Goal: Task Accomplishment & Management: Use online tool/utility

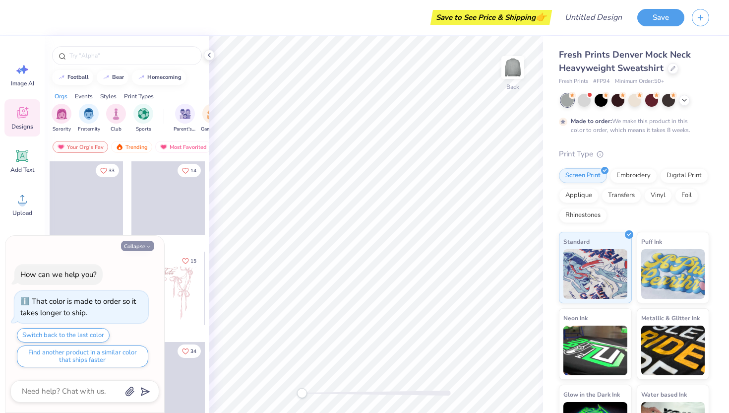
click at [142, 242] on button "Collapse" at bounding box center [137, 246] width 33 height 10
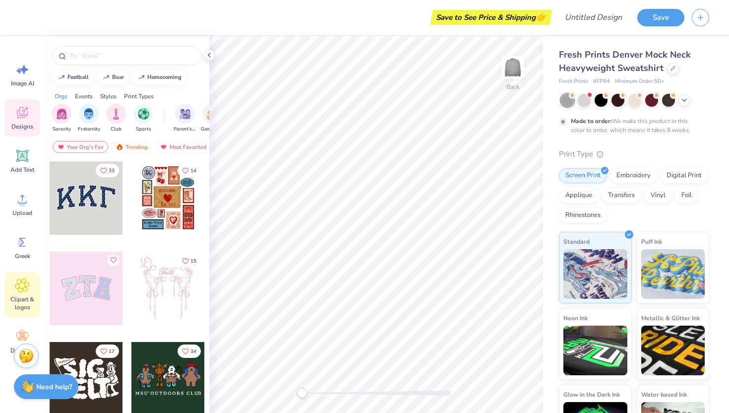
click at [27, 285] on icon at bounding box center [22, 285] width 14 height 15
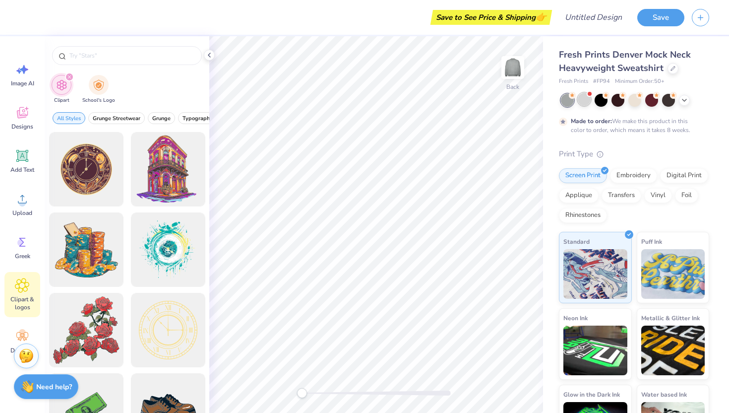
click at [582, 98] on div at bounding box center [584, 99] width 13 height 13
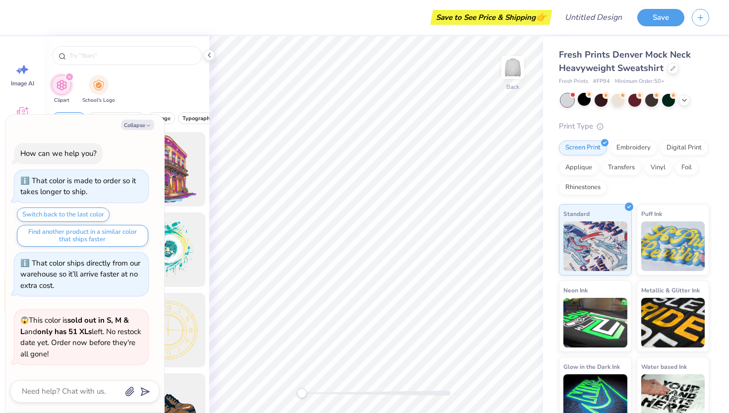
scroll to position [209, 0]
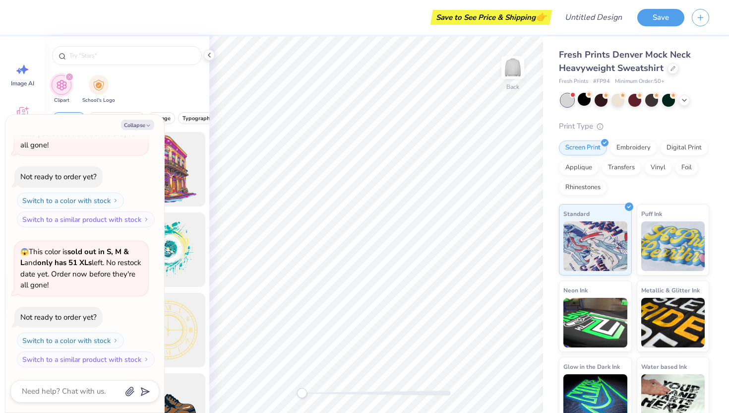
click at [163, 90] on div "Clipart School's Logo" at bounding box center [127, 90] width 165 height 37
click at [148, 126] on icon "button" at bounding box center [148, 125] width 6 height 6
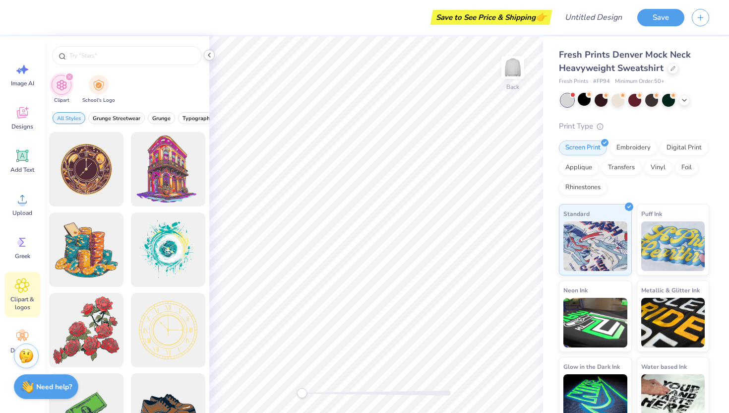
click at [208, 57] on icon at bounding box center [209, 55] width 8 height 8
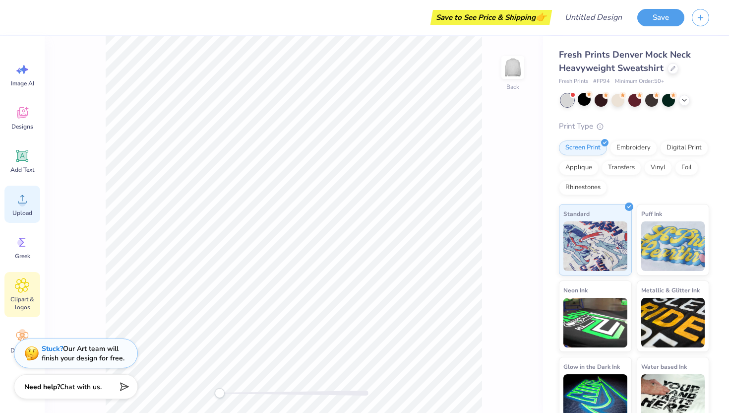
click at [26, 209] on span "Upload" at bounding box center [22, 213] width 20 height 8
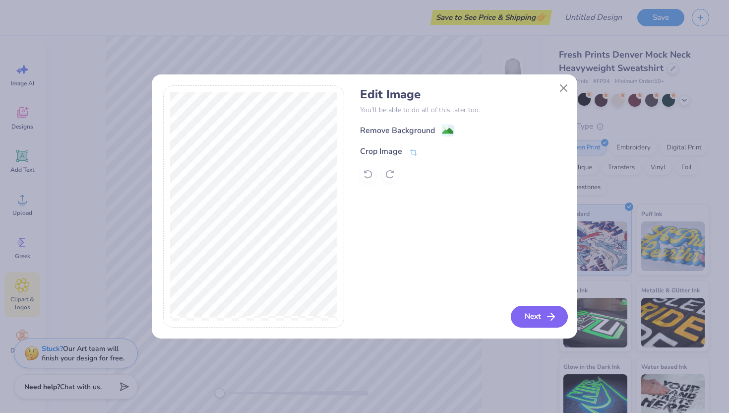
click at [532, 311] on button "Next" at bounding box center [539, 316] width 57 height 22
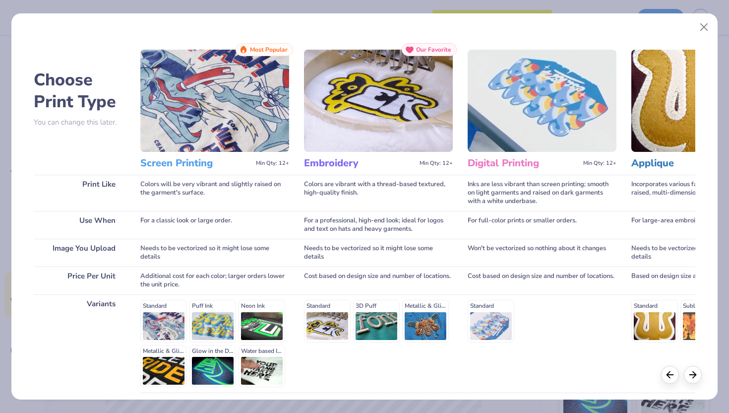
scroll to position [51, 0]
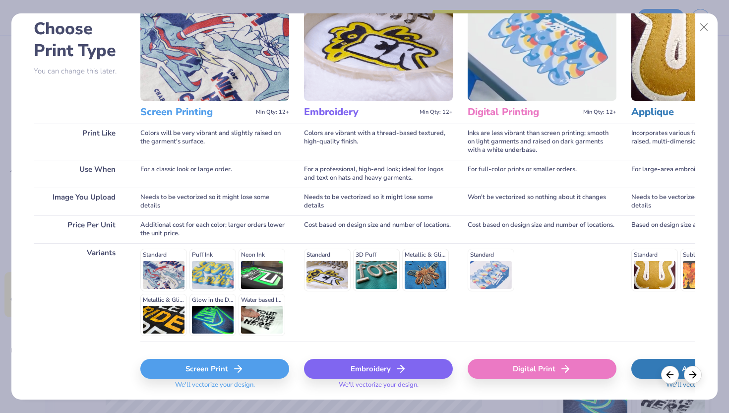
click at [170, 281] on div "Standard Puff Ink Neon Ink Metallic & Glitter Ink Glow in the Dark Ink Water ba…" at bounding box center [214, 291] width 149 height 87
click at [217, 272] on div "Standard Puff Ink Neon Ink Metallic & Glitter Ink Glow in the Dark Ink Water ba…" at bounding box center [214, 291] width 149 height 87
click at [207, 259] on div "Standard Puff Ink Neon Ink Metallic & Glitter Ink Glow in the Dark Ink Water ba…" at bounding box center [214, 291] width 149 height 87
click at [205, 256] on div "Standard Puff Ink Neon Ink Metallic & Glitter Ink Glow in the Dark Ink Water ba…" at bounding box center [214, 291] width 149 height 87
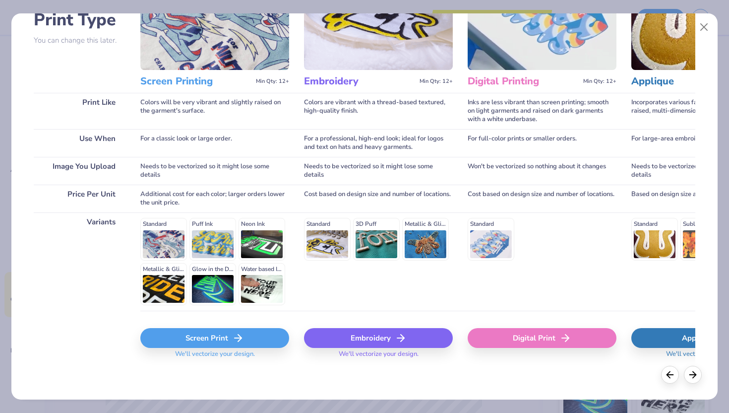
click at [224, 333] on div "Screen Print" at bounding box center [214, 338] width 149 height 20
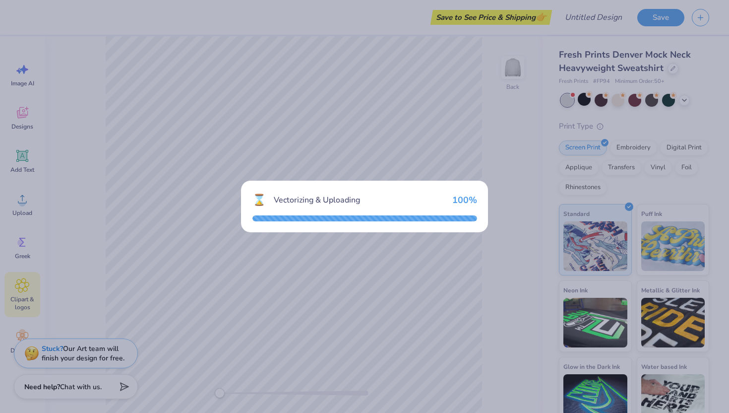
click at [435, 204] on div "Vectorizing & Uploading" at bounding box center [359, 200] width 171 height 12
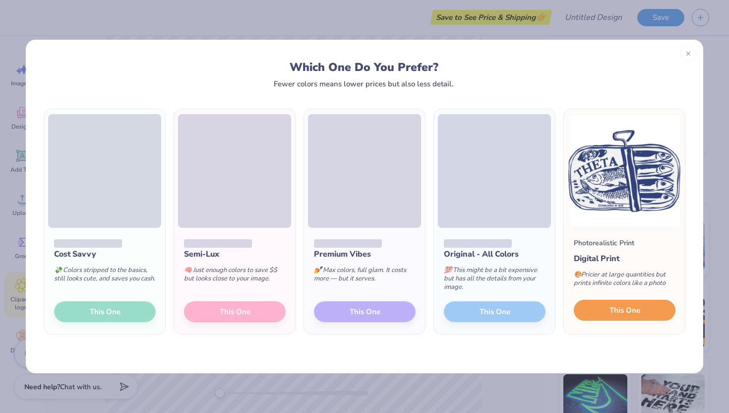
click at [619, 306] on span "This One" at bounding box center [624, 309] width 31 height 11
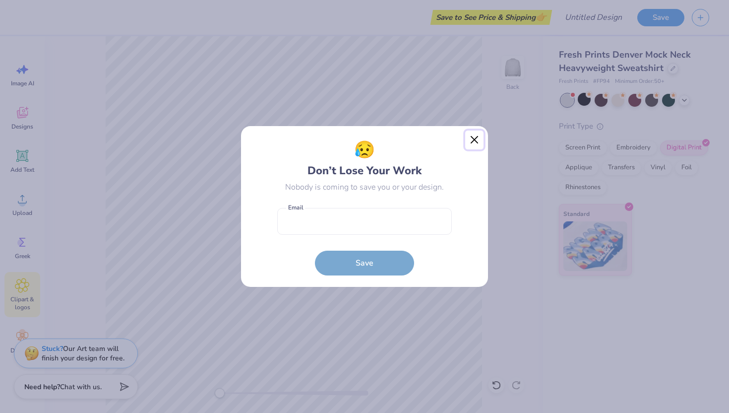
click at [472, 138] on button "Close" at bounding box center [474, 139] width 19 height 19
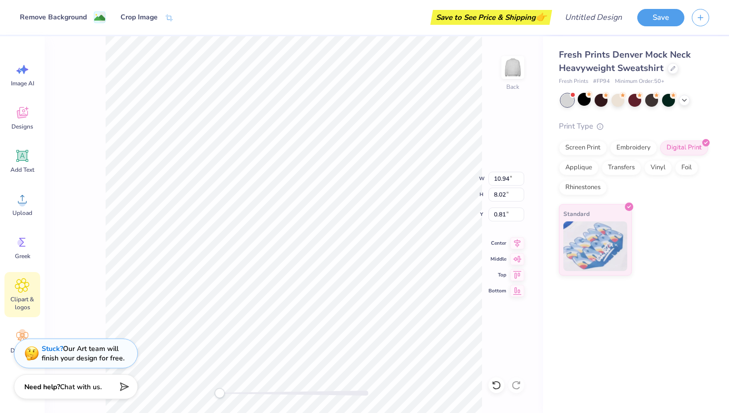
click at [504, 98] on div "Back W 10.94 10.94 " H 8.02 8.02 " Y 0.81 0.81 " Center Middle Top Bottom" at bounding box center [294, 224] width 498 height 376
click at [73, 325] on div "Back" at bounding box center [294, 224] width 498 height 376
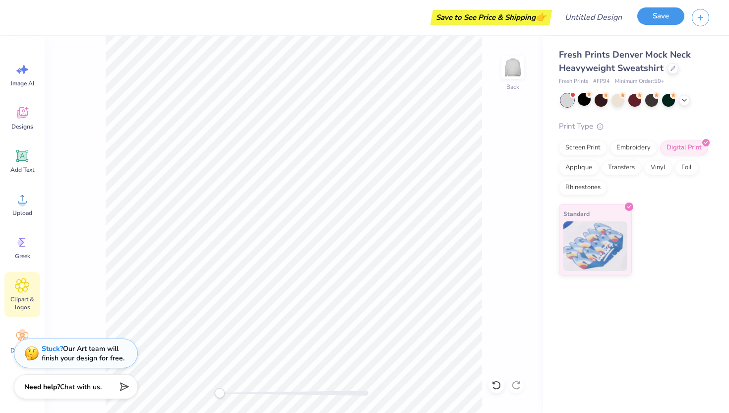
click at [671, 13] on button "Save" at bounding box center [660, 15] width 47 height 17
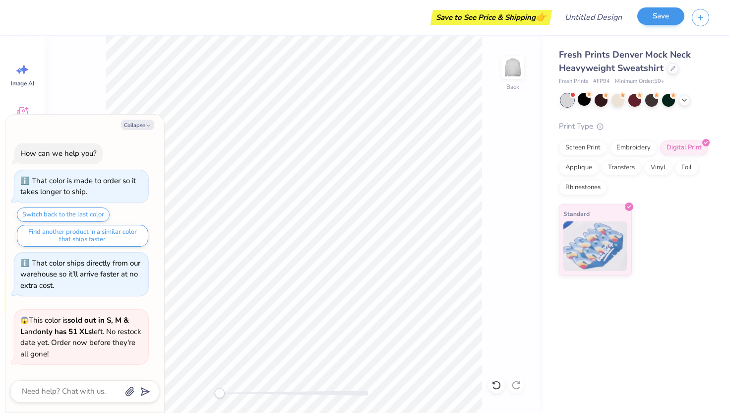
scroll to position [236, 0]
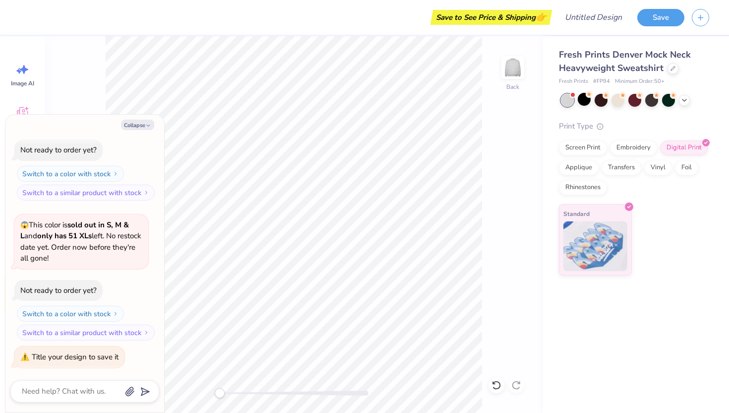
click at [140, 130] on div "Collapse How can we help you? That color is made to order so it takes longer to…" at bounding box center [84, 264] width 159 height 298
click at [138, 129] on button "Collapse" at bounding box center [137, 125] width 33 height 10
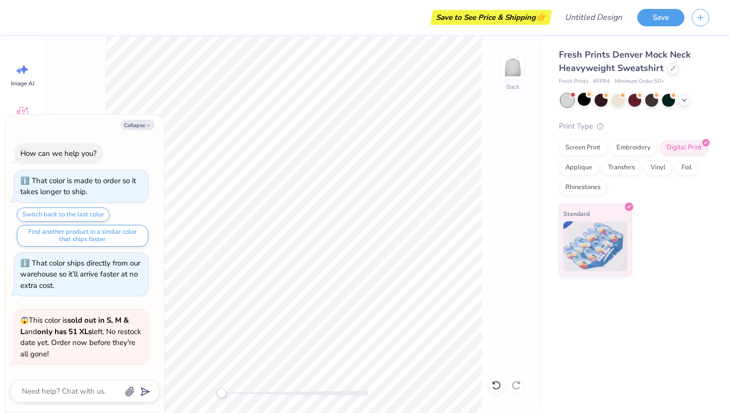
scroll to position [296, 0]
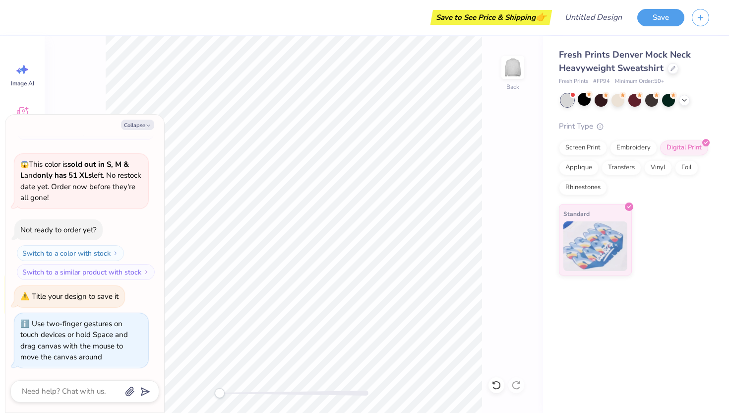
click at [200, 386] on div "Back" at bounding box center [294, 224] width 498 height 376
click at [144, 121] on button "Collapse" at bounding box center [137, 125] width 33 height 10
type textarea "x"
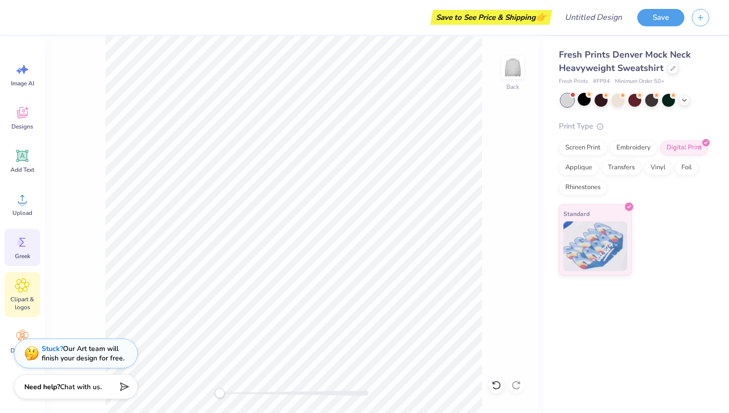
click at [23, 245] on icon at bounding box center [22, 242] width 6 height 9
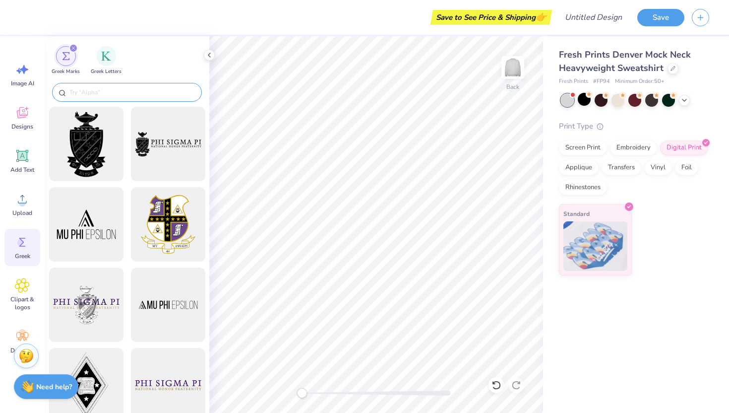
click at [99, 86] on div at bounding box center [127, 92] width 150 height 19
click at [90, 89] on input "text" at bounding box center [131, 92] width 127 height 10
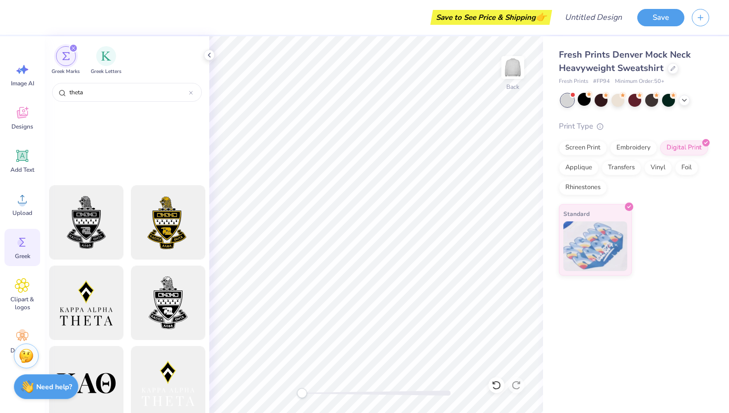
scroll to position [0, 0]
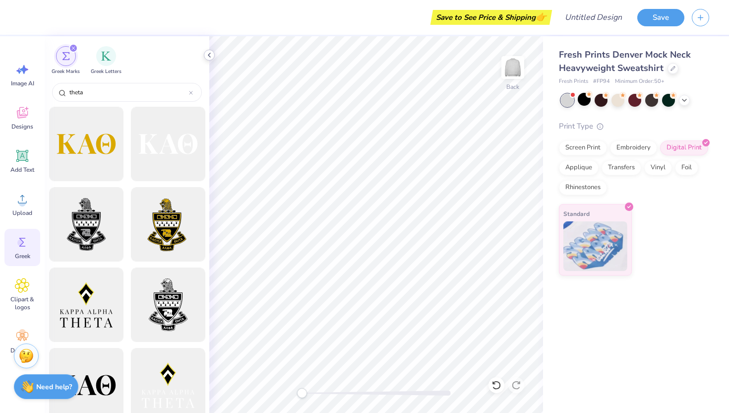
type input "theta"
click at [210, 58] on icon at bounding box center [209, 55] width 8 height 8
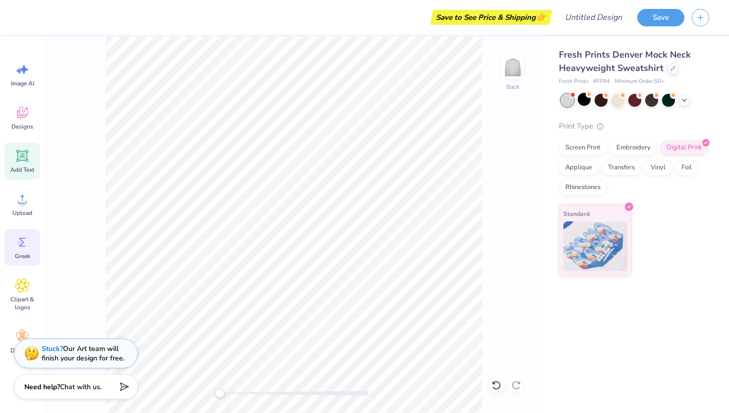
click at [20, 153] on icon at bounding box center [22, 155] width 9 height 9
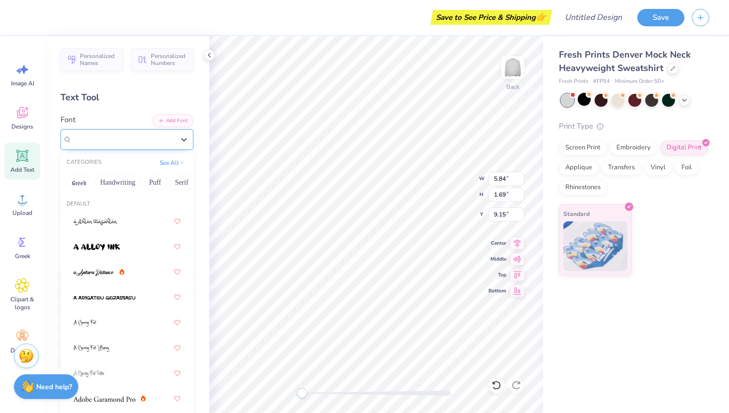
click at [99, 139] on div "Super Dream" at bounding box center [123, 138] width 104 height 15
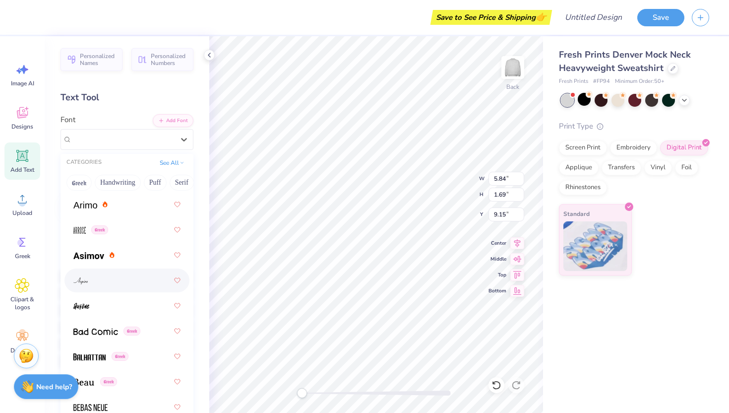
scroll to position [537, 0]
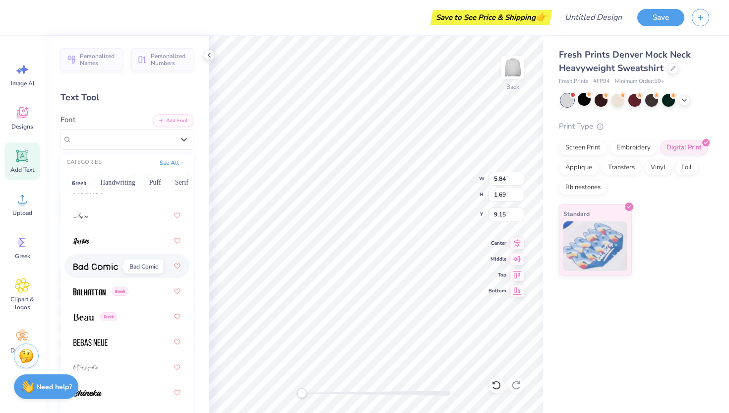
click at [100, 269] on img at bounding box center [95, 266] width 45 height 7
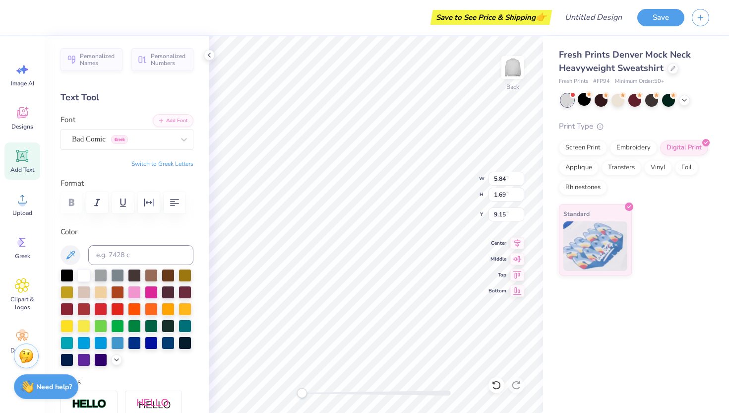
type textarea "AJR"
type textarea "R"
click at [117, 139] on div "Bad Comic Greek" at bounding box center [123, 138] width 104 height 15
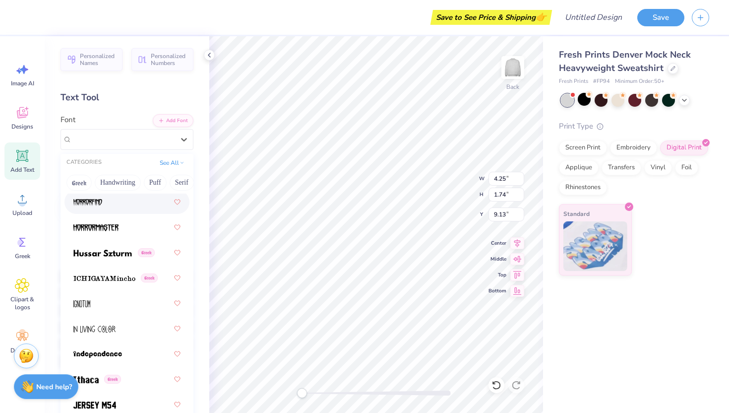
scroll to position [3672, 0]
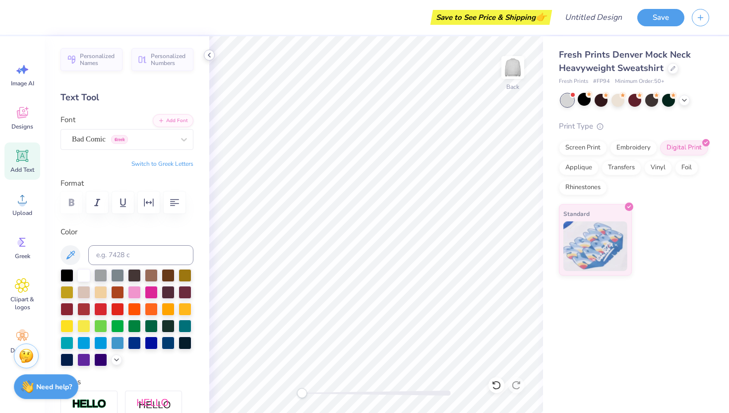
click at [208, 55] on polyline at bounding box center [209, 55] width 2 height 4
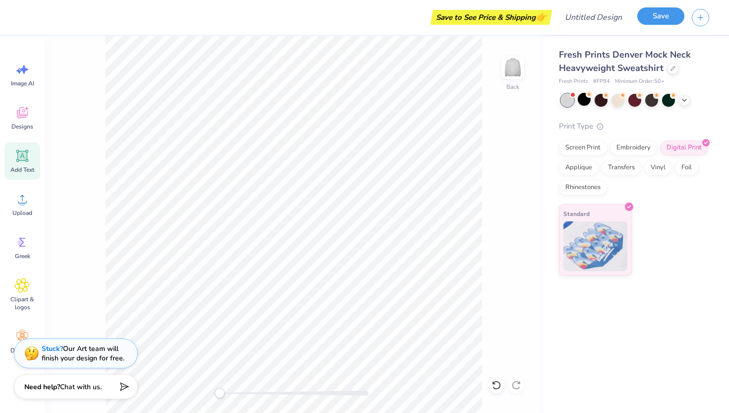
click at [653, 19] on button "Save" at bounding box center [660, 15] width 47 height 17
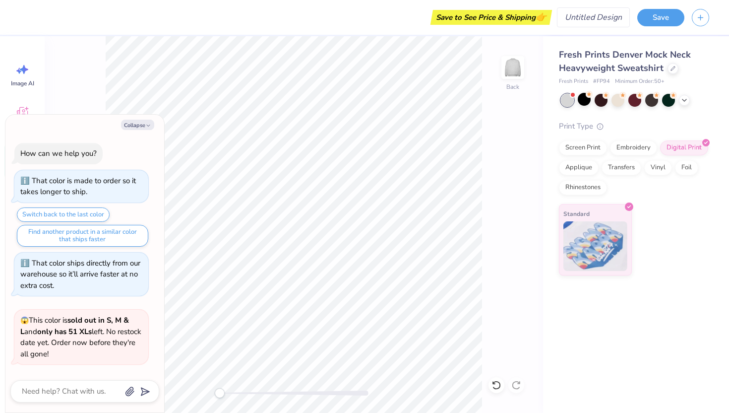
scroll to position [323, 0]
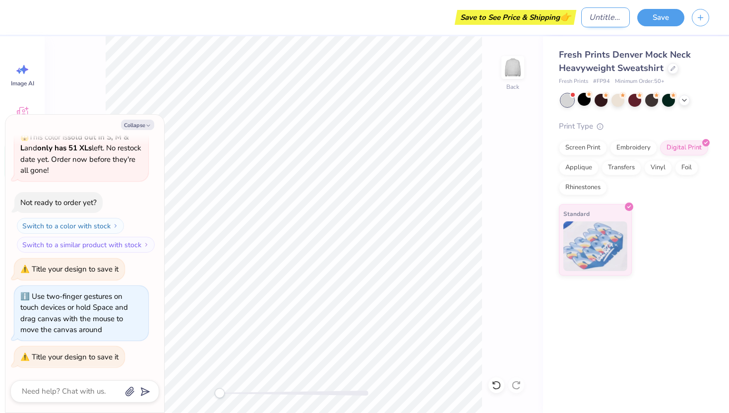
type textarea "x"
click at [605, 16] on input "Design Title" at bounding box center [605, 17] width 49 height 20
type input "s"
type textarea "x"
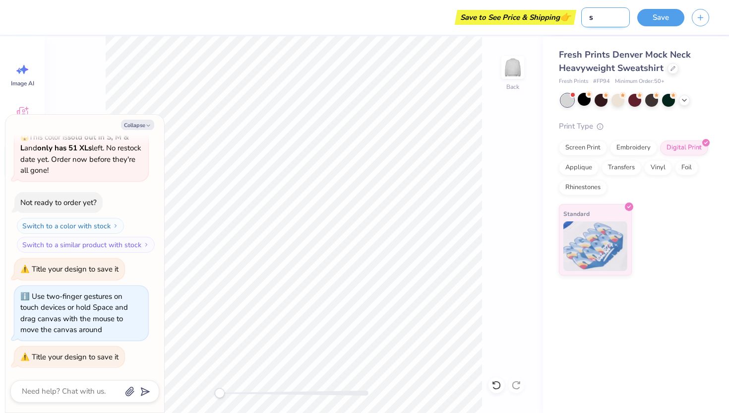
type input "sa"
type textarea "x"
type input "sar"
type textarea "x"
type input "sard"
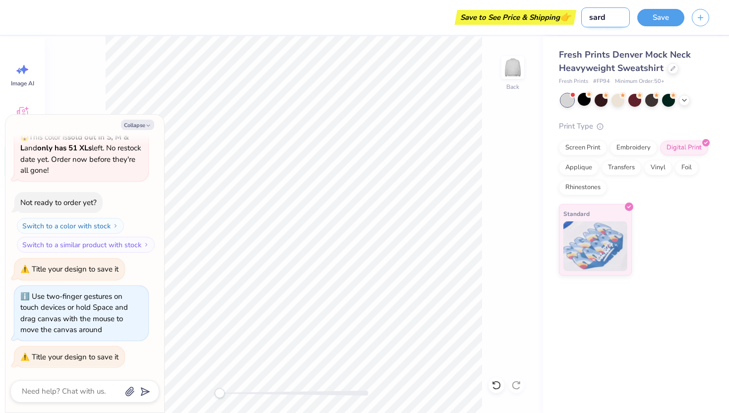
type textarea "x"
type input "sardi"
type textarea "x"
type input "sardin"
type textarea "x"
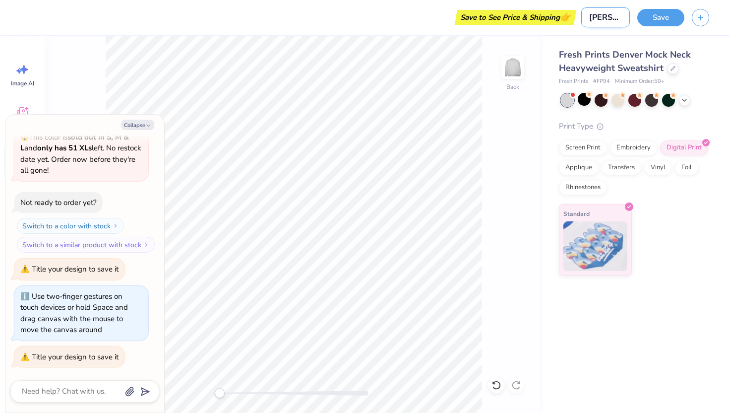
type input "sardine"
type textarea "x"
type input "sardine"
click at [672, 21] on button "Save" at bounding box center [660, 15] width 47 height 17
type textarea "x"
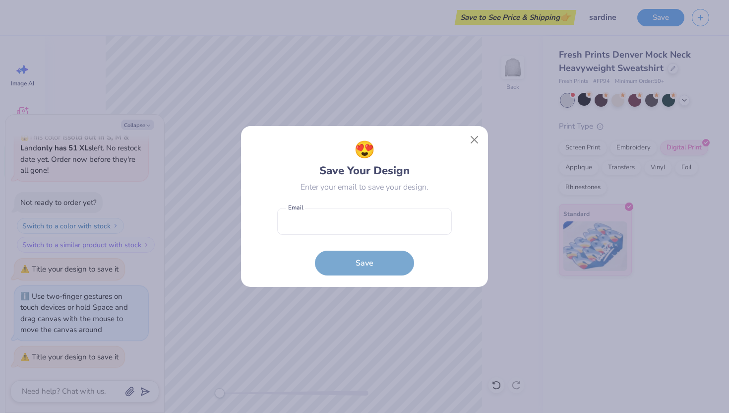
click at [351, 238] on form "Email is a required field Email Save" at bounding box center [364, 239] width 175 height 73
click at [351, 225] on input "email" at bounding box center [364, 221] width 175 height 27
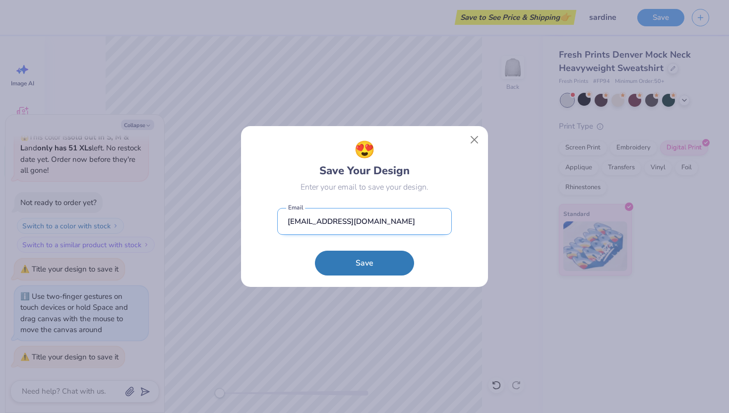
type input "nshree24@stanford.edu"
click at [315, 250] on button "Save" at bounding box center [364, 262] width 99 height 25
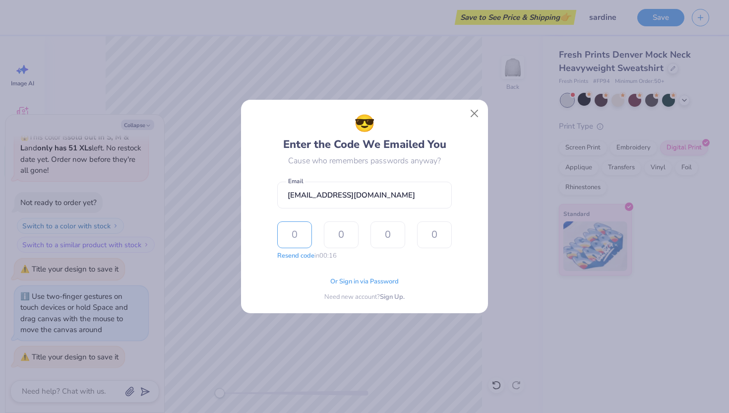
type input "1"
type input "6"
type input "0"
type input "1"
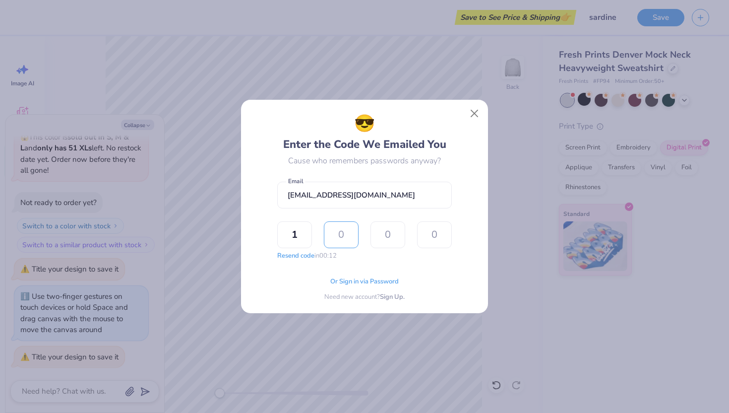
type input "0"
type input "6"
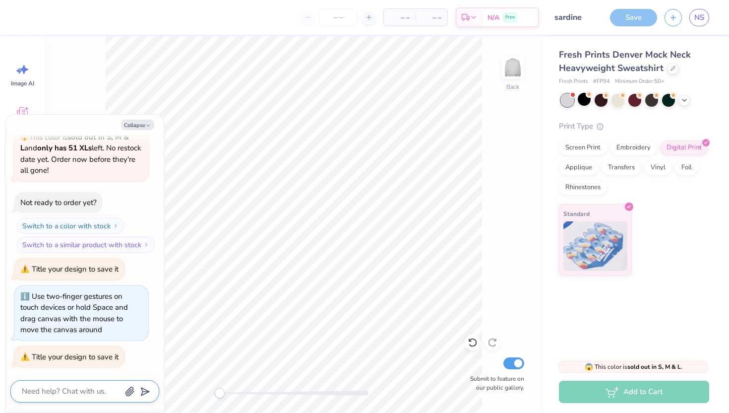
type textarea "x"
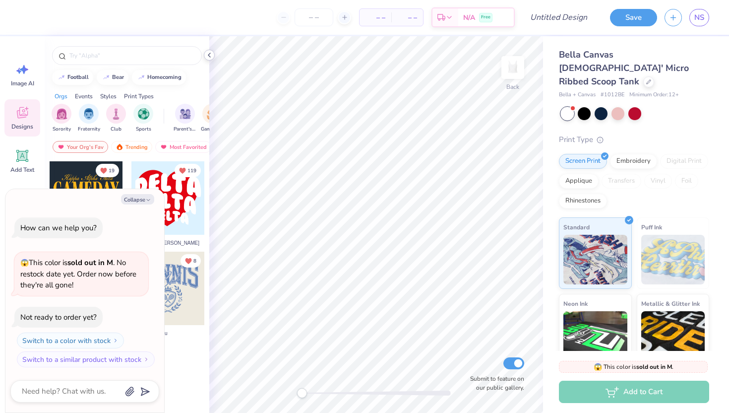
click at [208, 55] on icon at bounding box center [209, 55] width 8 height 8
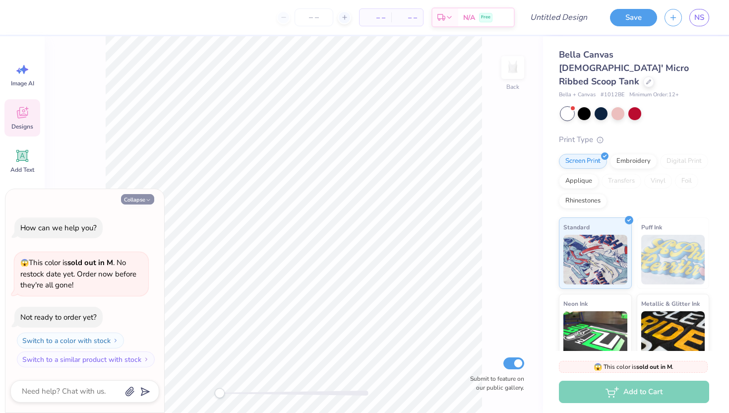
click at [147, 197] on icon "button" at bounding box center [148, 200] width 6 height 6
type textarea "x"
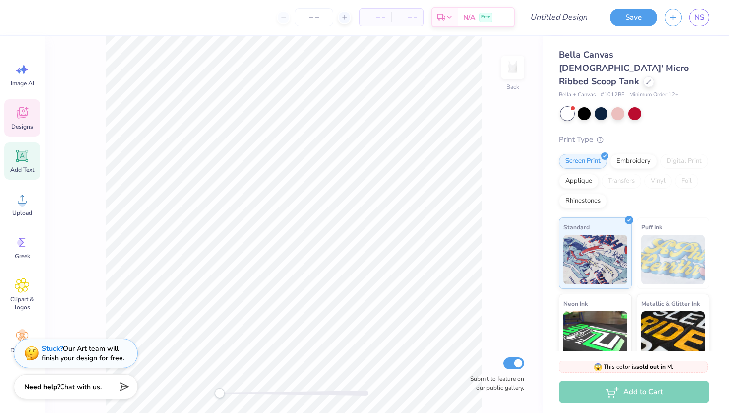
click at [29, 162] on icon at bounding box center [22, 155] width 15 height 15
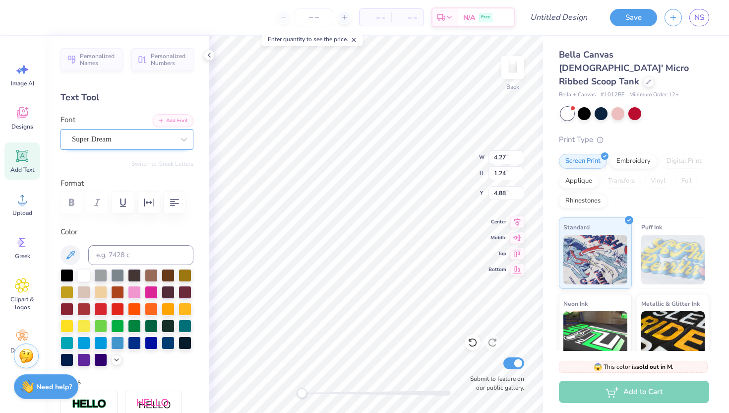
click at [98, 136] on div "Super Dream" at bounding box center [123, 138] width 104 height 15
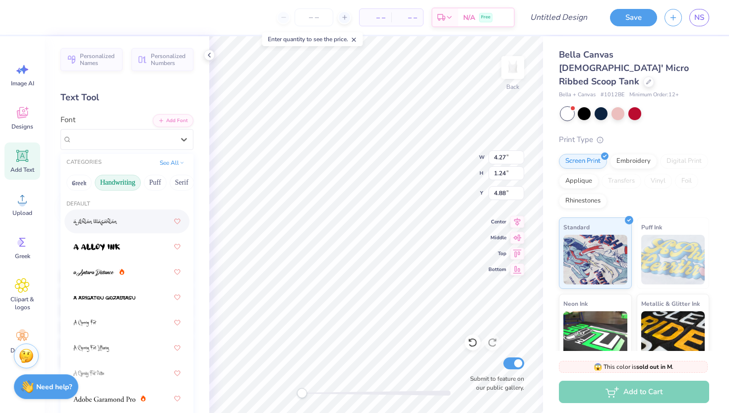
click at [115, 175] on button "Handwriting" at bounding box center [118, 183] width 46 height 16
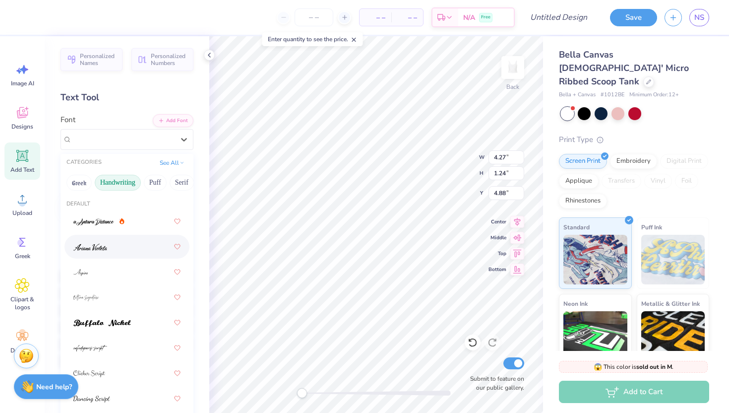
click at [116, 248] on div at bounding box center [126, 247] width 107 height 18
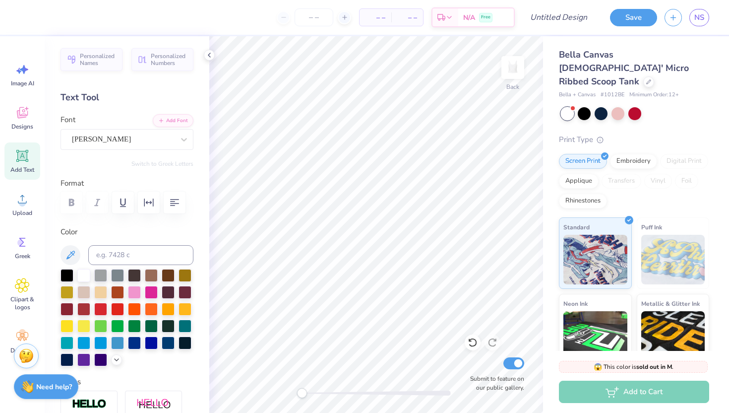
click at [13, 169] on span "Add Text" at bounding box center [22, 170] width 24 height 8
click at [146, 143] on div "Super Dream" at bounding box center [123, 138] width 104 height 15
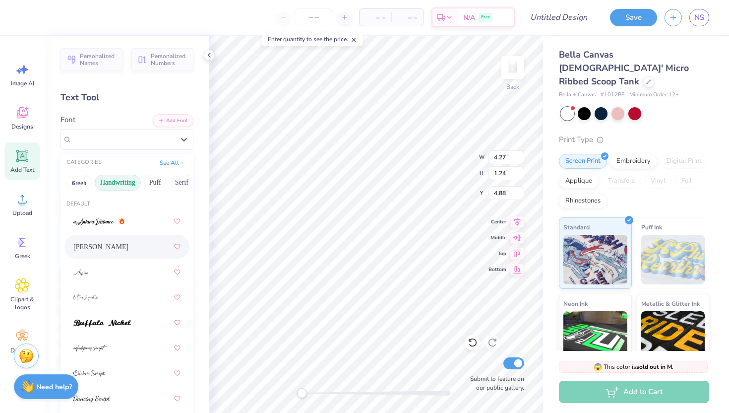
click at [118, 248] on div "Ariana Violeta" at bounding box center [126, 247] width 107 height 18
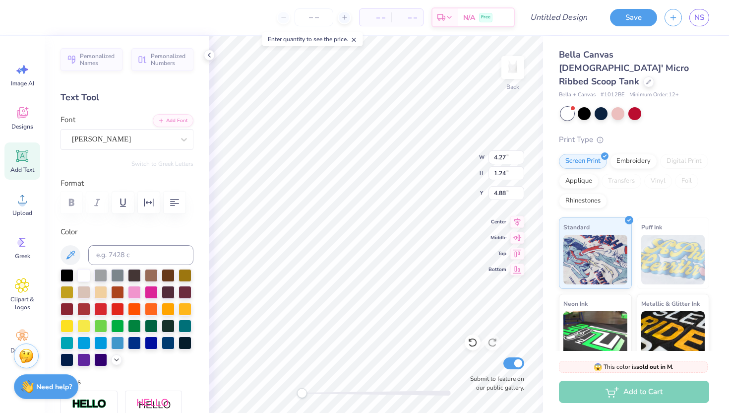
type textarea "M"
click at [71, 307] on div at bounding box center [67, 308] width 13 height 13
type textarea "Miss Theta"
click at [126, 148] on div "Ariana Violeta" at bounding box center [127, 139] width 133 height 21
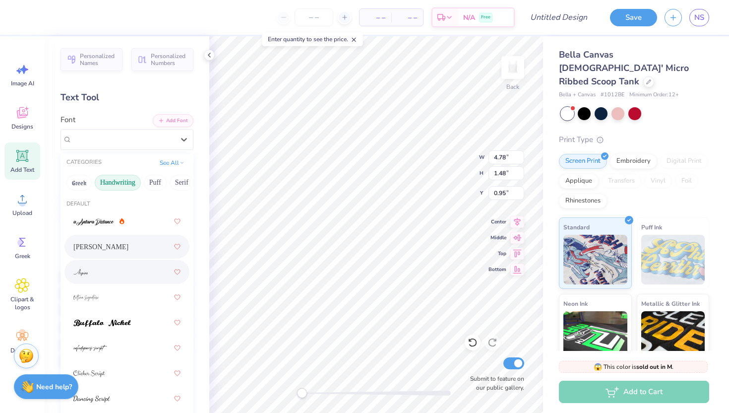
click at [124, 271] on div at bounding box center [126, 272] width 107 height 18
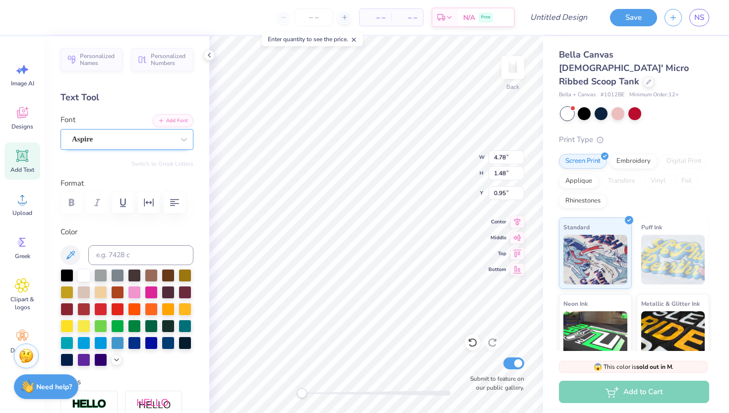
click at [110, 143] on div "Aspire" at bounding box center [123, 138] width 104 height 15
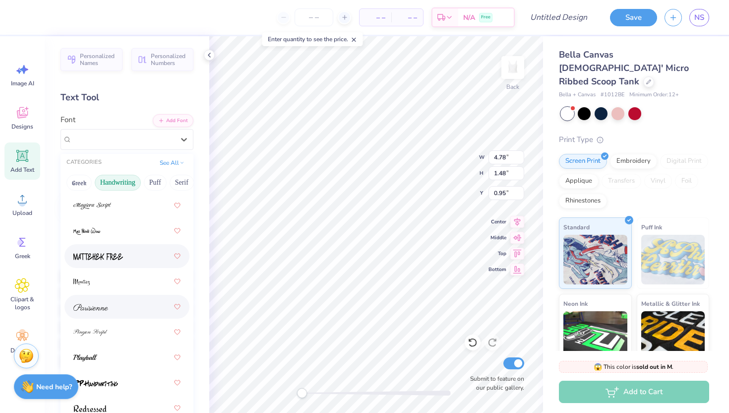
scroll to position [352, 0]
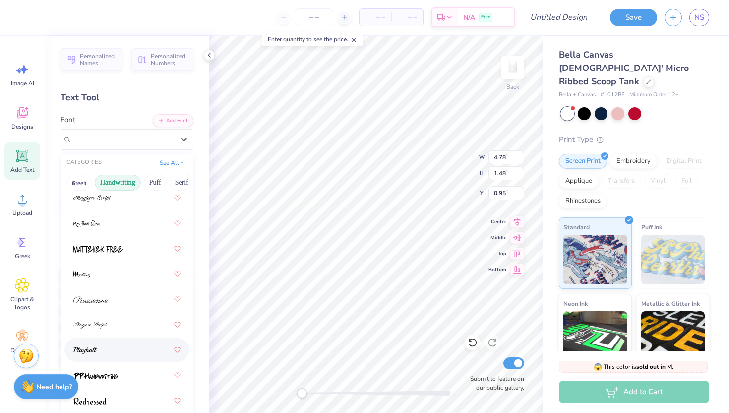
click at [108, 354] on div at bounding box center [126, 350] width 107 height 18
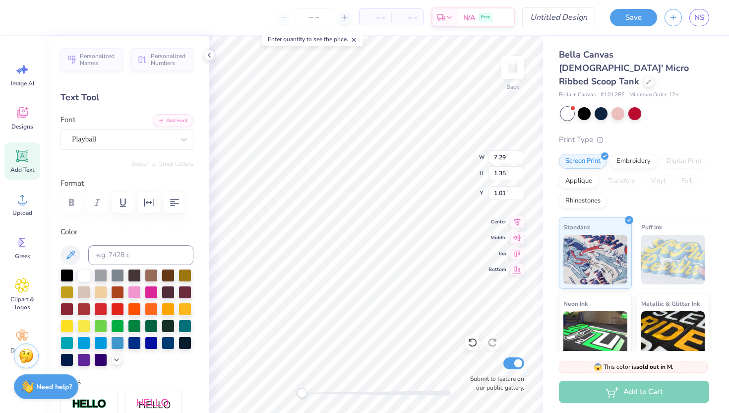
scroll to position [0, 1]
click at [100, 312] on div at bounding box center [100, 308] width 13 height 13
click at [592, 192] on div "Rhinestones" at bounding box center [583, 199] width 48 height 15
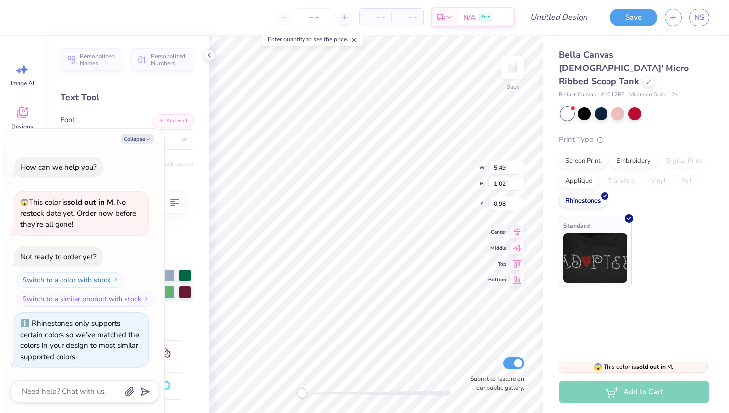
click at [577, 262] on img at bounding box center [595, 258] width 64 height 50
click at [627, 214] on div at bounding box center [629, 218] width 8 height 8
click at [646, 235] on div "Standard" at bounding box center [634, 252] width 150 height 71
click at [628, 214] on div at bounding box center [629, 218] width 8 height 8
click at [630, 106] on div at bounding box center [634, 112] width 13 height 13
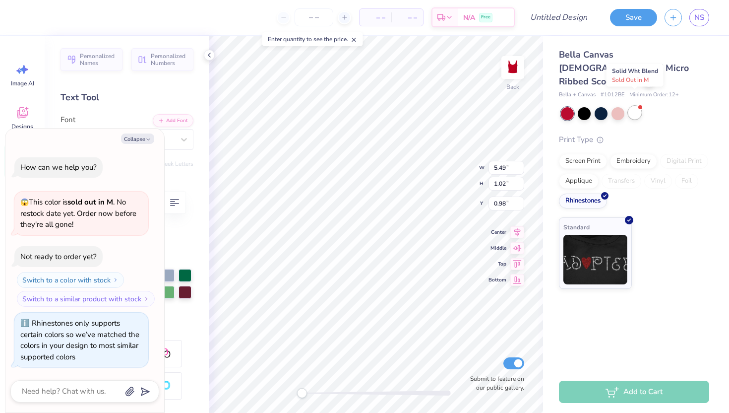
click at [640, 106] on div at bounding box center [634, 112] width 13 height 13
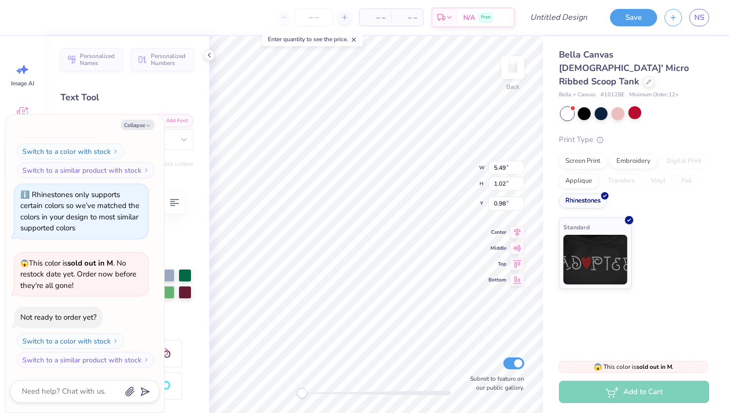
click at [185, 240] on div "Color" at bounding box center [127, 270] width 133 height 89
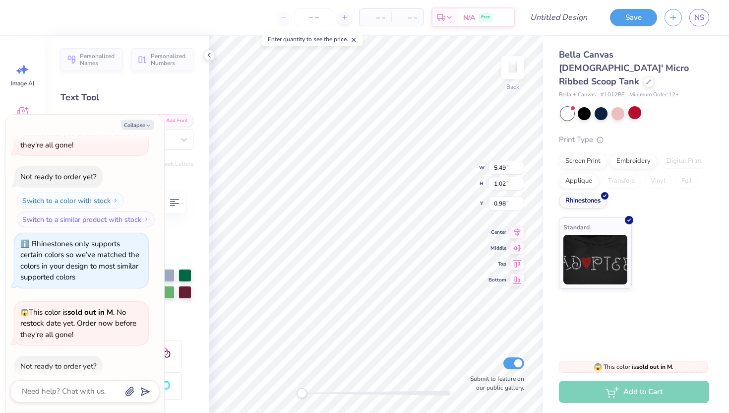
scroll to position [19, 0]
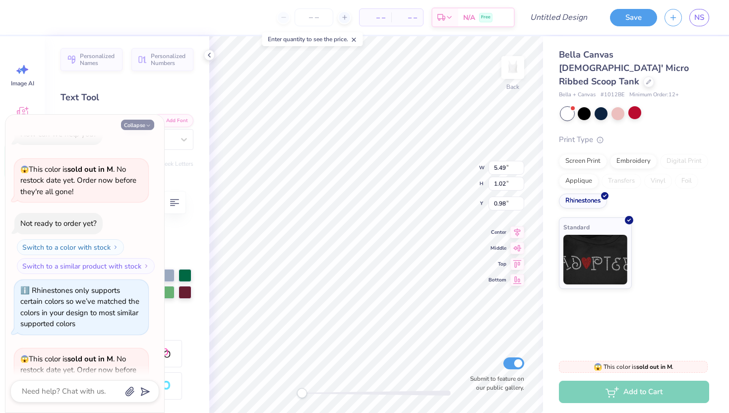
click at [145, 122] on icon "button" at bounding box center [148, 125] width 6 height 6
type textarea "x"
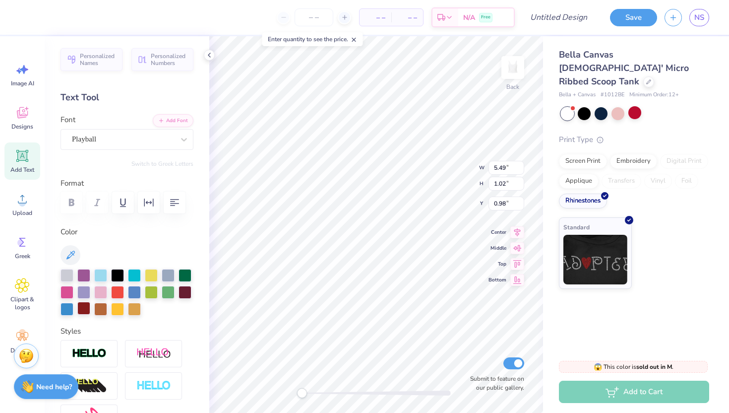
click at [85, 305] on div at bounding box center [83, 308] width 13 height 13
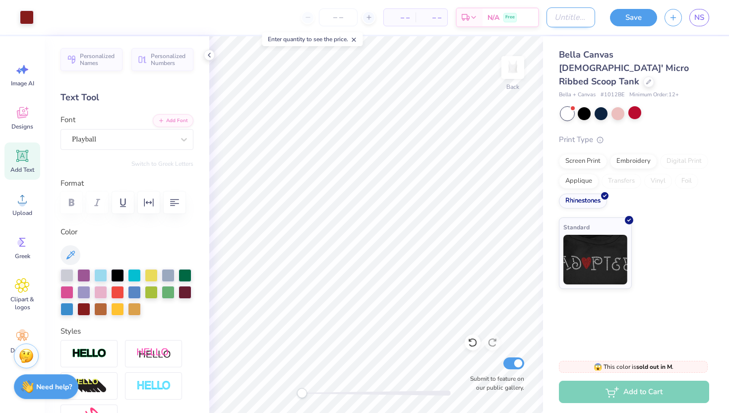
click at [557, 17] on input "Design Title" at bounding box center [570, 17] width 49 height 20
type input "i"
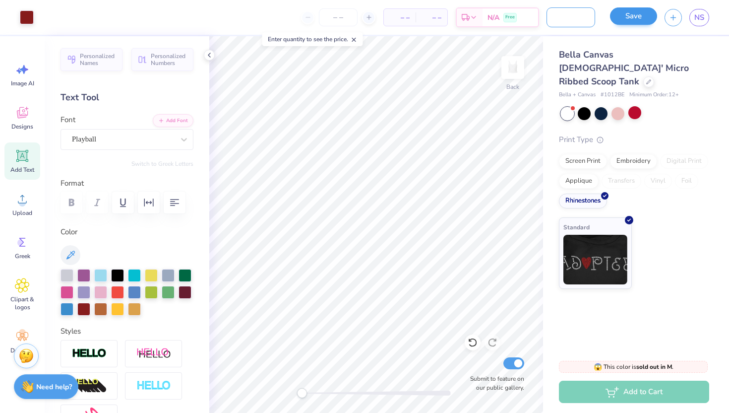
type input "MissThetaRhinestone"
click at [633, 9] on button "Save" at bounding box center [633, 15] width 47 height 17
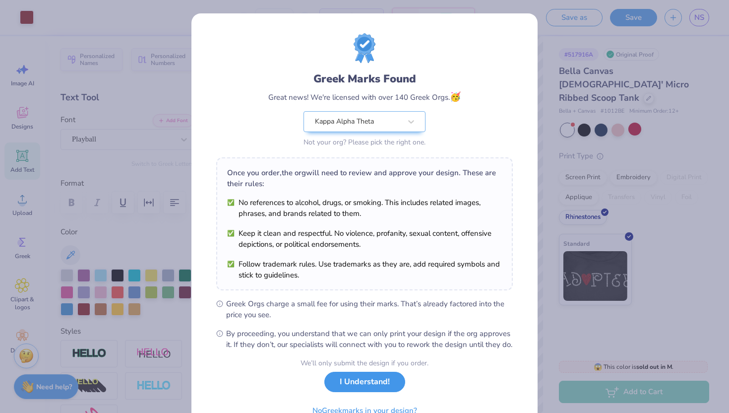
click at [351, 392] on button "I Understand!" at bounding box center [364, 381] width 81 height 20
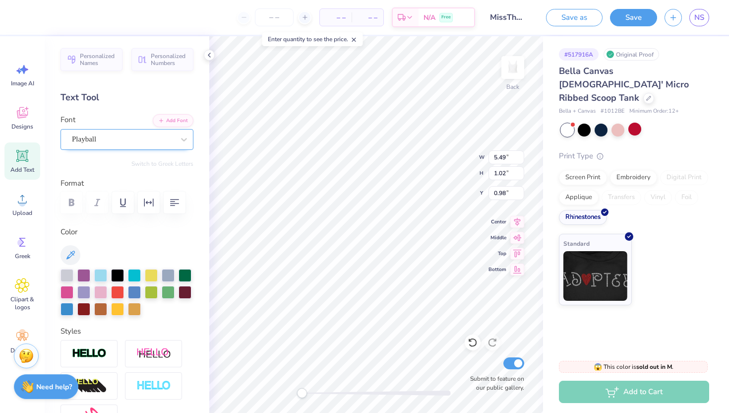
click at [120, 136] on div "Playball" at bounding box center [123, 138] width 104 height 15
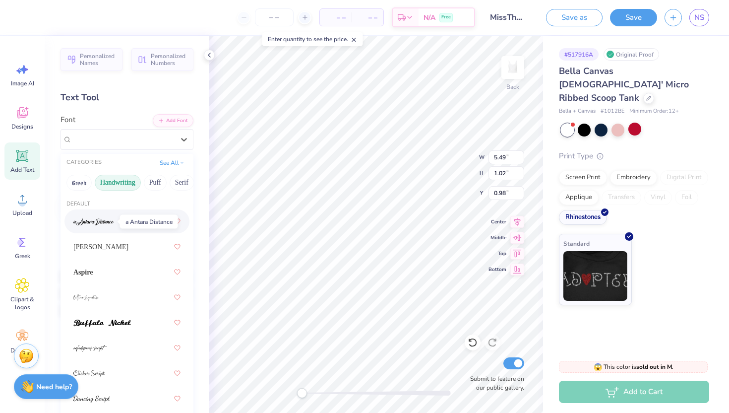
click at [100, 221] on img at bounding box center [93, 221] width 41 height 7
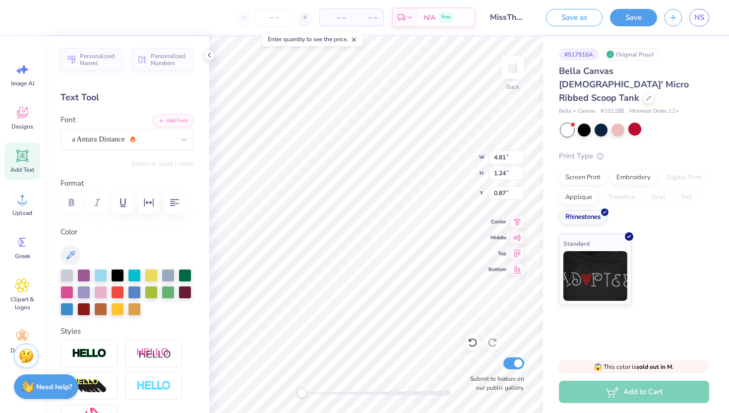
scroll to position [0, 0]
click at [108, 140] on div "a Antara Distance" at bounding box center [123, 138] width 104 height 15
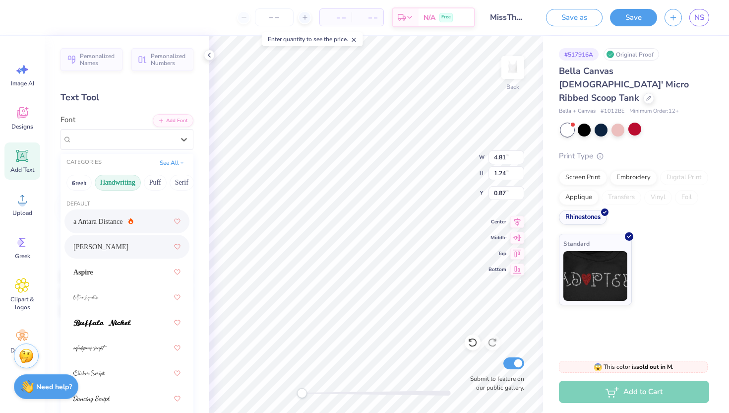
scroll to position [115, 0]
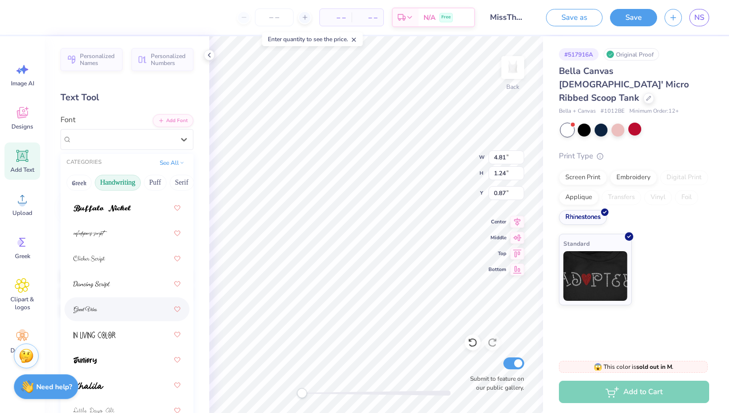
click at [103, 303] on div at bounding box center [126, 309] width 107 height 18
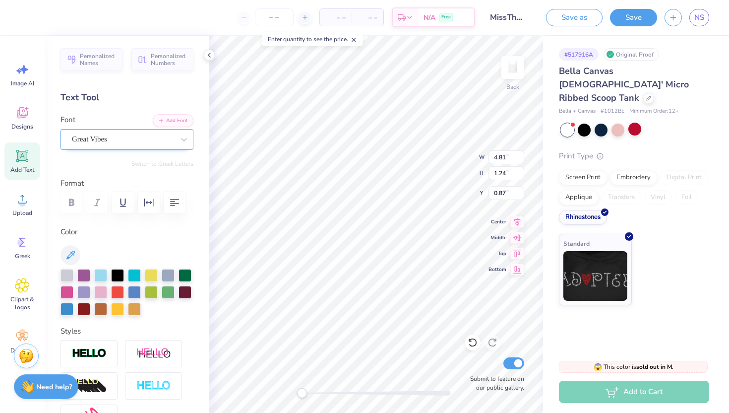
click at [111, 137] on div "Great Vibes" at bounding box center [123, 138] width 104 height 15
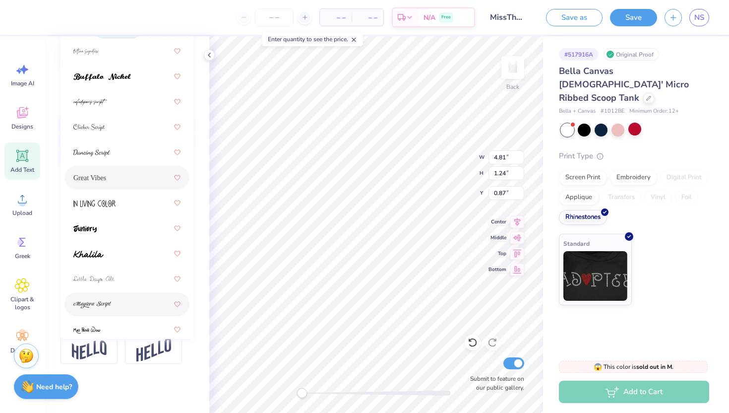
scroll to position [132, 0]
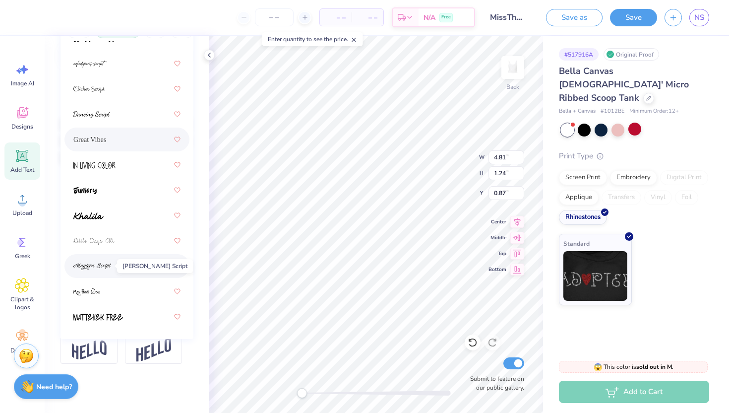
click at [105, 269] on img at bounding box center [92, 266] width 38 height 7
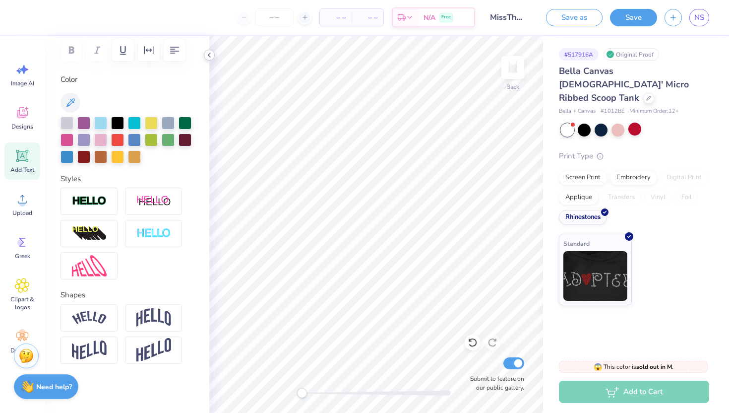
click at [211, 58] on icon at bounding box center [209, 55] width 8 height 8
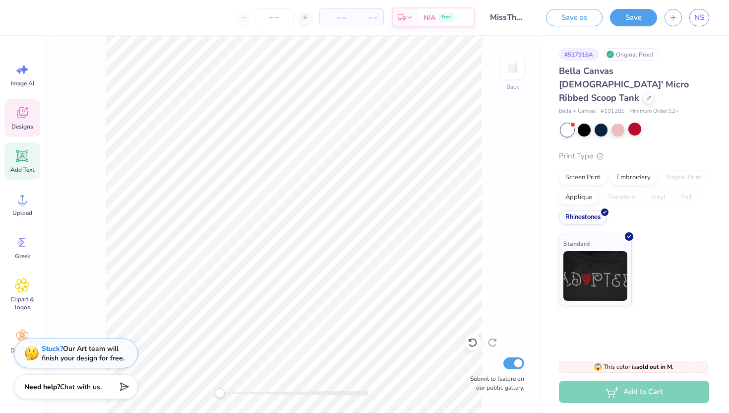
click at [15, 118] on icon at bounding box center [22, 112] width 15 height 15
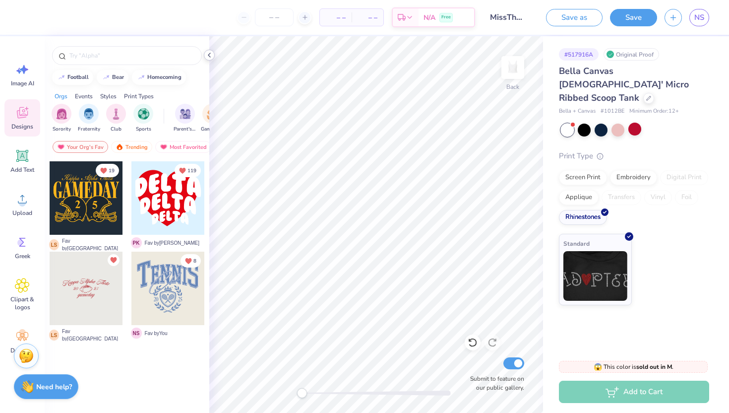
click at [209, 52] on icon at bounding box center [209, 55] width 8 height 8
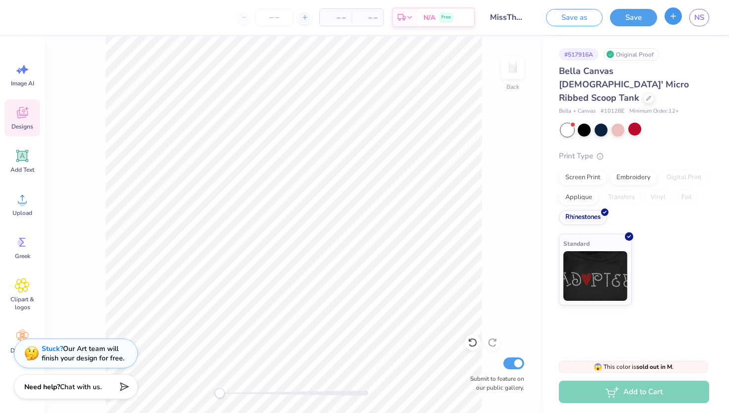
click at [671, 21] on button "button" at bounding box center [673, 15] width 17 height 17
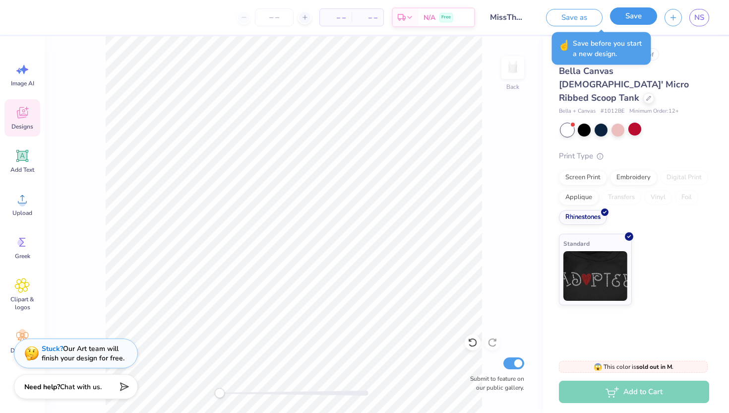
click at [612, 18] on button "Save" at bounding box center [633, 15] width 47 height 17
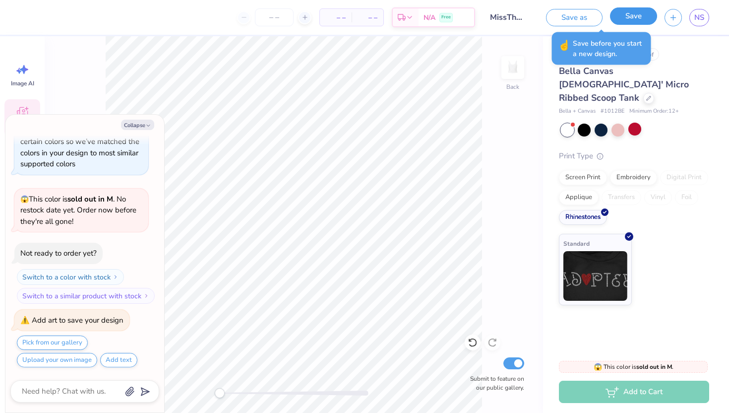
click at [630, 18] on button "Save" at bounding box center [633, 15] width 47 height 17
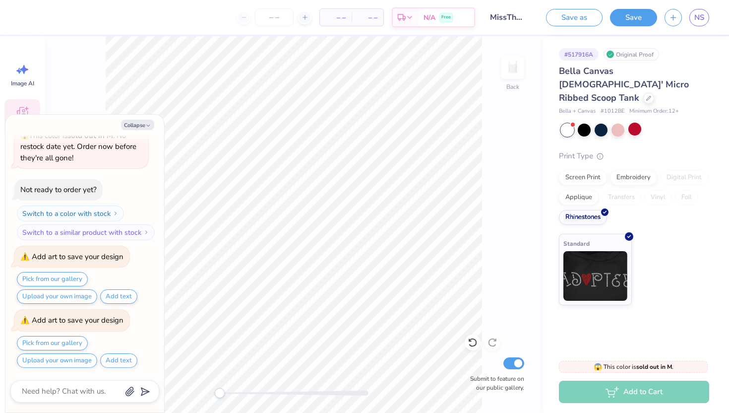
click at [711, 10] on div "Save as Save NS" at bounding box center [634, 17] width 190 height 35
click at [709, 10] on div "NS" at bounding box center [699, 17] width 20 height 17
click at [704, 13] on span "NS" at bounding box center [699, 17] width 10 height 11
type textarea "x"
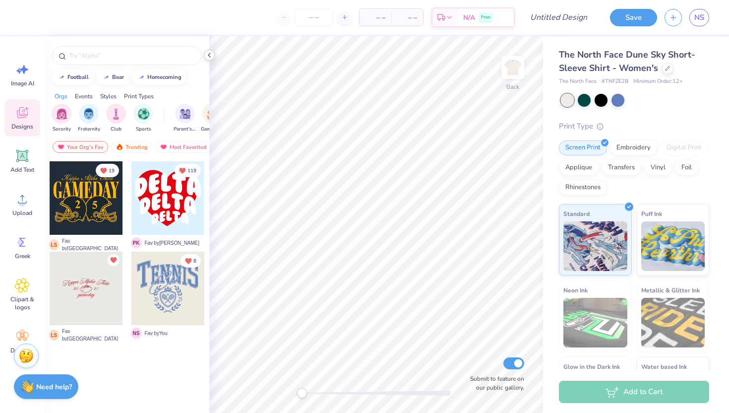
click at [207, 55] on icon at bounding box center [209, 55] width 8 height 8
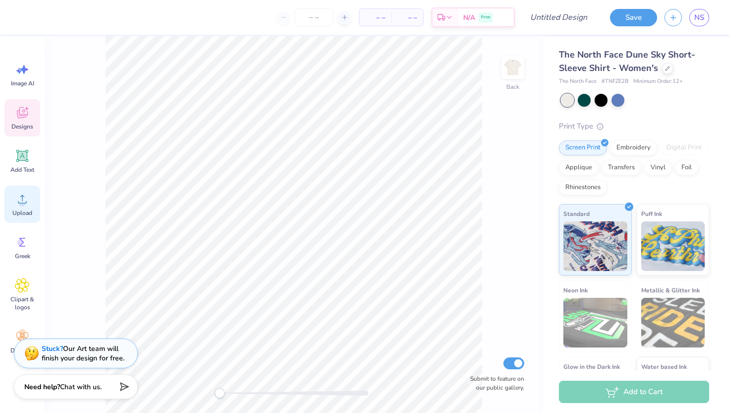
click at [13, 212] on span "Upload" at bounding box center [22, 213] width 20 height 8
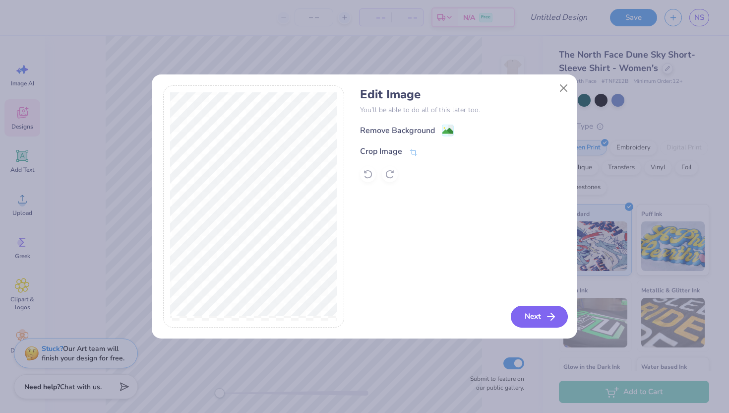
click at [545, 315] on icon "button" at bounding box center [551, 316] width 12 height 12
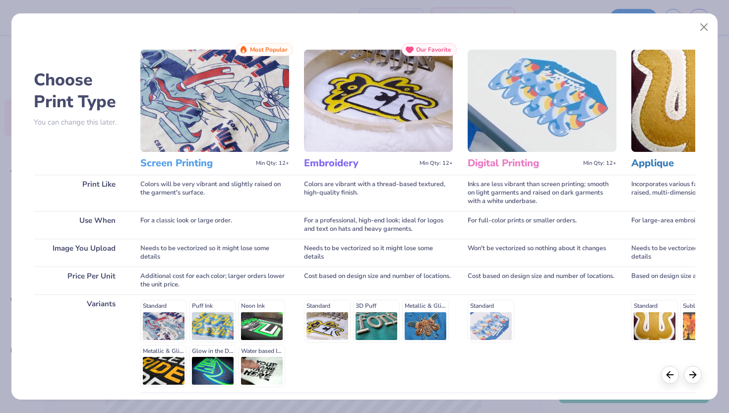
click at [324, 316] on div "Standard 3D Puff Metallic & Glitter" at bounding box center [378, 321] width 149 height 42
click at [327, 327] on div "Standard 3D Puff Metallic & Glitter" at bounding box center [378, 321] width 149 height 42
click at [323, 322] on div "Standard 3D Puff Metallic & Glitter" at bounding box center [378, 321] width 149 height 42
click at [327, 306] on div "Standard 3D Puff Metallic & Glitter" at bounding box center [378, 321] width 149 height 42
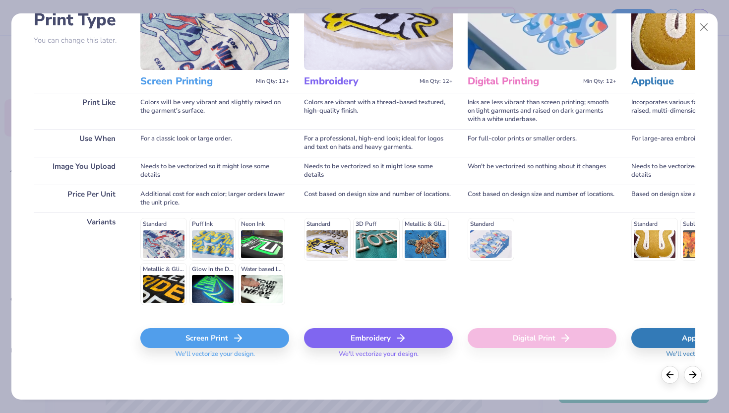
click at [381, 341] on div "Embroidery" at bounding box center [378, 338] width 149 height 20
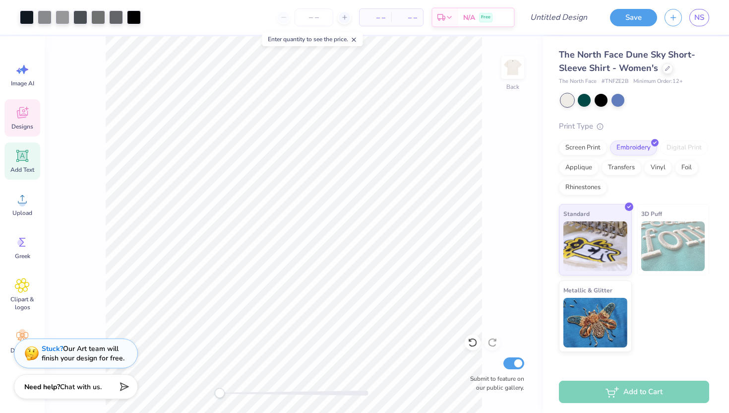
click at [22, 150] on icon at bounding box center [22, 155] width 15 height 15
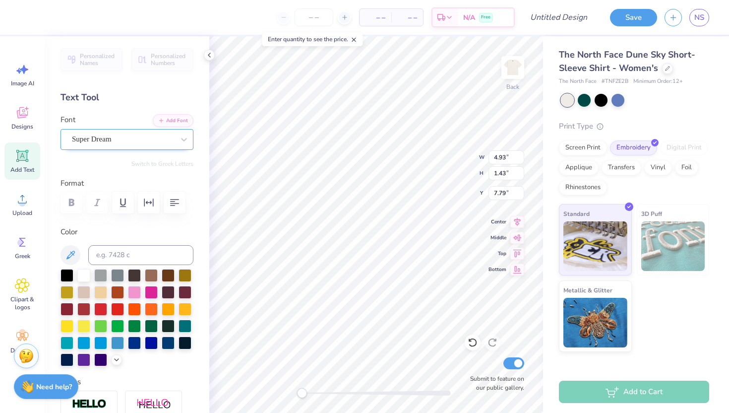
click at [117, 132] on div at bounding box center [123, 138] width 102 height 13
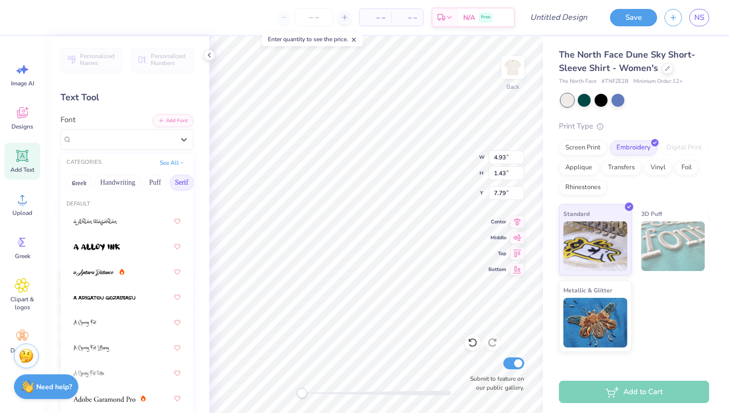
click at [179, 182] on button "Serif" at bounding box center [182, 183] width 24 height 16
click at [66, 191] on div "Greek Handwriting Puff Serif Bold Calligraphy Retro Sans Serif Minimal Fantasy …" at bounding box center [127, 183] width 133 height 22
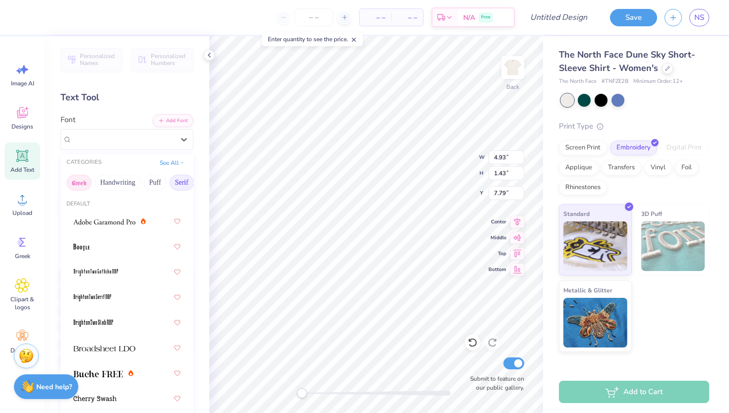
click at [75, 187] on button "Greek" at bounding box center [78, 183] width 25 height 16
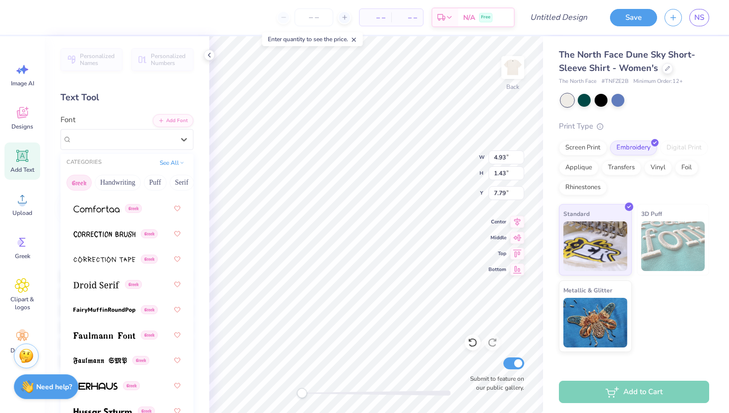
scroll to position [377, 0]
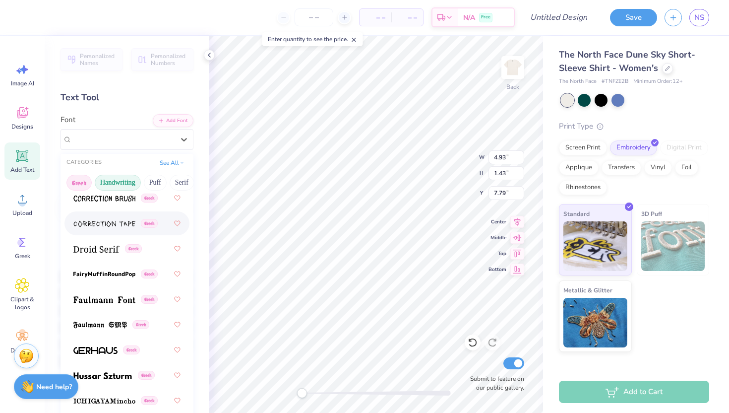
click at [114, 183] on button "Handwriting" at bounding box center [118, 183] width 46 height 16
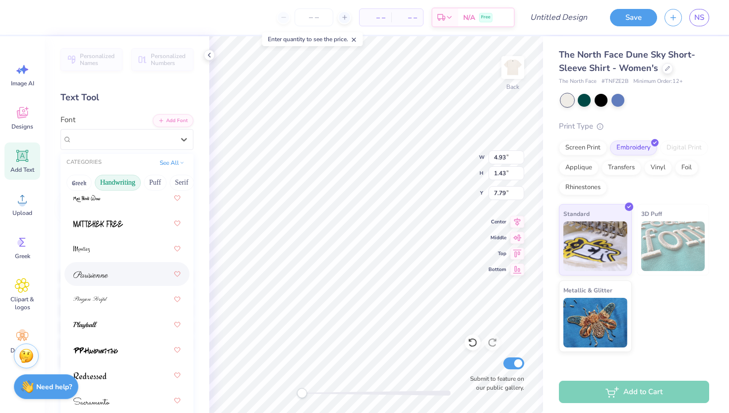
scroll to position [383, 0]
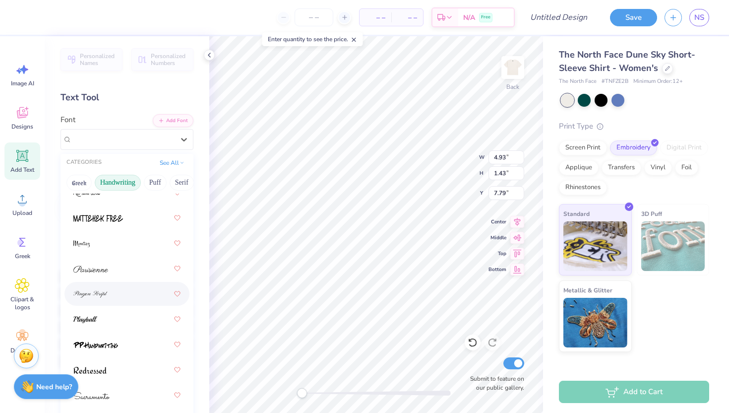
click at [112, 287] on div at bounding box center [126, 294] width 107 height 18
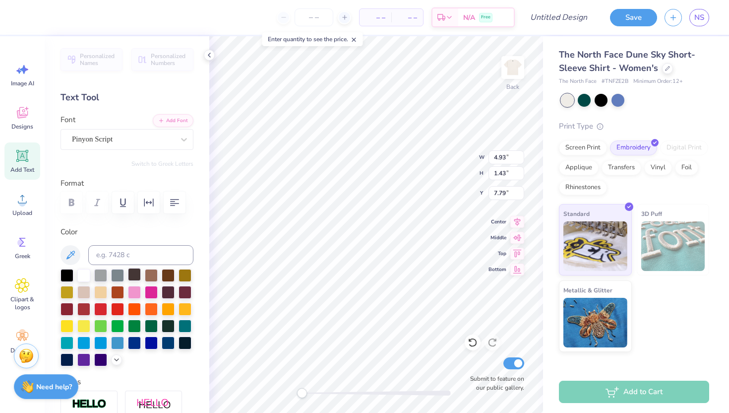
type textarea "K"
click at [601, 102] on div at bounding box center [601, 99] width 13 height 13
click at [613, 102] on div at bounding box center [617, 99] width 13 height 13
click at [73, 134] on div "Super Dream" at bounding box center [123, 138] width 104 height 15
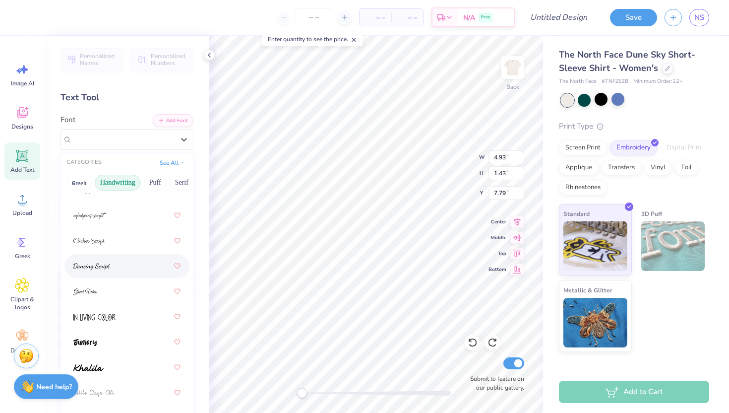
scroll to position [138, 0]
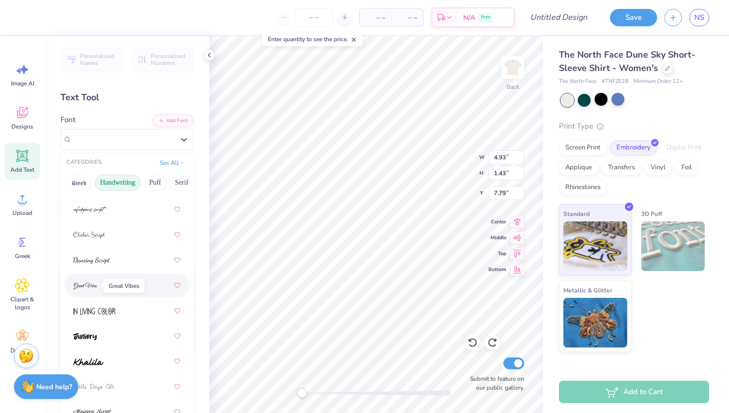
click at [96, 284] on img at bounding box center [85, 285] width 24 height 7
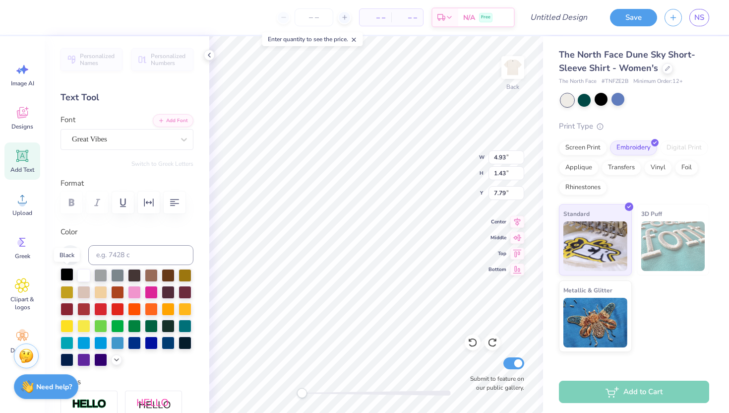
click at [61, 275] on div at bounding box center [67, 274] width 13 height 13
type textarea "Kiss a Theta"
type textarea "Kiss a KAT"
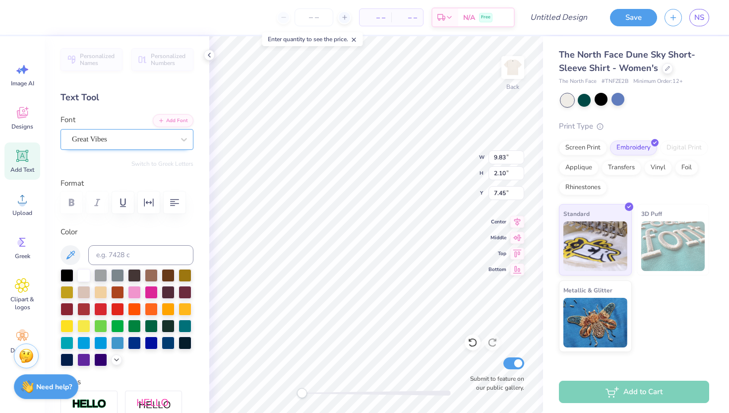
click at [100, 146] on div "Great Vibes" at bounding box center [123, 138] width 104 height 15
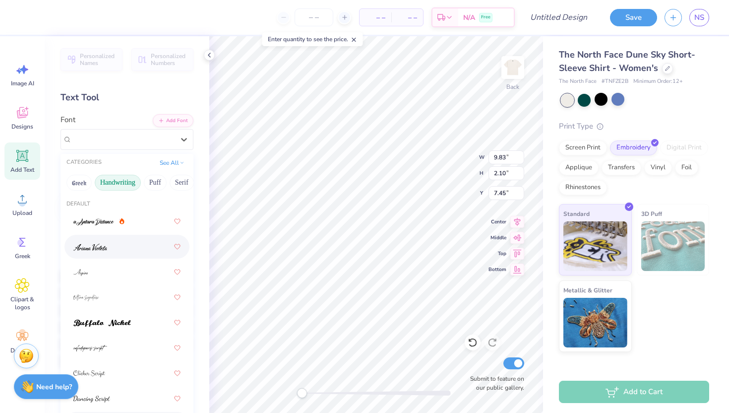
click at [106, 245] on img at bounding box center [90, 246] width 34 height 7
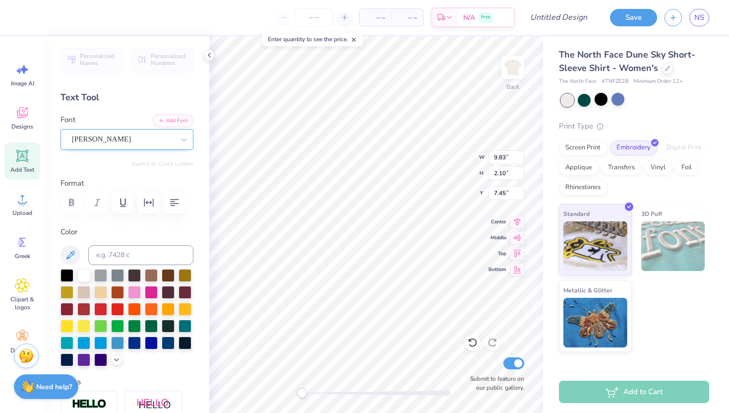
click at [93, 142] on div "Ariana Violeta" at bounding box center [123, 138] width 104 height 15
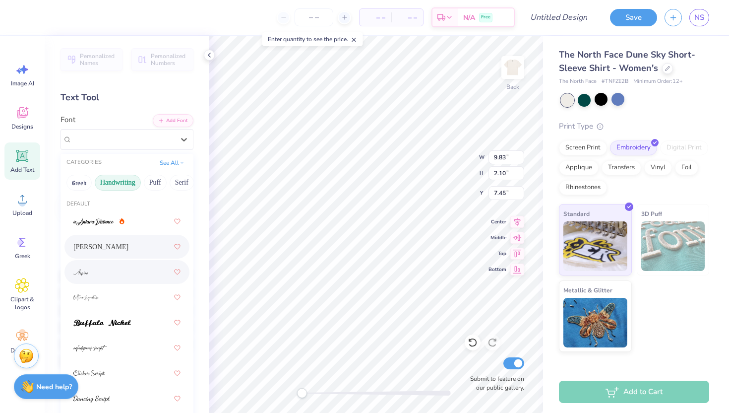
scroll to position [23, 0]
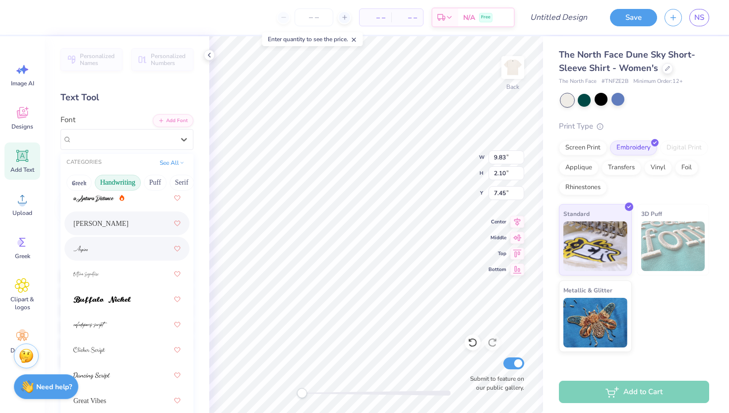
click at [108, 252] on div at bounding box center [126, 249] width 107 height 18
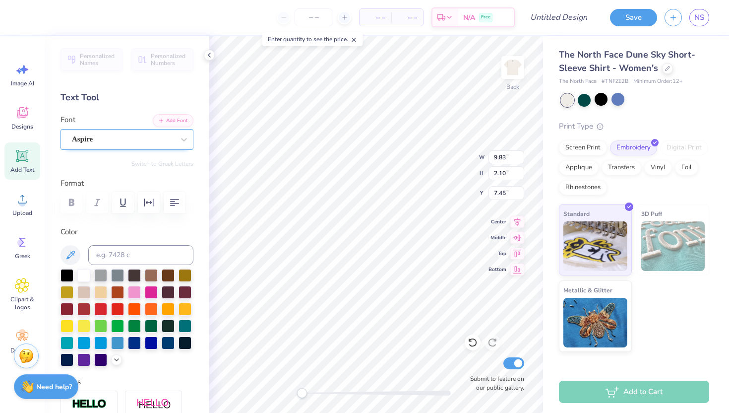
click at [105, 140] on div "Aspire" at bounding box center [123, 138] width 104 height 15
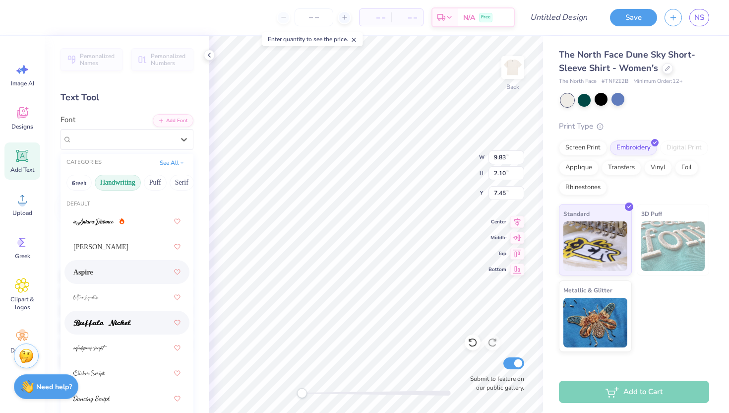
click at [104, 321] on img at bounding box center [102, 322] width 58 height 7
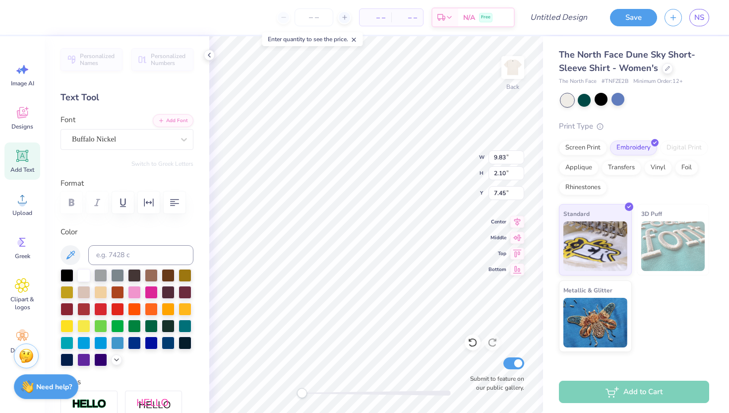
click at [104, 126] on div "Font Buffalo Nickel" at bounding box center [127, 132] width 133 height 36
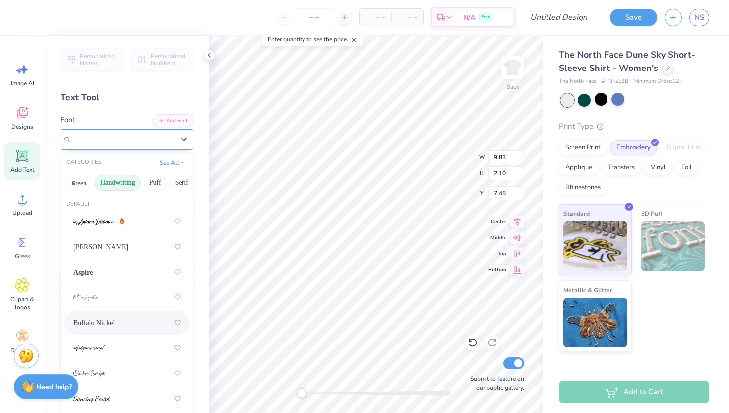
click at [104, 138] on div "Buffalo Nickel" at bounding box center [123, 138] width 104 height 15
click at [101, 224] on img at bounding box center [93, 221] width 41 height 7
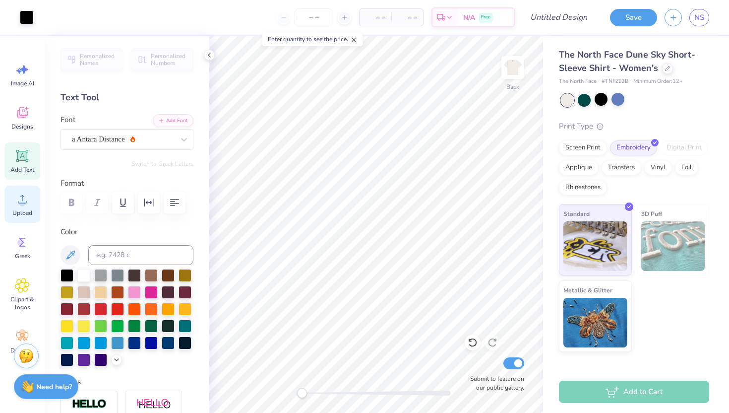
click at [17, 203] on icon at bounding box center [22, 198] width 15 height 15
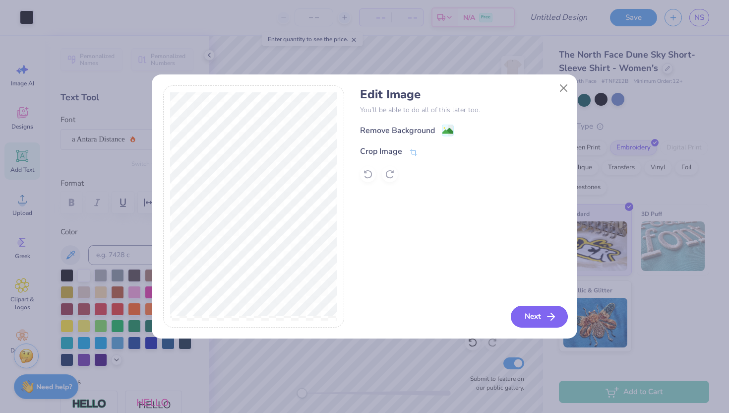
click at [532, 311] on button "Next" at bounding box center [539, 316] width 57 height 22
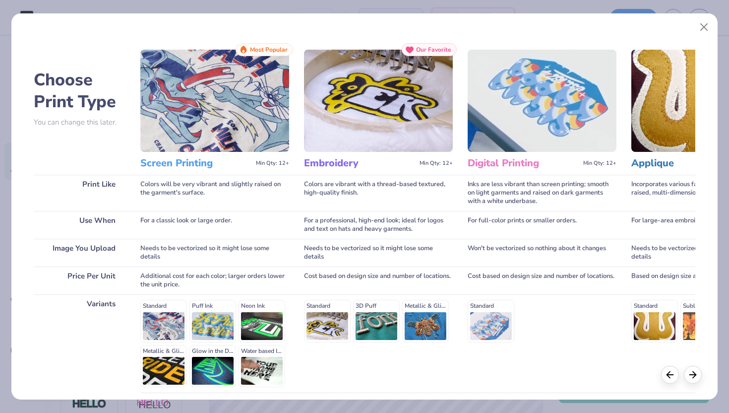
click at [327, 314] on div "Standard 3D Puff Metallic & Glitter" at bounding box center [378, 321] width 149 height 42
click at [335, 328] on div "Standard 3D Puff Metallic & Glitter" at bounding box center [378, 321] width 149 height 42
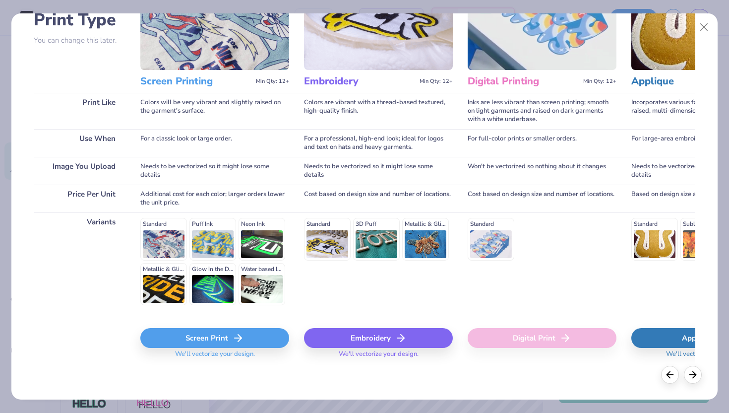
click at [373, 345] on div "Embroidery" at bounding box center [378, 338] width 149 height 20
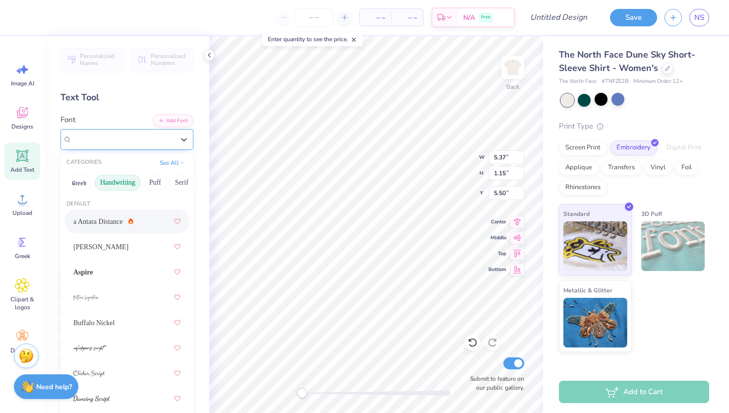
click at [133, 143] on div "a Antara Distance" at bounding box center [123, 138] width 104 height 15
click at [115, 244] on div "Ariana Violeta" at bounding box center [126, 247] width 107 height 18
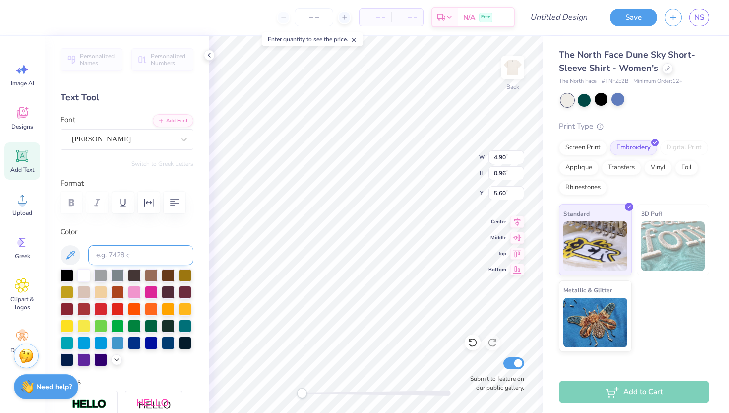
scroll to position [0, 1]
click at [164, 140] on div "Ariana Violeta" at bounding box center [123, 138] width 104 height 15
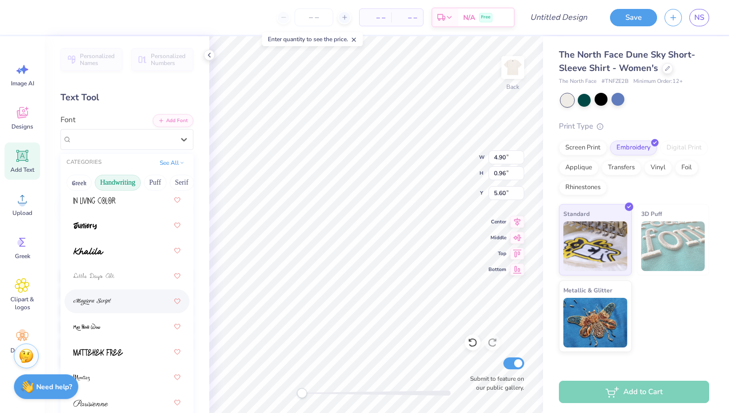
scroll to position [249, 0]
click at [114, 302] on div at bounding box center [126, 301] width 107 height 18
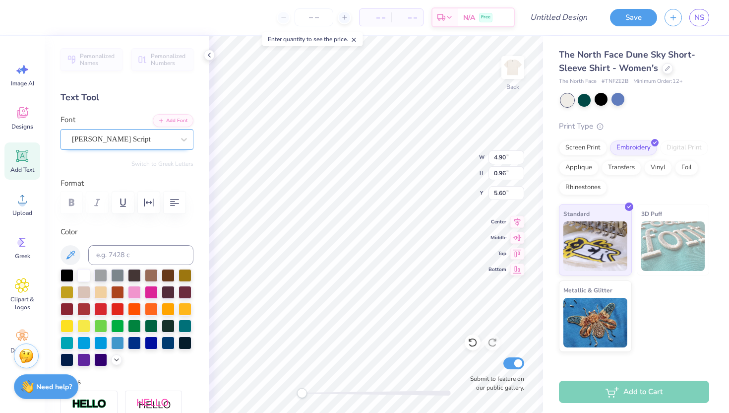
click at [89, 131] on div "Magiera Script" at bounding box center [123, 138] width 104 height 15
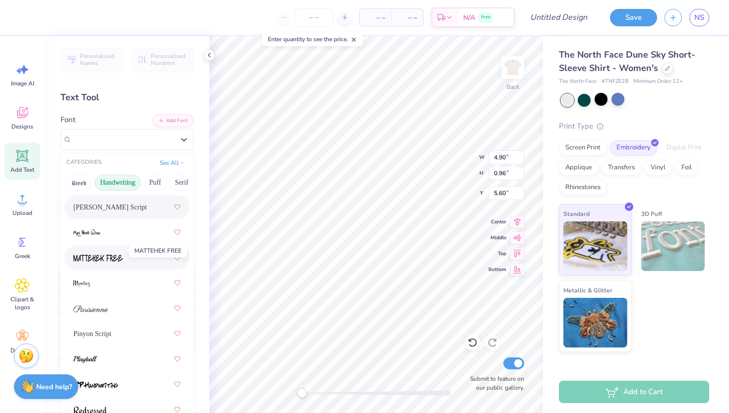
scroll to position [355, 0]
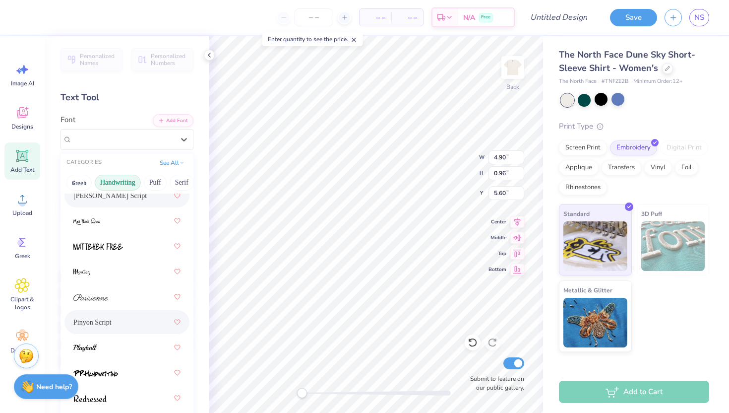
click at [114, 317] on div "Pinyon Script" at bounding box center [126, 322] width 107 height 18
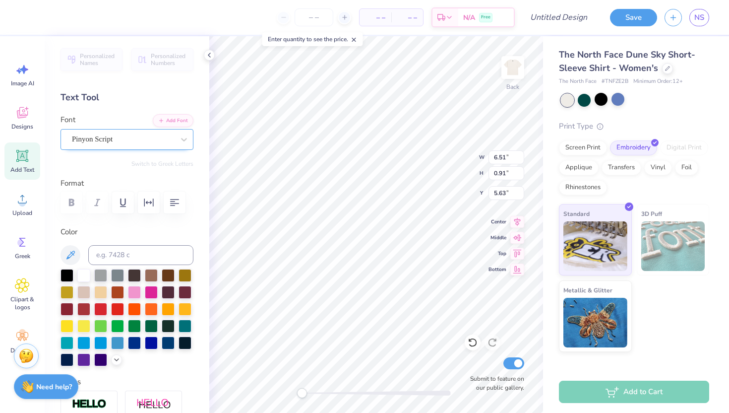
click at [145, 138] on div "Pinyon Script" at bounding box center [123, 138] width 104 height 15
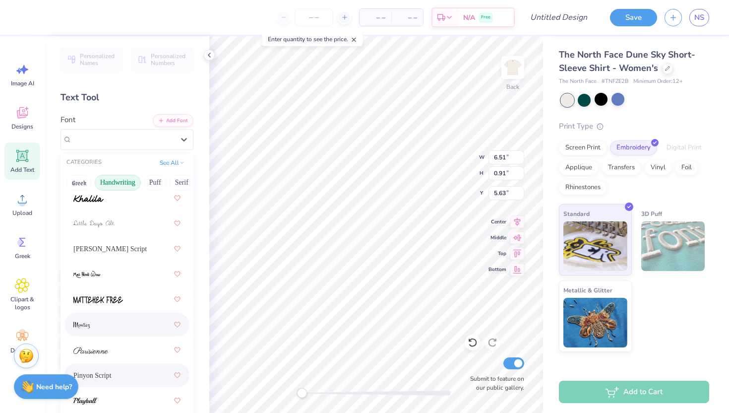
scroll to position [433, 0]
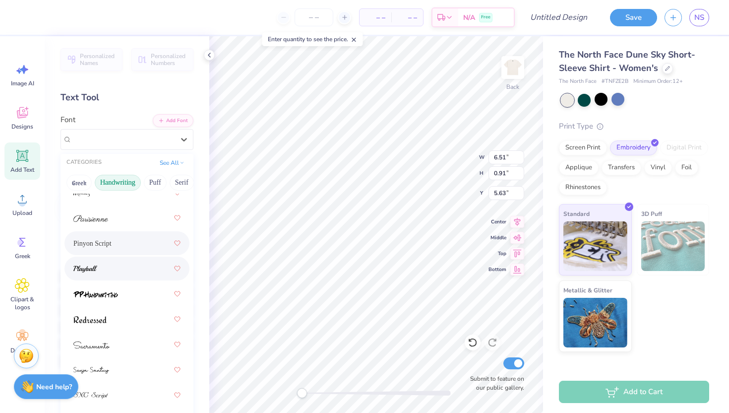
click at [132, 268] on div at bounding box center [126, 268] width 107 height 18
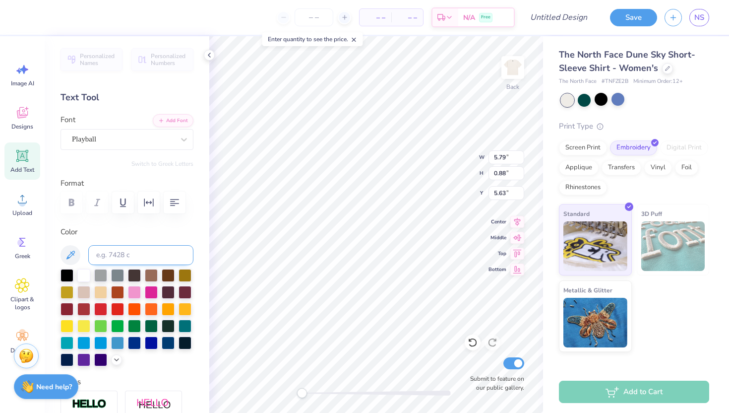
type textarea "kiss a KAT"
type textarea "Kiss a KAT"
click at [96, 137] on div "Playball" at bounding box center [123, 138] width 104 height 15
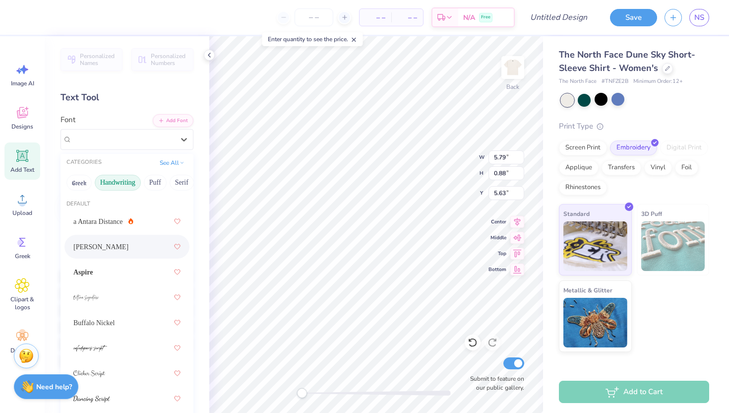
click at [99, 242] on span "Ariana Violeta" at bounding box center [100, 247] width 55 height 10
click at [81, 143] on div "Ariana Violeta" at bounding box center [123, 138] width 104 height 15
type input "x"
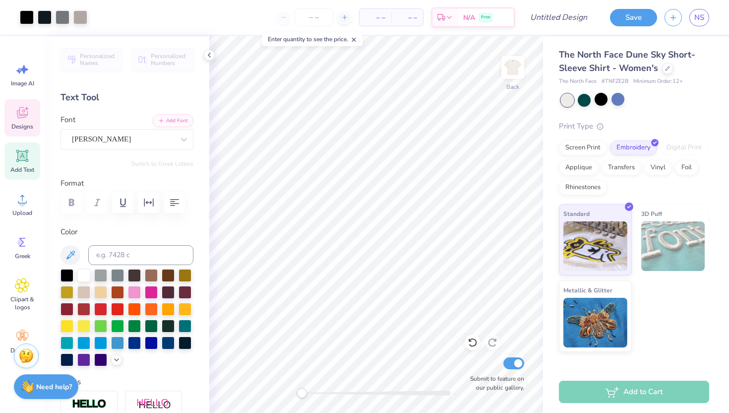
click at [35, 110] on div "Designs" at bounding box center [22, 117] width 36 height 37
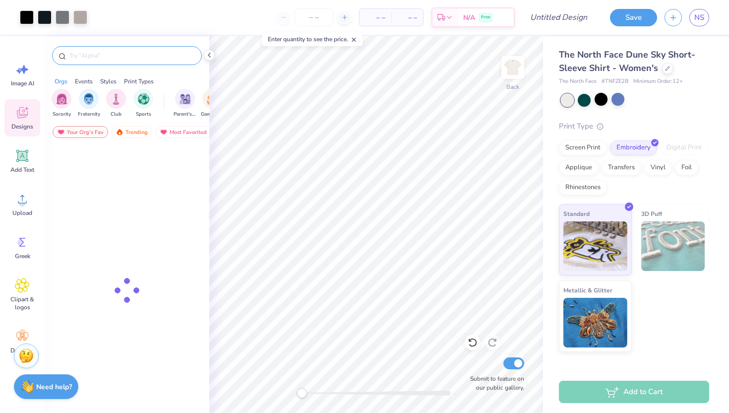
click at [98, 55] on input "text" at bounding box center [131, 56] width 127 height 10
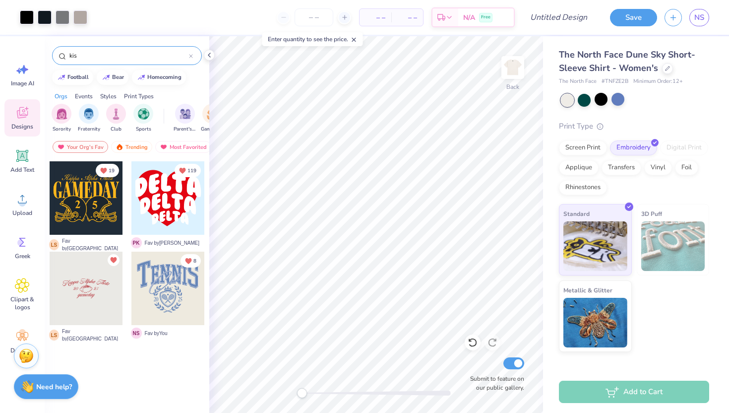
type input "kiss"
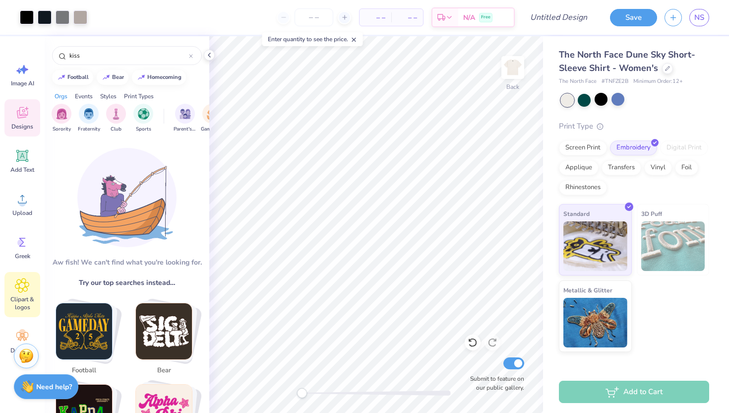
click at [17, 281] on icon at bounding box center [22, 285] width 14 height 15
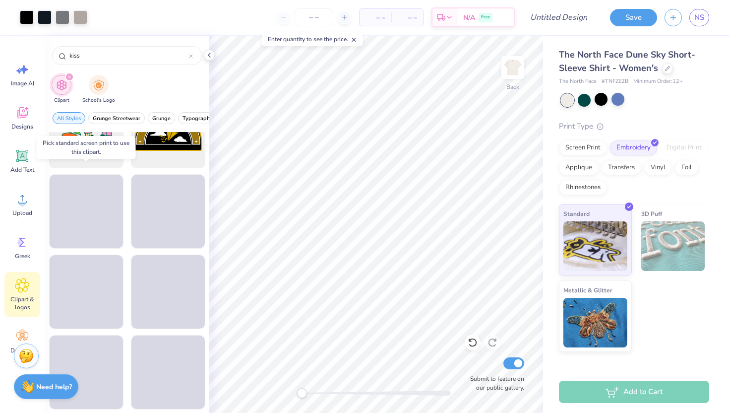
scroll to position [889, 0]
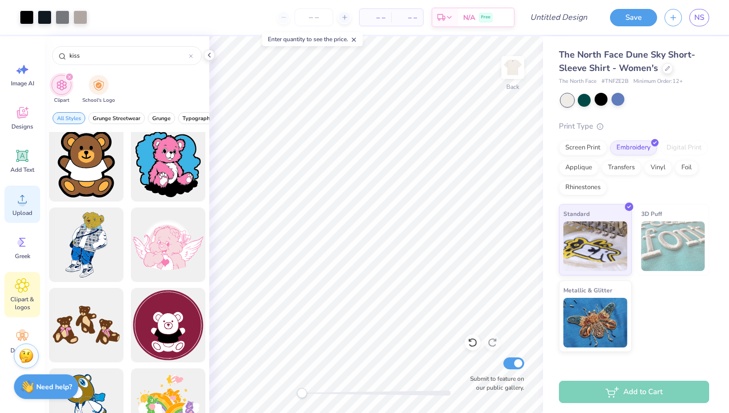
click at [23, 197] on icon at bounding box center [22, 198] width 15 height 15
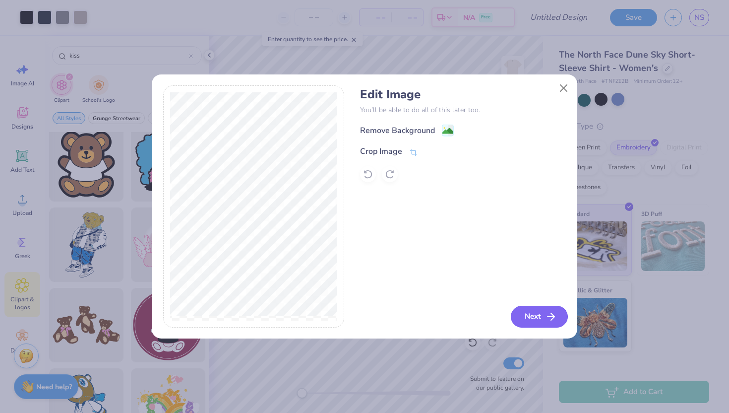
click at [547, 312] on icon "button" at bounding box center [551, 316] width 12 height 12
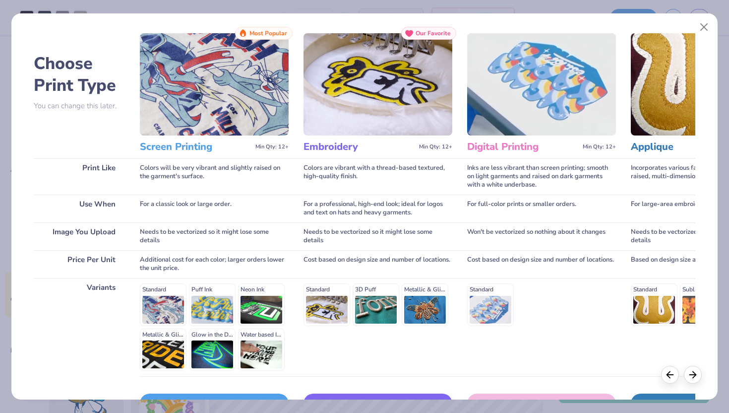
scroll to position [82, 0]
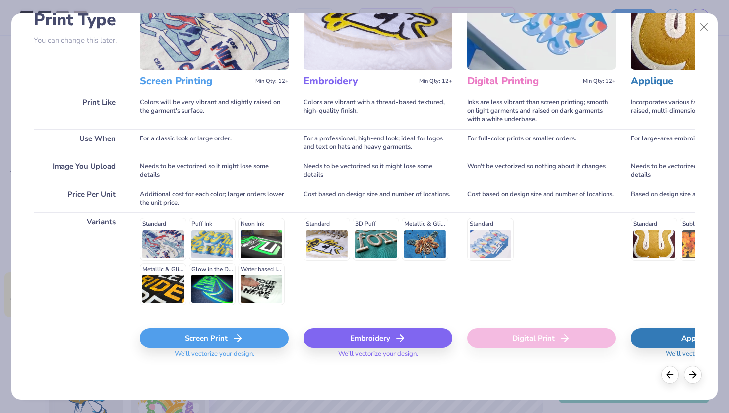
click at [335, 341] on div "Embroidery" at bounding box center [377, 338] width 149 height 20
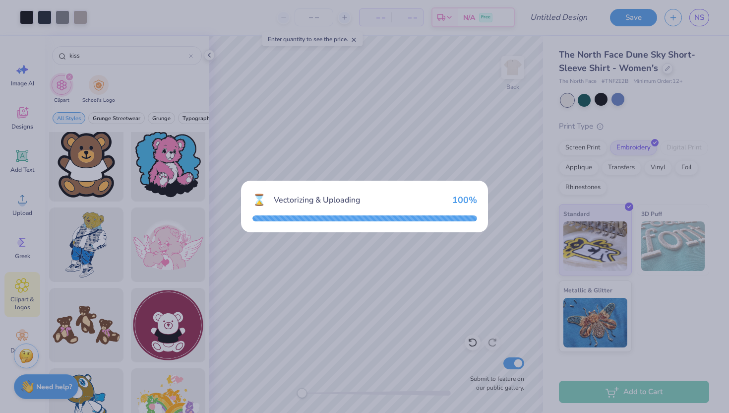
click at [413, 213] on div "⌛ Vectorizing & Uploading 100 %" at bounding box center [364, 207] width 247 height 52
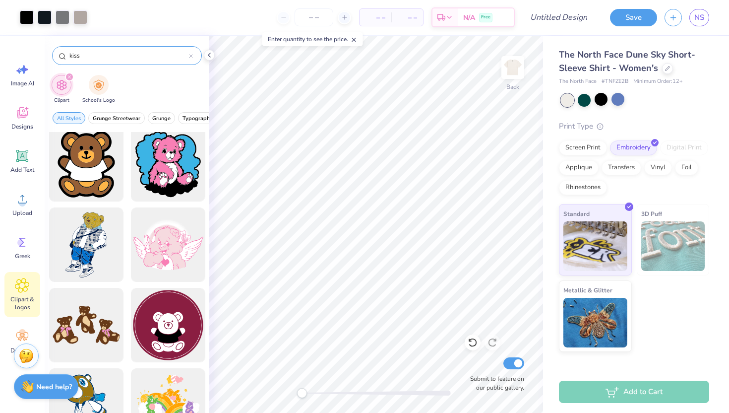
click at [84, 54] on input "kiss" at bounding box center [128, 56] width 121 height 10
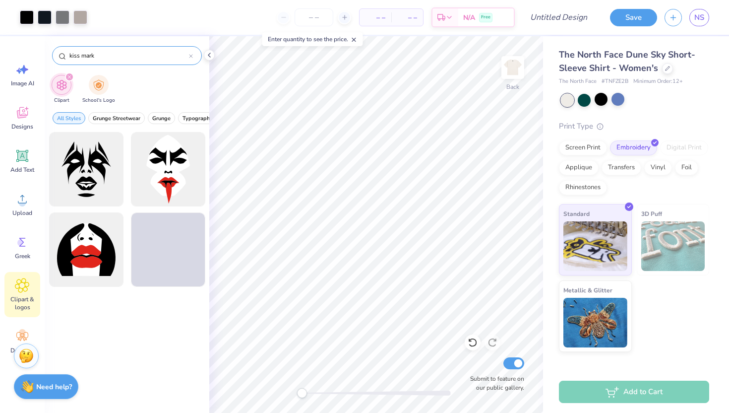
click at [97, 51] on input "kiss mark" at bounding box center [128, 56] width 121 height 10
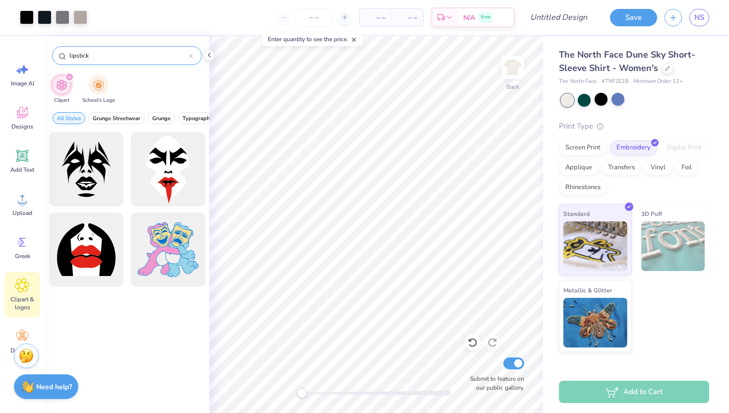
type input "lipstick"
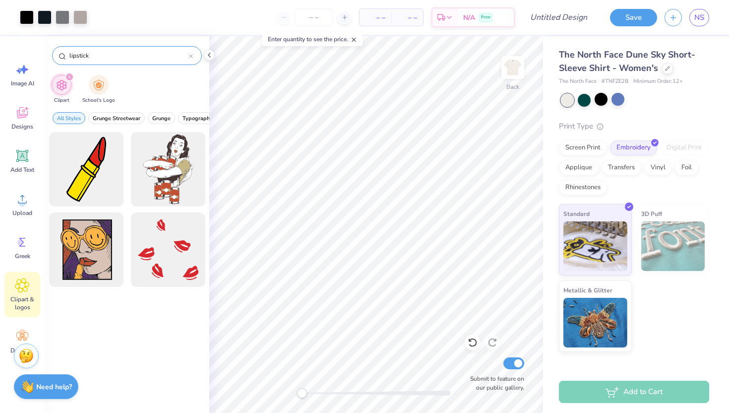
click at [96, 51] on input "lipstick" at bounding box center [128, 56] width 121 height 10
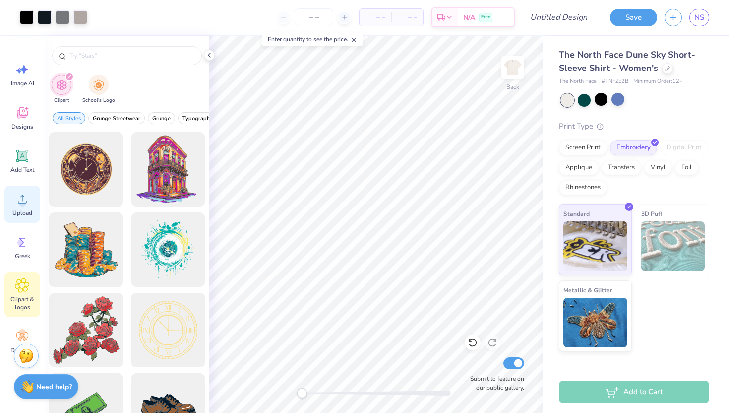
click at [15, 211] on span "Upload" at bounding box center [22, 213] width 20 height 8
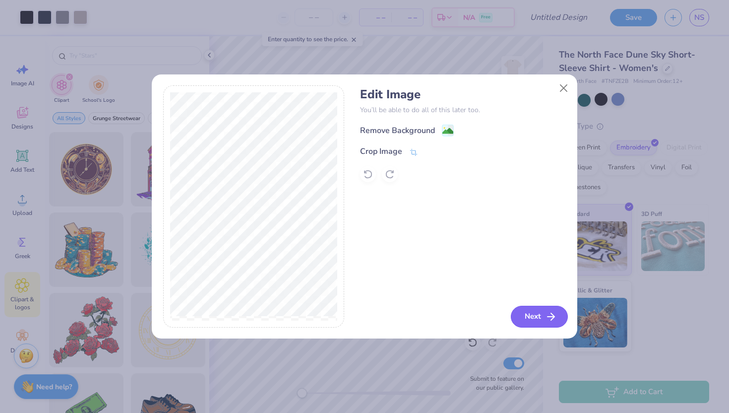
click at [535, 317] on button "Next" at bounding box center [539, 316] width 57 height 22
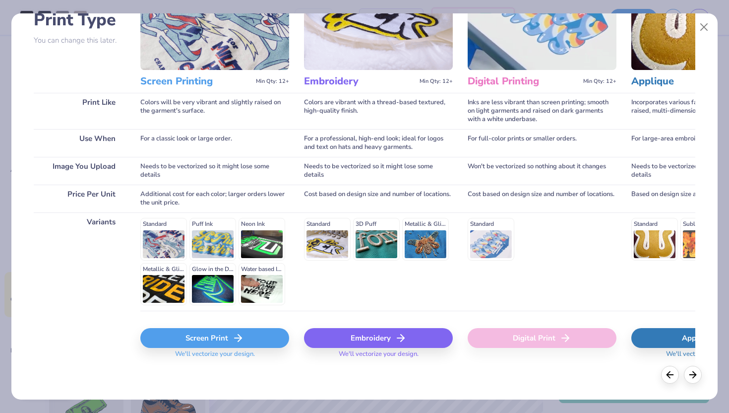
click at [380, 337] on div "Embroidery" at bounding box center [378, 338] width 149 height 20
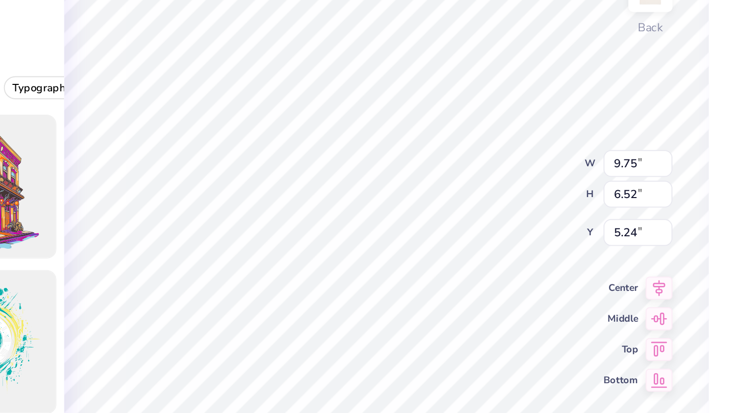
type input "7.99"
type input "4.45"
type input "0.50"
type input "0.86"
type input "0.58"
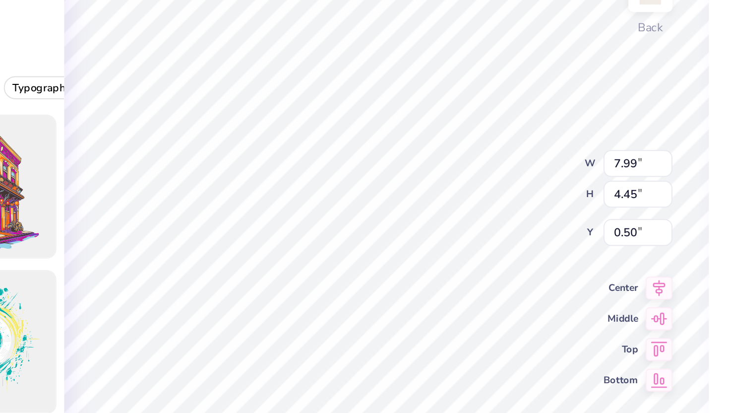
type input "2.71"
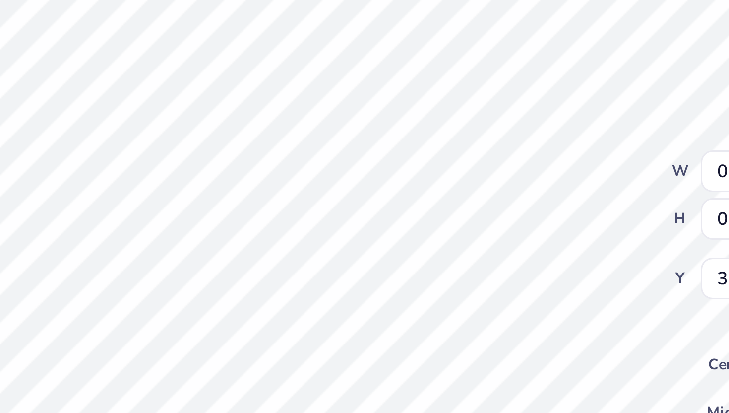
type input "3.00"
type input "7.99"
type input "4.45"
type input "0.50"
type input "0.35"
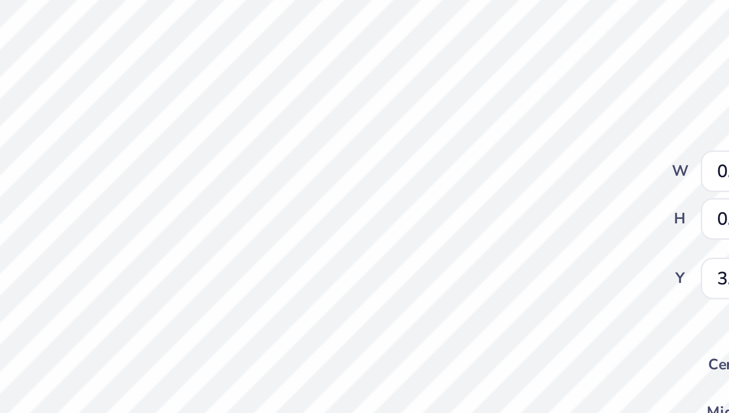
type input "0.26"
type input "3.00"
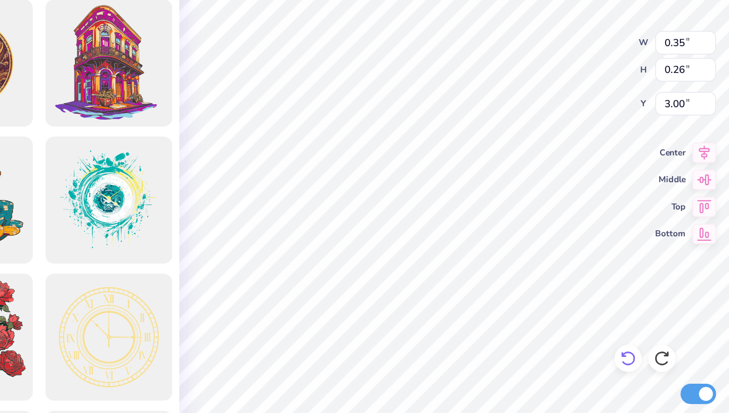
click at [472, 341] on icon at bounding box center [473, 342] width 10 height 10
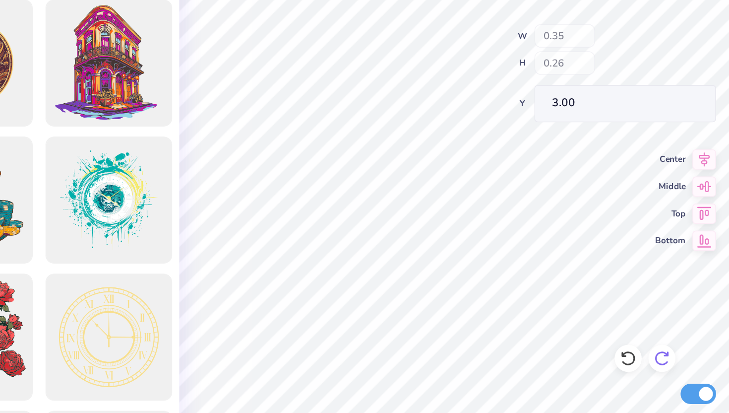
click at [491, 342] on icon at bounding box center [492, 342] width 10 height 10
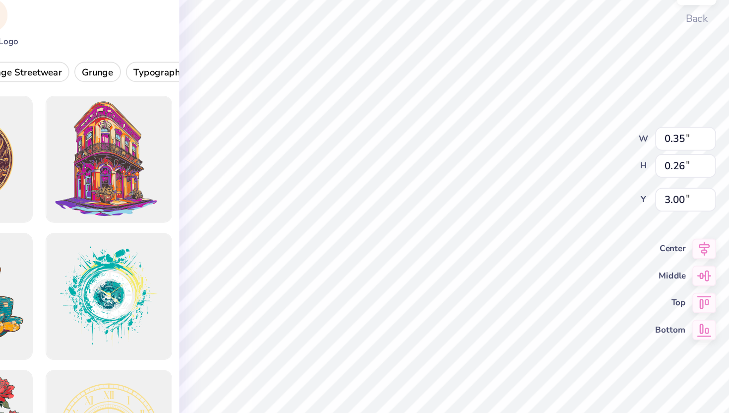
type input "4.95"
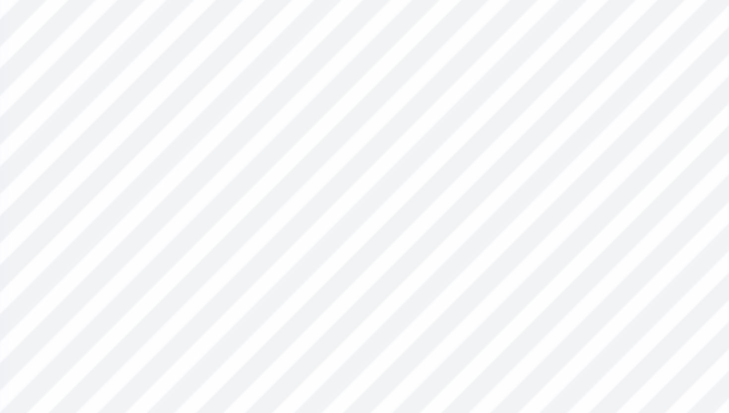
type input "7.99"
type input "4.45"
type input "0.50"
type input "7.99"
type input "4.45"
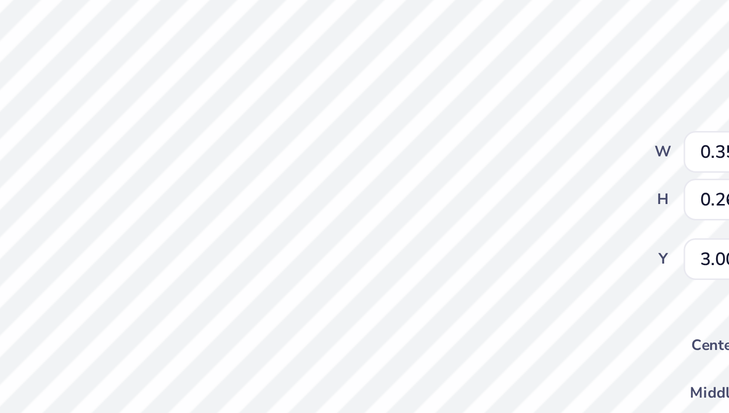
type input "0.50"
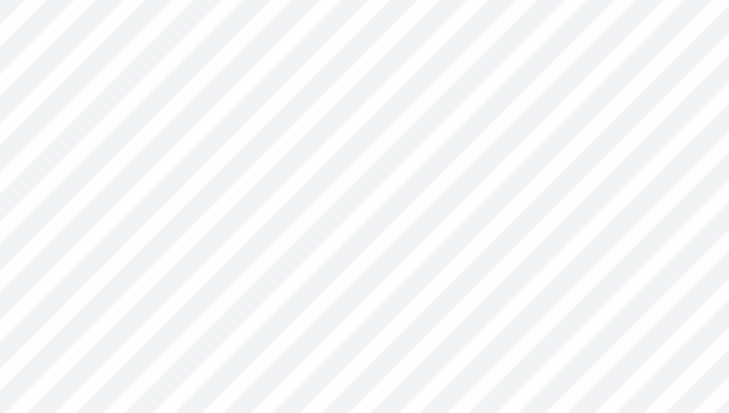
type input "0.31"
type input "0.21"
type input "7.99"
type input "4.45"
type input "0.50"
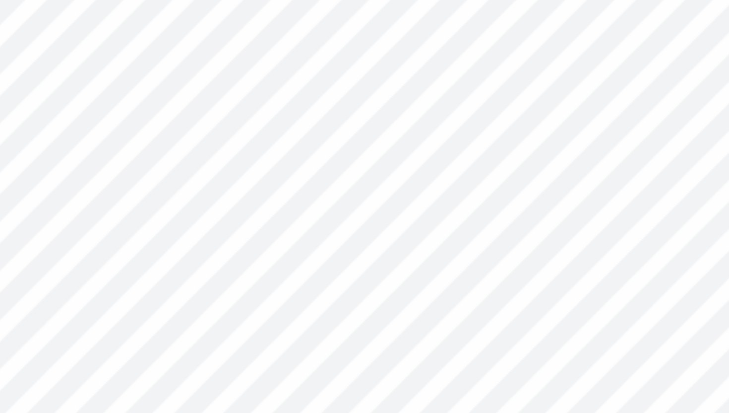
type input "0.30"
type input "0.22"
type input "3.79"
type input "0.23"
type input "0.15"
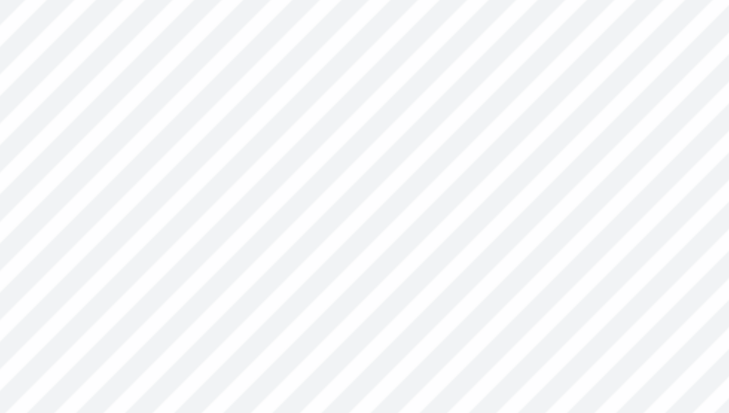
type input "3.38"
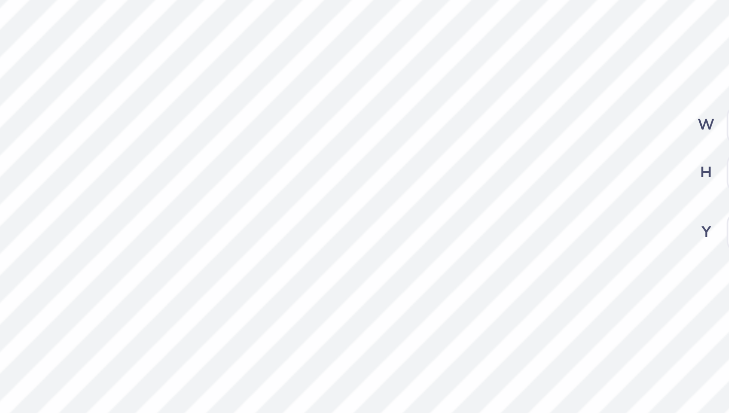
type input "0.15"
type input "0.08"
type input "3.47"
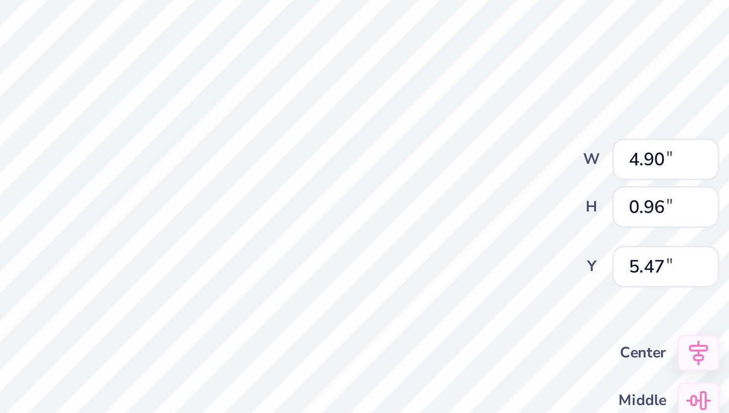
type input "4.90"
type input "0.96"
type input "5.47"
type input "0.26"
type input "0.17"
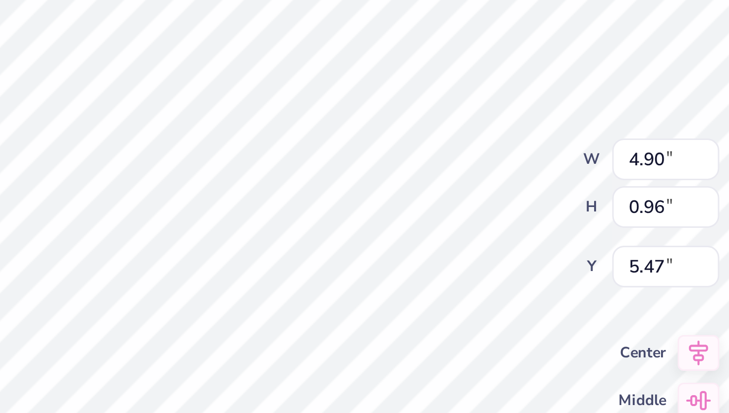
type input "3.41"
type input "7.99"
type input "4.45"
type input "0.50"
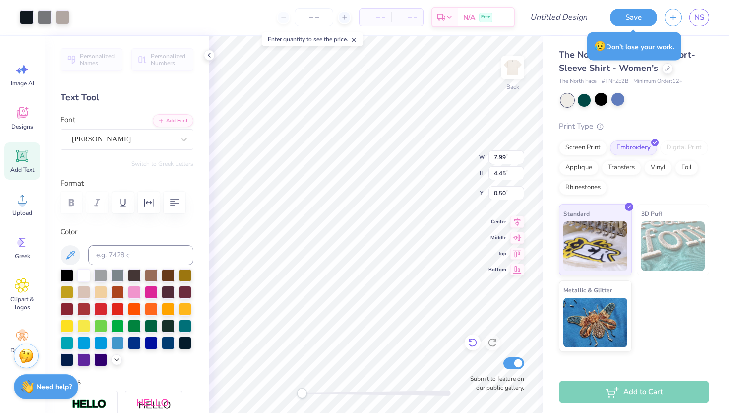
click at [473, 345] on icon at bounding box center [473, 342] width 10 height 10
click at [473, 344] on icon at bounding box center [473, 342] width 10 height 10
click at [472, 342] on icon at bounding box center [473, 342] width 10 height 10
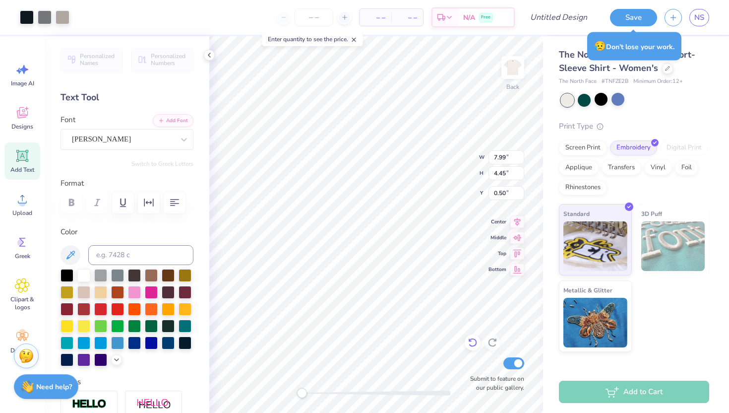
click at [474, 341] on icon at bounding box center [473, 342] width 10 height 10
type input "0.21"
type input "0.17"
type input "3.41"
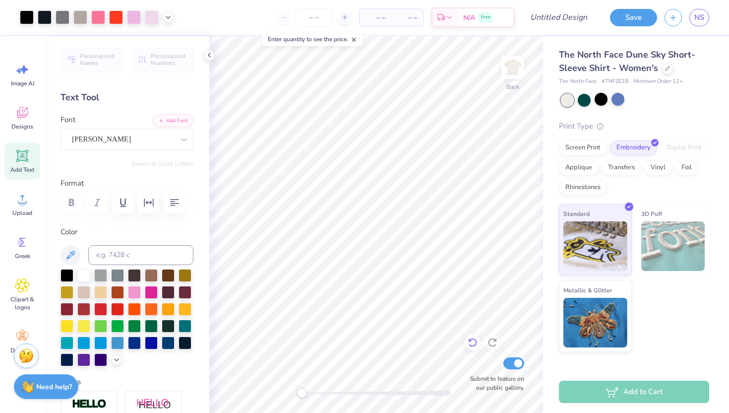
click at [471, 344] on icon at bounding box center [473, 342] width 10 height 10
click at [473, 343] on icon at bounding box center [473, 342] width 10 height 10
click at [476, 344] on icon at bounding box center [472, 342] width 8 height 9
click at [209, 54] on icon at bounding box center [209, 55] width 8 height 8
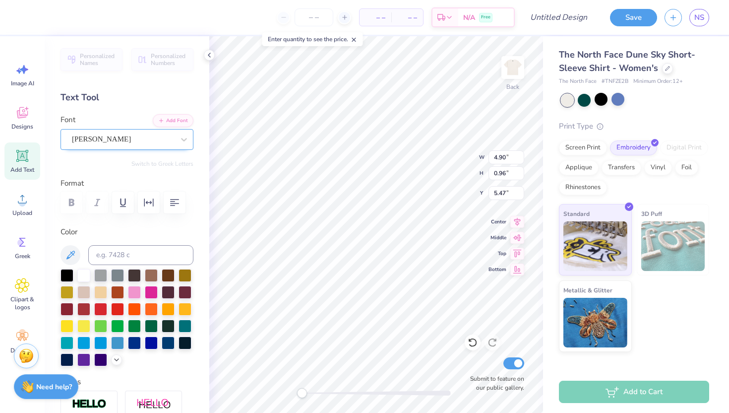
click at [154, 136] on div "Ariana Violeta" at bounding box center [123, 138] width 104 height 15
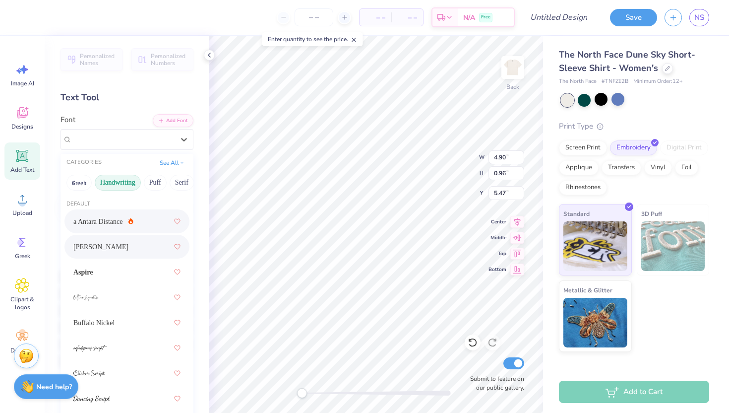
click at [142, 221] on div "a Antara Distance" at bounding box center [126, 221] width 107 height 18
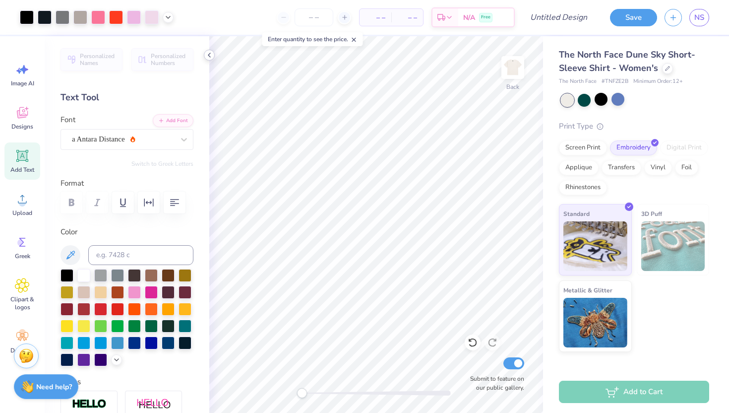
click at [209, 53] on icon at bounding box center [209, 55] width 8 height 8
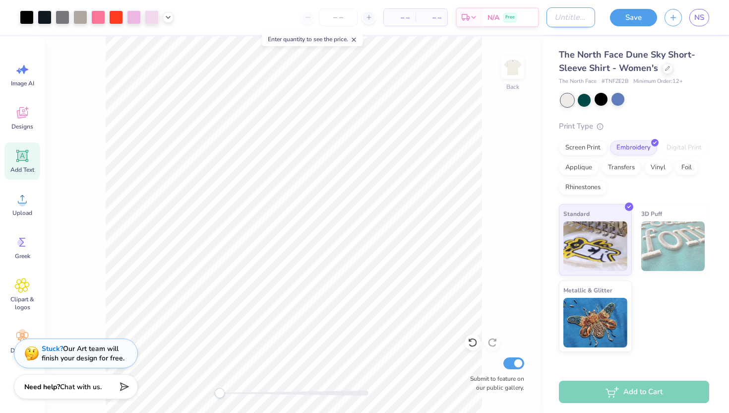
click at [567, 18] on input "Design Title" at bounding box center [570, 17] width 49 height 20
type input "kissakat"
click at [623, 15] on button "Save" at bounding box center [633, 15] width 47 height 17
click at [578, 148] on div "Screen Print" at bounding box center [583, 146] width 48 height 15
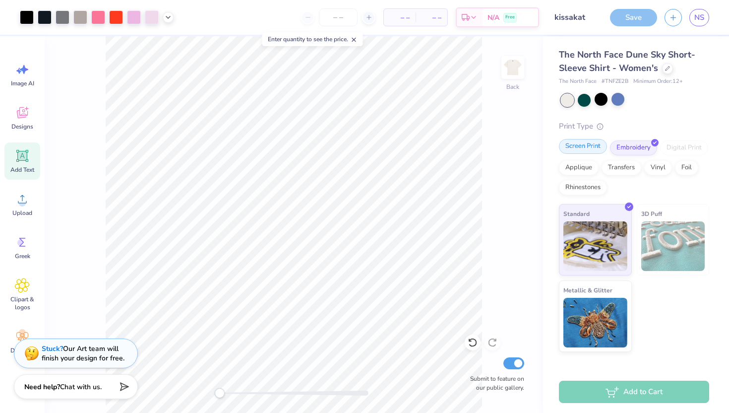
click at [581, 146] on div "Screen Print" at bounding box center [583, 146] width 48 height 15
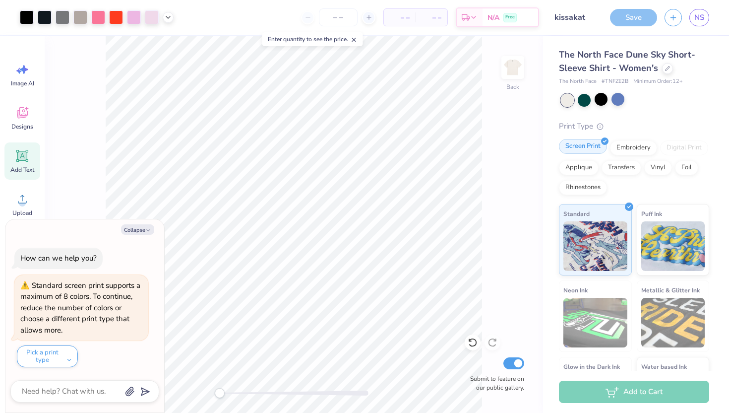
click at [575, 145] on div "Screen Print" at bounding box center [583, 146] width 48 height 15
click at [636, 21] on div "Save" at bounding box center [633, 17] width 47 height 17
click at [519, 280] on div "Back Submit to feature on our public gallery." at bounding box center [294, 224] width 498 height 376
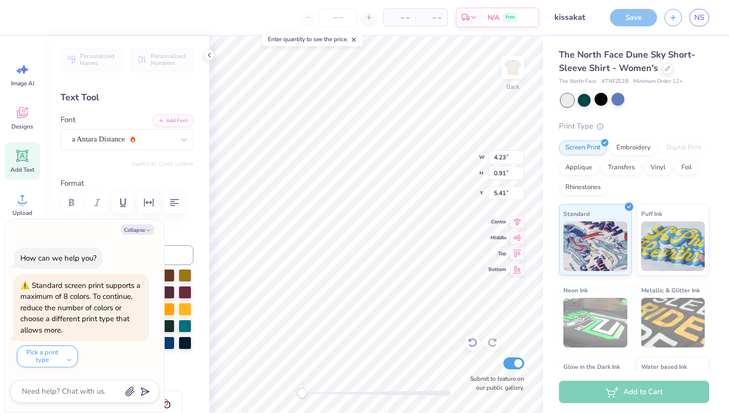
click at [470, 344] on icon at bounding box center [473, 342] width 10 height 10
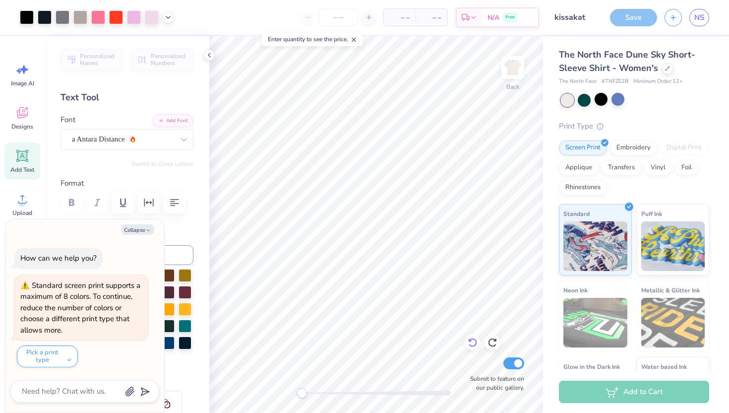
click at [475, 341] on icon at bounding box center [473, 342] width 10 height 10
click at [494, 342] on icon at bounding box center [492, 342] width 10 height 10
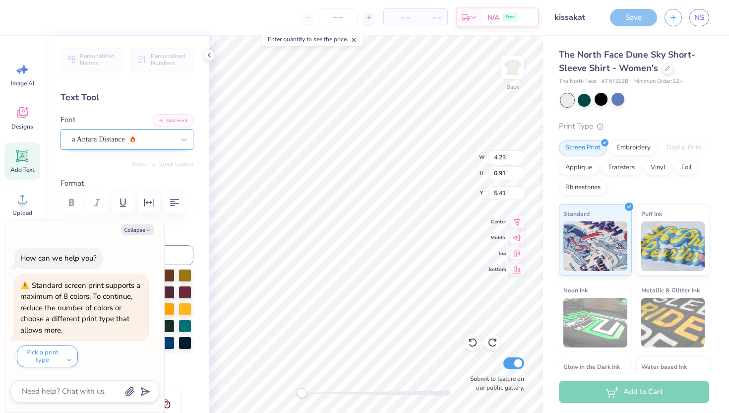
click at [121, 132] on div at bounding box center [123, 138] width 102 height 13
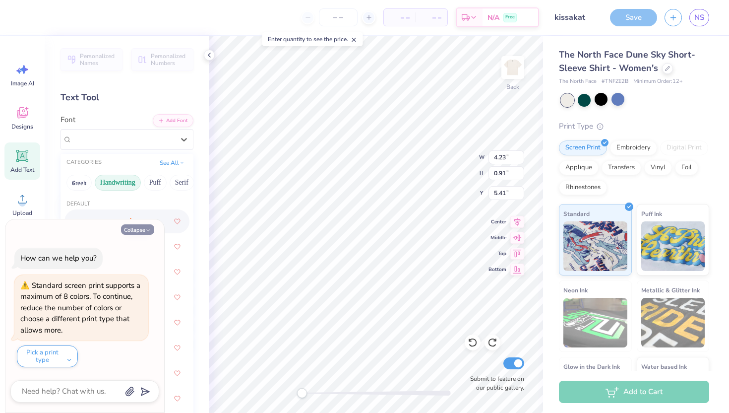
click at [145, 228] on button "Collapse" at bounding box center [137, 229] width 33 height 10
type textarea "x"
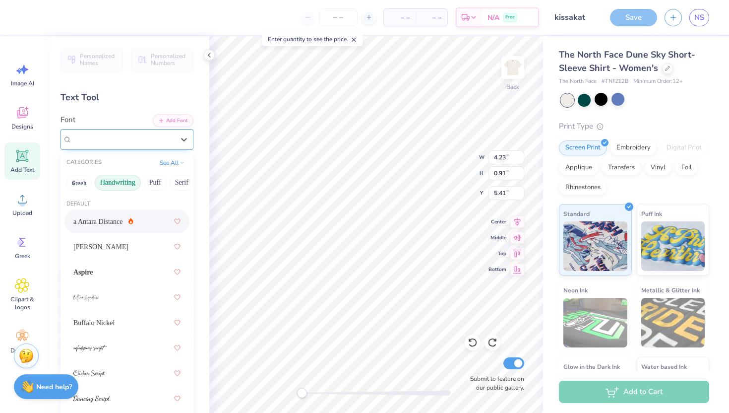
click at [102, 146] on div "a Antara Distance" at bounding box center [123, 138] width 104 height 15
click at [120, 247] on div "Ariana Violeta" at bounding box center [126, 247] width 107 height 18
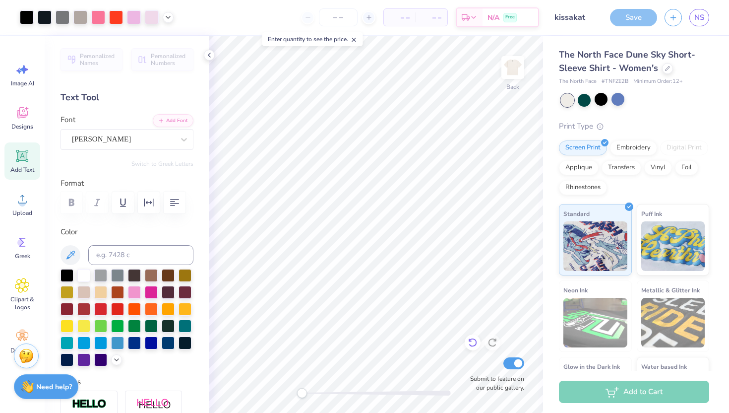
click at [471, 340] on icon at bounding box center [473, 342] width 10 height 10
drag, startPoint x: 491, startPoint y: 344, endPoint x: 152, endPoint y: 156, distance: 387.4
click at [491, 344] on icon at bounding box center [492, 342] width 10 height 10
click at [137, 141] on div "Ariana Violeta" at bounding box center [123, 138] width 104 height 15
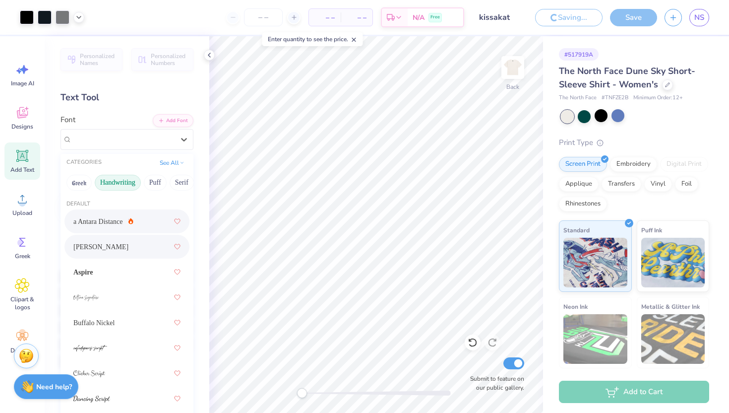
click at [132, 215] on div "a Antara Distance" at bounding box center [126, 221] width 107 height 18
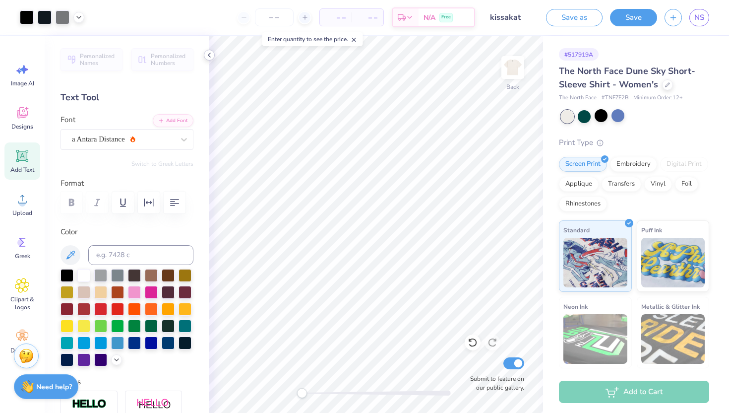
click at [210, 55] on icon at bounding box center [209, 55] width 8 height 8
type textarea "kiss a kat"
type input "2.38"
type input "0.67"
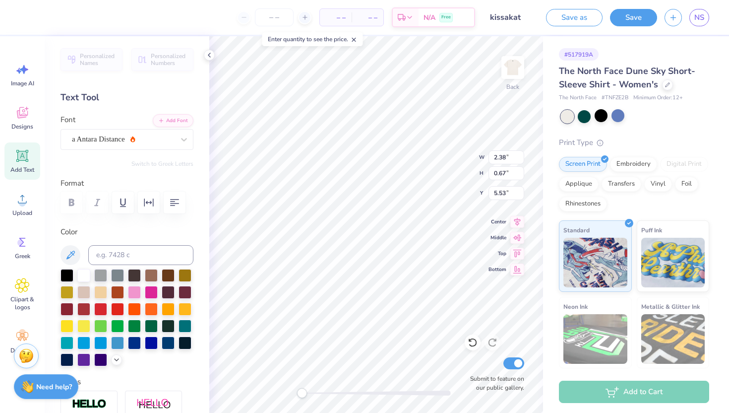
type input "5.53"
click at [520, 72] on img at bounding box center [513, 68] width 40 height 40
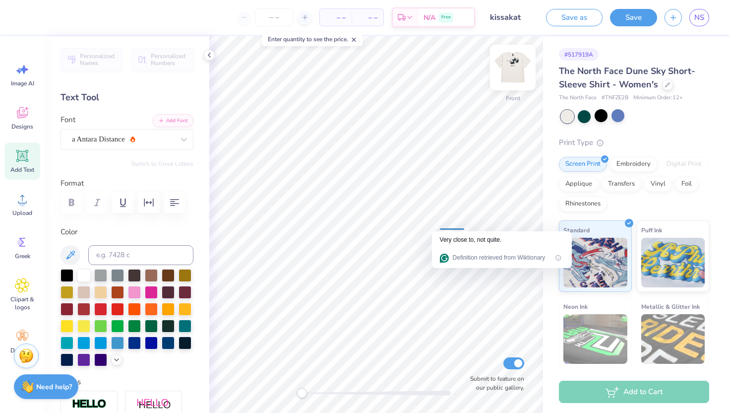
click at [505, 79] on img at bounding box center [513, 68] width 40 height 40
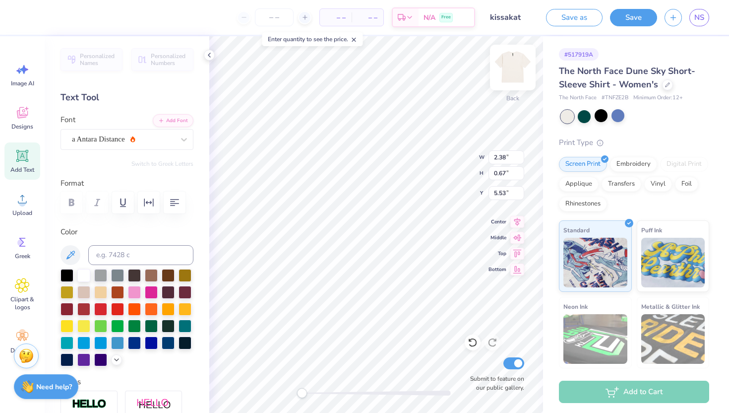
type textarea "kiss a KAT"
click at [469, 336] on div at bounding box center [473, 342] width 16 height 16
type textarea "kiss a KAT"
type input "3.82"
type input "0.92"
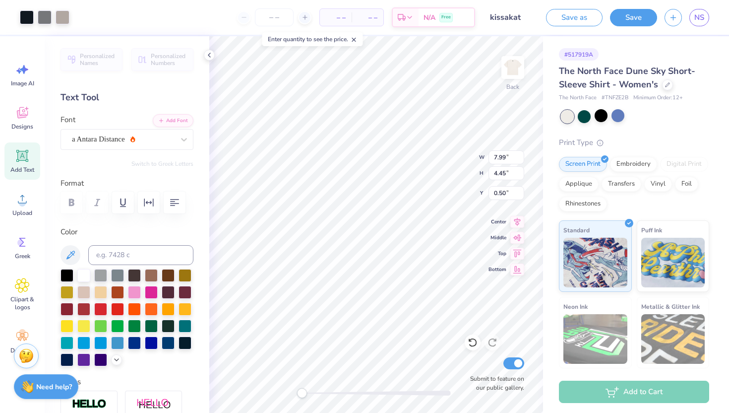
type input "5.15"
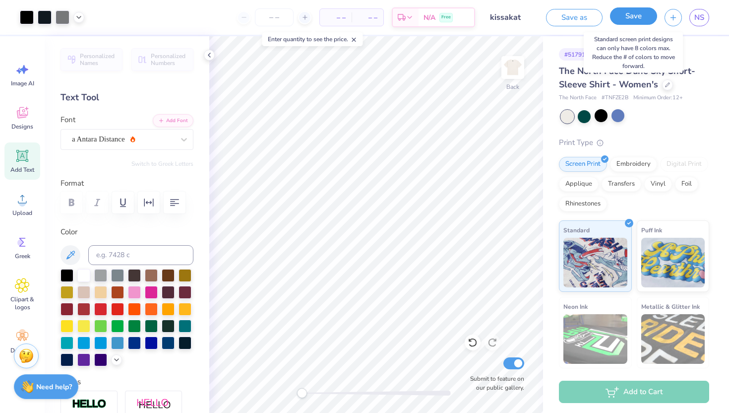
click at [630, 22] on button "Save" at bounding box center [633, 15] width 47 height 17
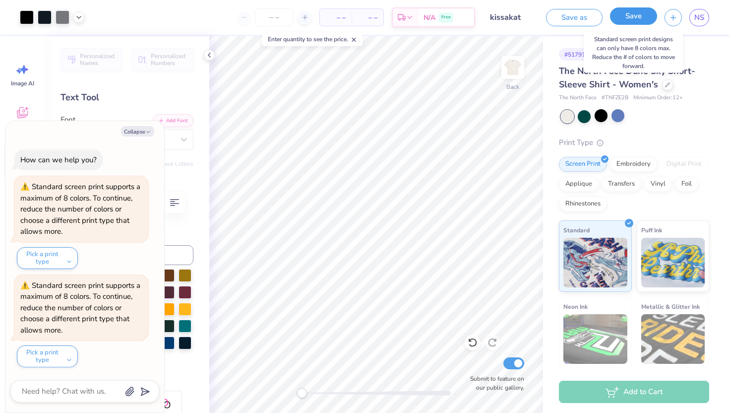
click at [629, 20] on button "Save" at bounding box center [633, 15] width 47 height 17
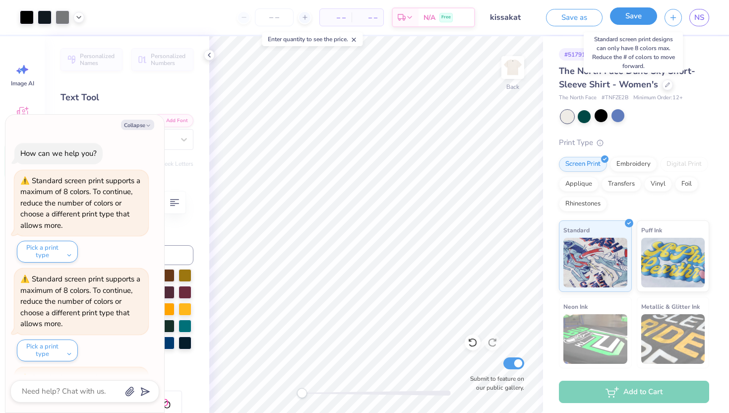
scroll to position [92, 0]
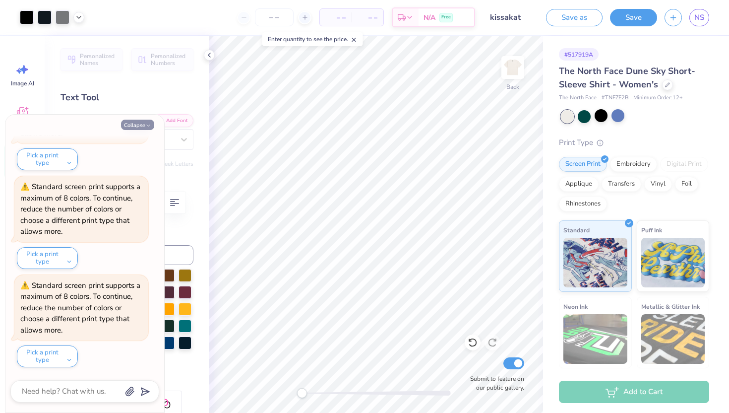
click at [129, 128] on button "Collapse" at bounding box center [137, 125] width 33 height 10
type textarea "x"
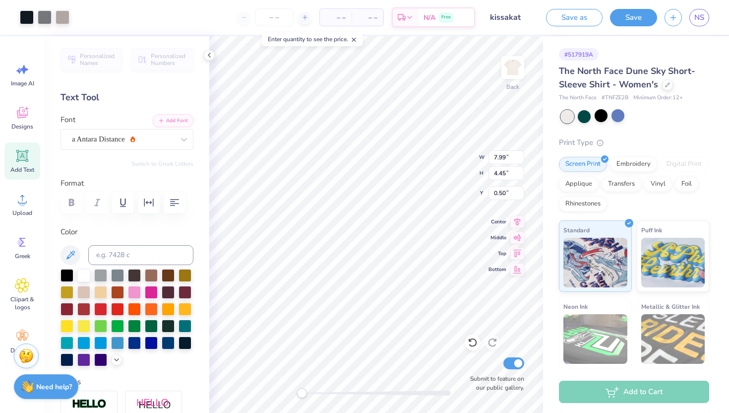
type input "3.82"
type input "0.92"
type input "5.05"
click at [208, 55] on polyline at bounding box center [209, 55] width 2 height 4
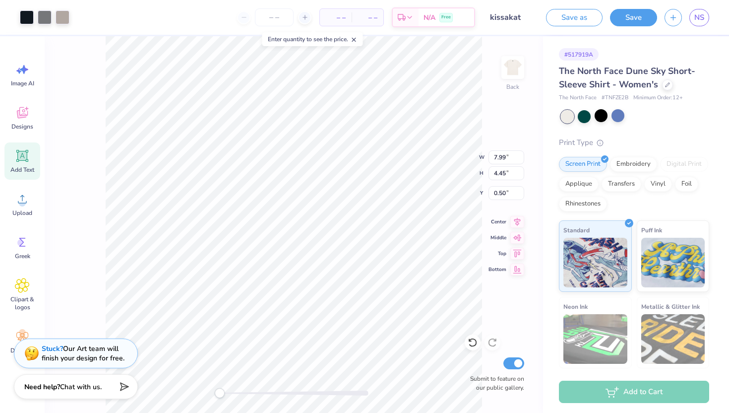
type input "8.70"
type input "5.37"
click at [630, 25] on div "Save" at bounding box center [633, 17] width 47 height 17
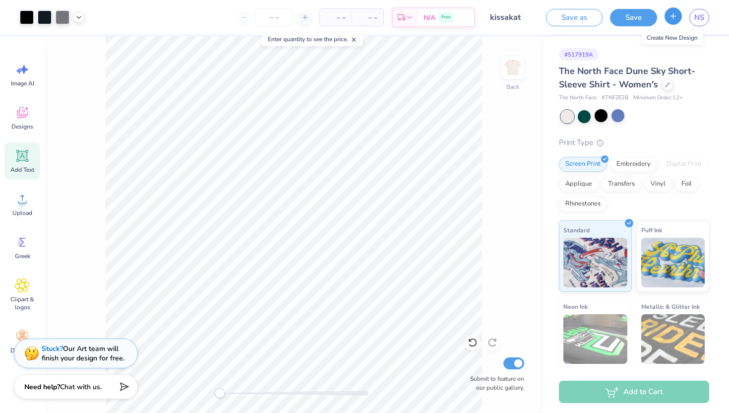
click at [672, 18] on icon "button" at bounding box center [673, 16] width 8 height 8
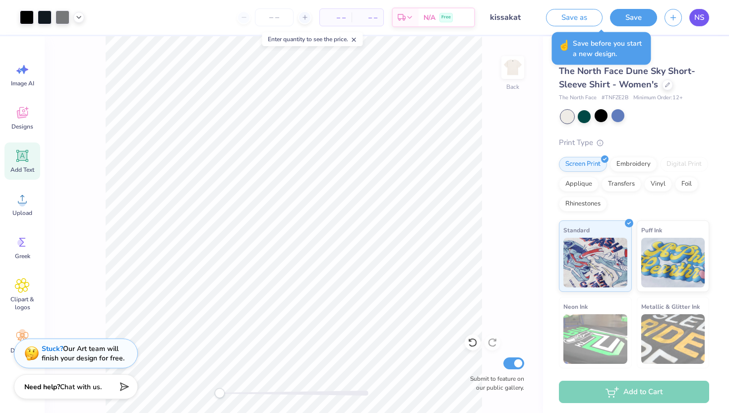
click at [701, 16] on span "NS" at bounding box center [699, 17] width 10 height 11
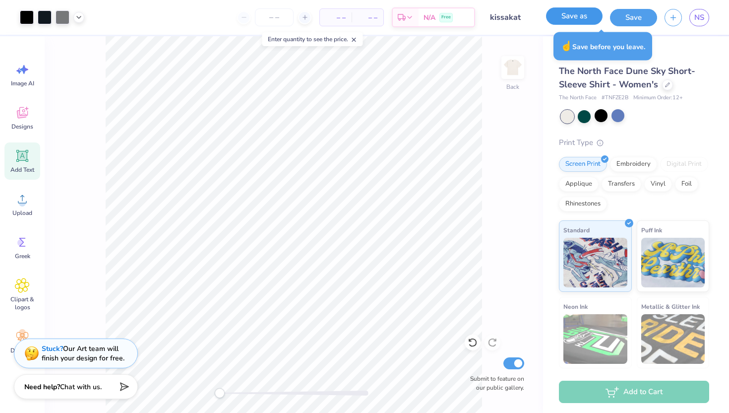
click at [560, 16] on button "Save as" at bounding box center [574, 15] width 57 height 17
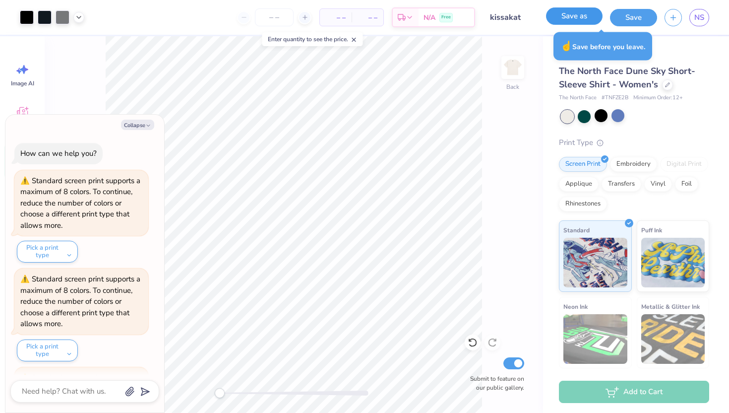
scroll to position [190, 0]
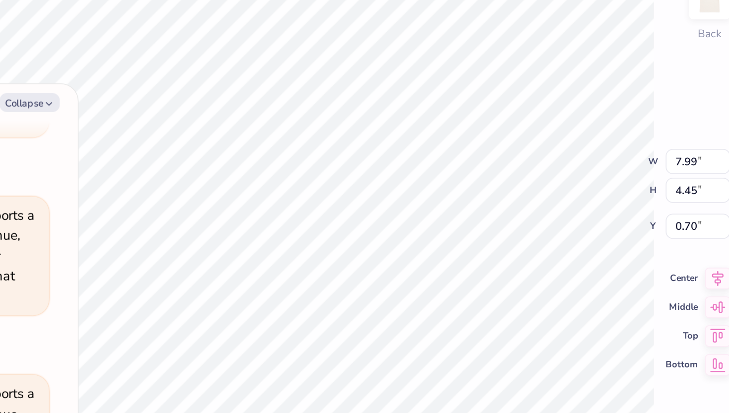
type textarea "x"
type input "0.30"
type input "0.22"
type input "3.37"
type textarea "x"
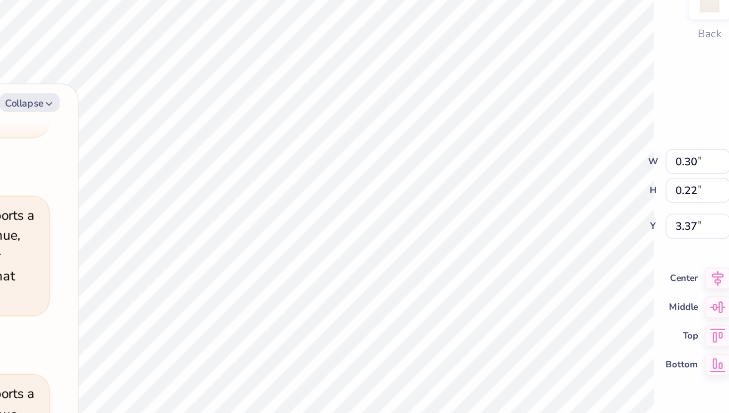
type input "7.99"
type input "4.45"
type input "0.70"
type textarea "x"
type input "0.31"
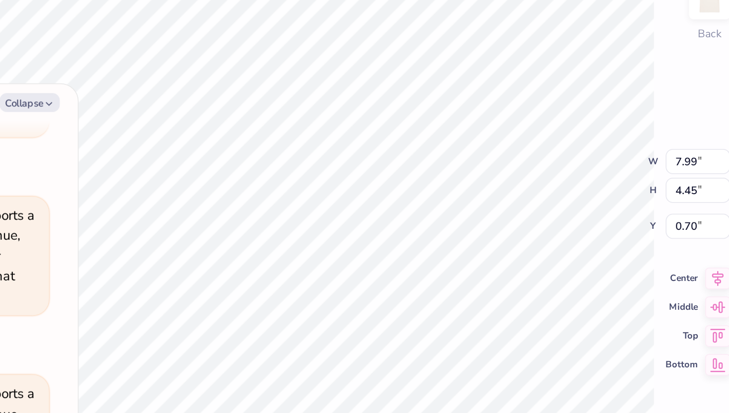
type input "0.21"
type input "3.26"
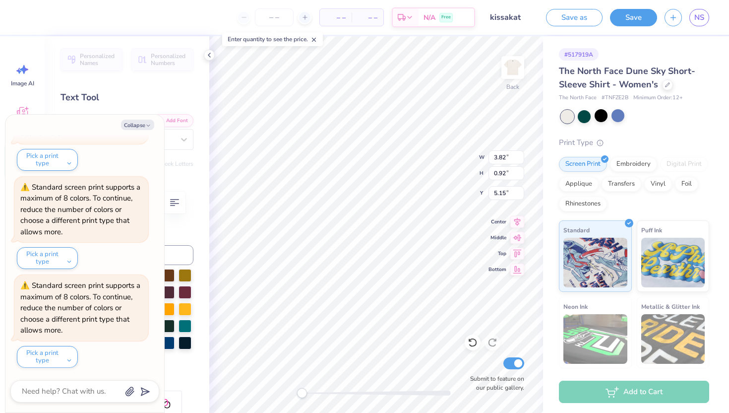
scroll to position [0, 1]
click at [133, 122] on button "Collapse" at bounding box center [137, 125] width 33 height 10
click at [131, 126] on button "Collapse" at bounding box center [137, 125] width 33 height 10
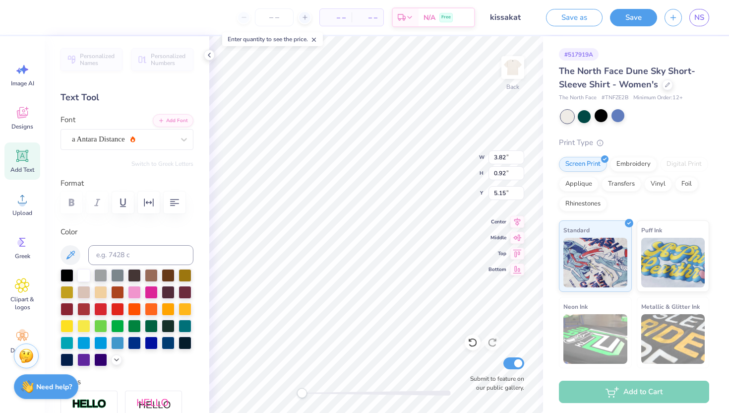
type textarea "x"
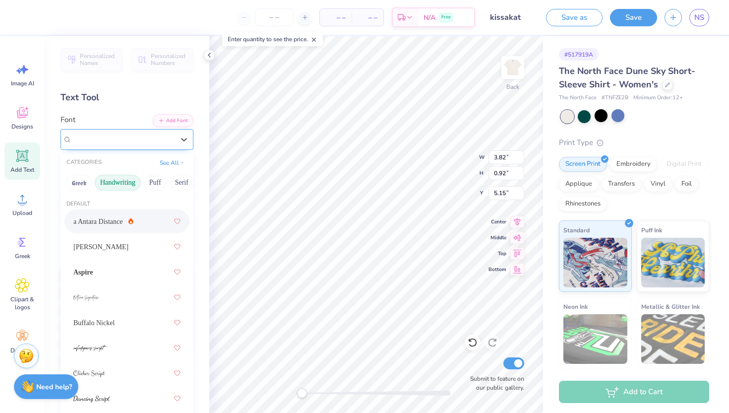
click at [111, 137] on div "a Antara Distance" at bounding box center [123, 138] width 104 height 15
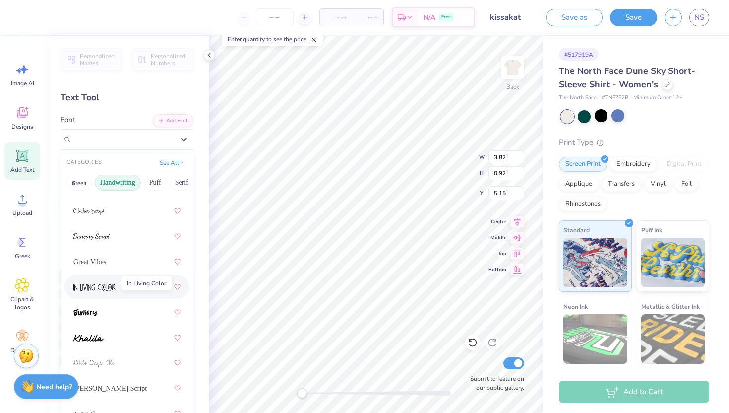
scroll to position [167, 0]
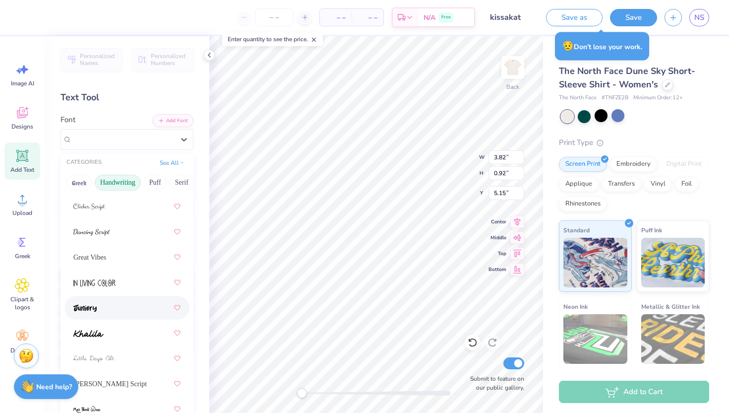
click at [101, 313] on div at bounding box center [126, 308] width 107 height 18
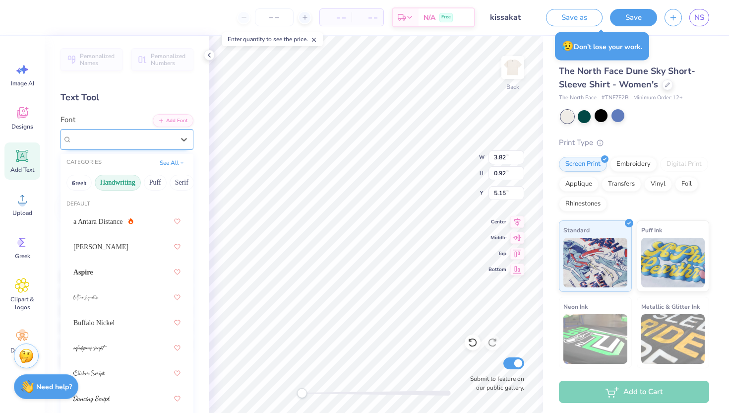
click at [98, 132] on div "Juniory" at bounding box center [123, 138] width 104 height 15
click at [102, 320] on span "Buffalo Nickel" at bounding box center [93, 322] width 41 height 10
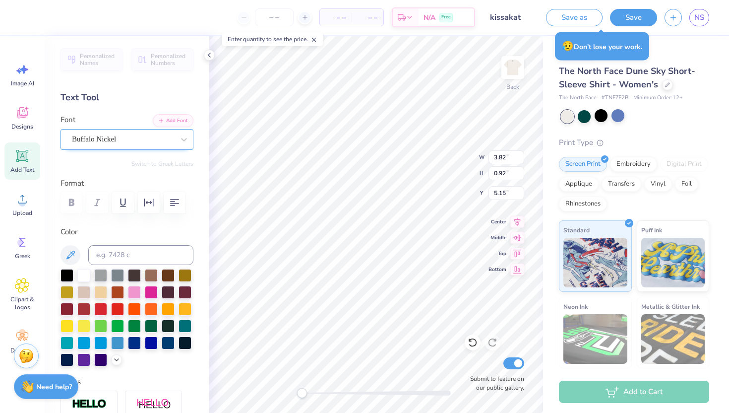
click at [106, 138] on div "Buffalo Nickel" at bounding box center [123, 138] width 104 height 15
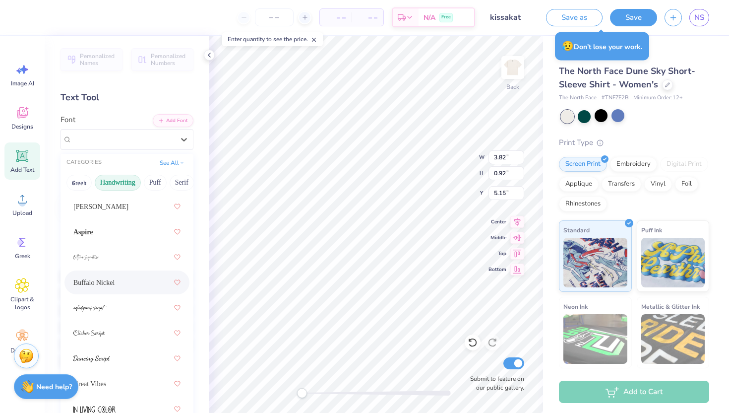
scroll to position [51, 0]
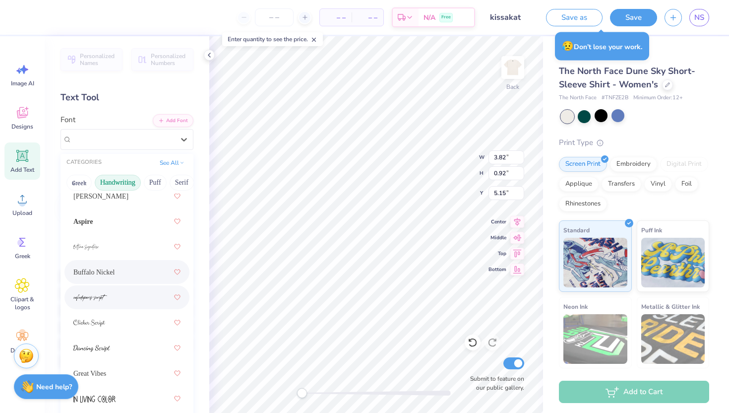
click at [101, 297] on img at bounding box center [90, 297] width 34 height 7
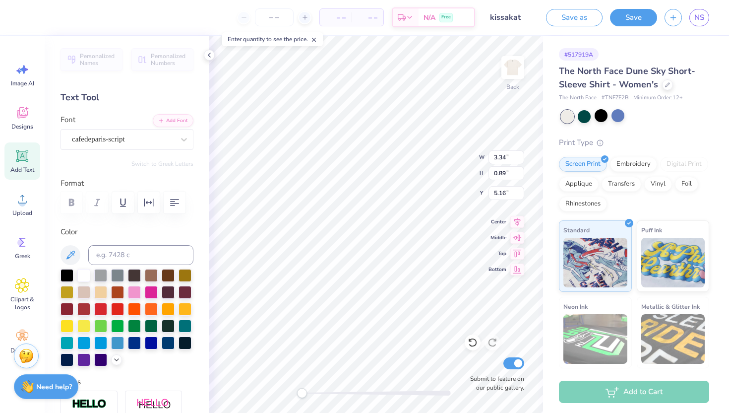
scroll to position [0, 0]
click at [122, 135] on div "cafedeparis-script" at bounding box center [123, 138] width 104 height 15
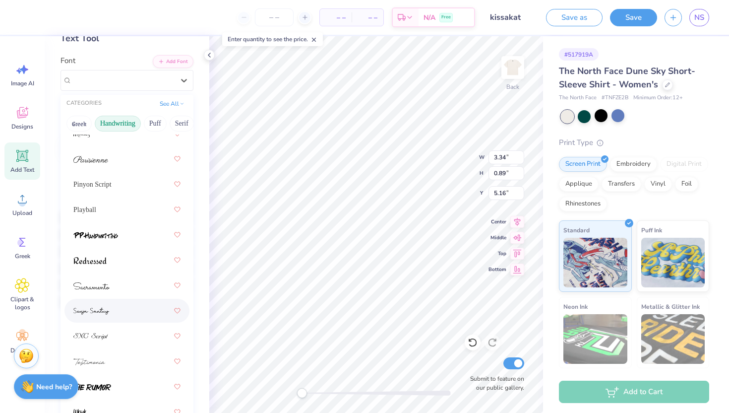
scroll to position [60, 0]
click at [99, 312] on img at bounding box center [91, 310] width 36 height 7
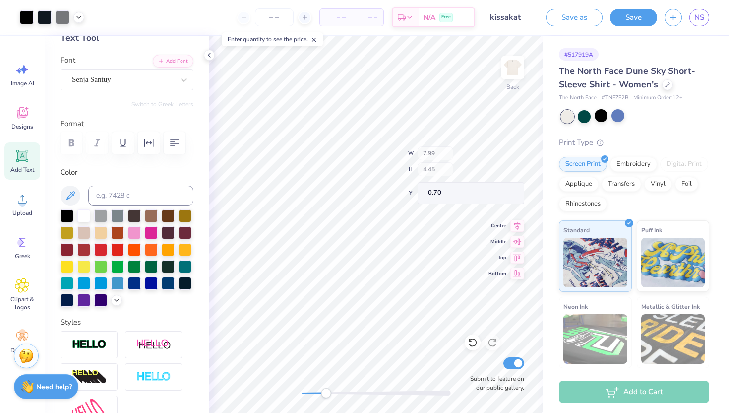
click at [328, 392] on div "Accessibility label" at bounding box center [326, 393] width 10 height 10
type input "0.31"
type input "0.21"
type input "3.26"
type input "0.28"
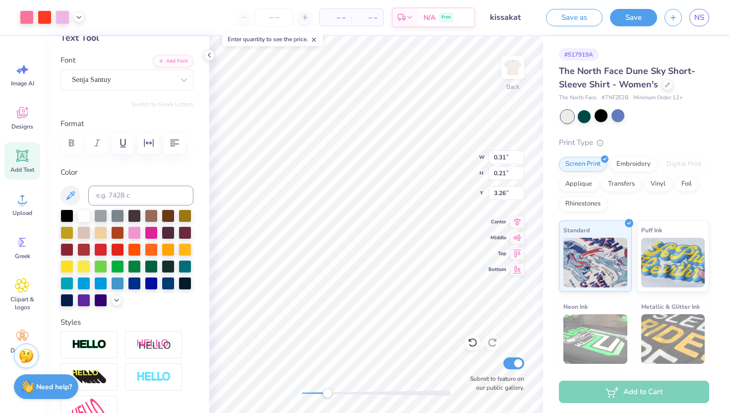
type input "2.98"
drag, startPoint x: 326, startPoint y: 391, endPoint x: 299, endPoint y: 389, distance: 27.8
click at [299, 389] on div "Accessibility label" at bounding box center [302, 393] width 10 height 10
click at [213, 53] on icon at bounding box center [209, 55] width 8 height 8
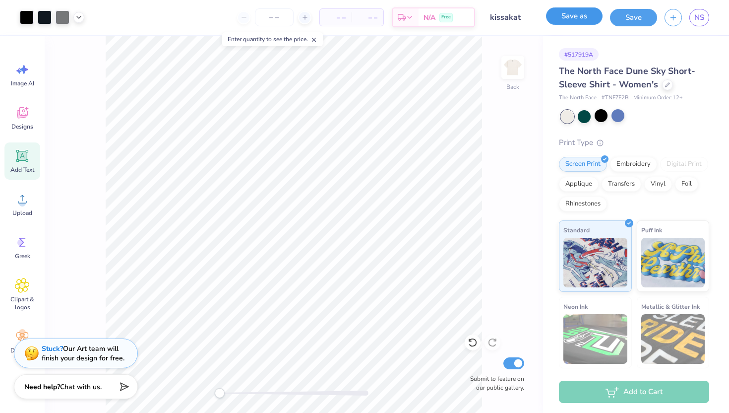
click at [577, 20] on button "Save as" at bounding box center [574, 15] width 57 height 17
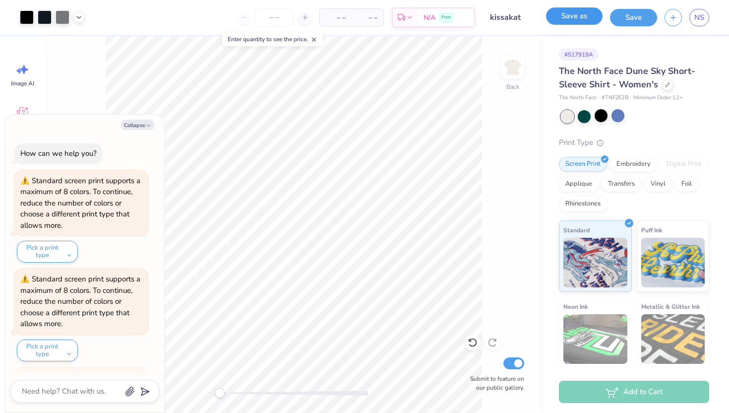
scroll to position [289, 0]
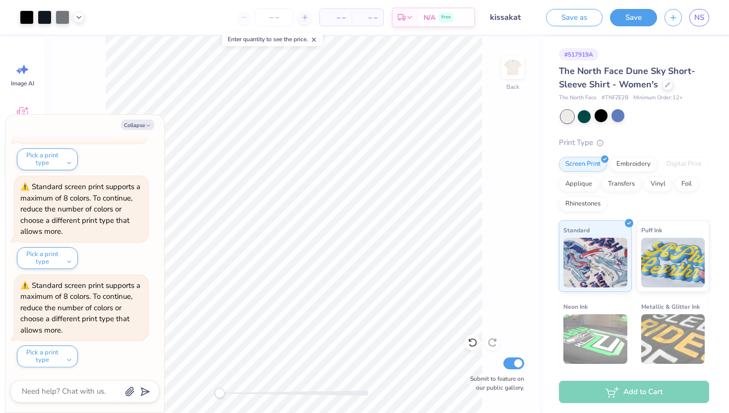
click at [64, 367] on div "How can we help you? Standard screen print supports a maximum of 8 colors. To c…" at bounding box center [84, 110] width 149 height 529
click at [63, 362] on button "Pick a print type" at bounding box center [47, 356] width 61 height 22
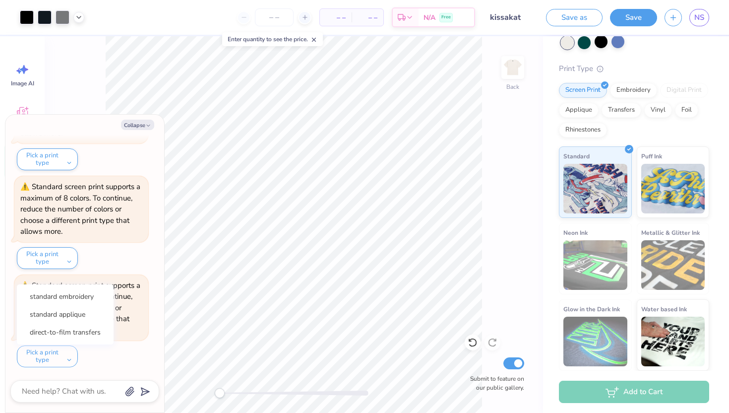
scroll to position [52, 0]
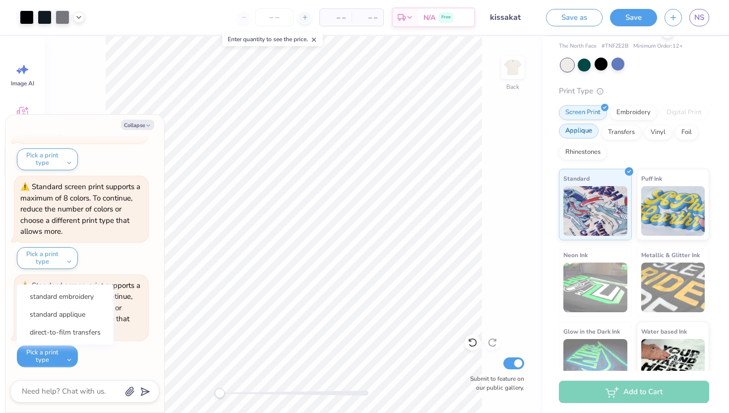
click at [577, 135] on div "Applique" at bounding box center [579, 130] width 40 height 15
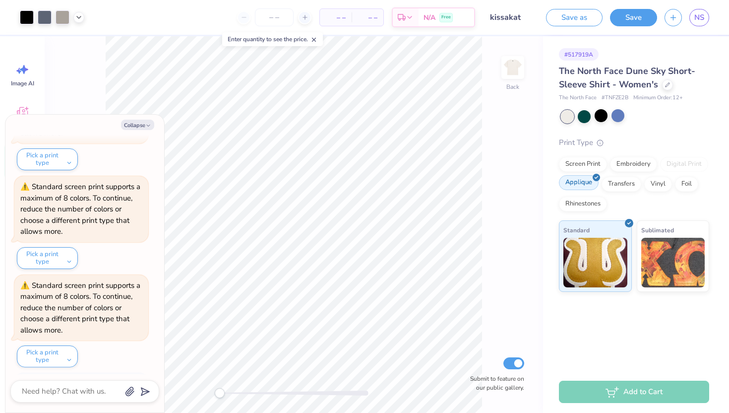
scroll to position [0, 0]
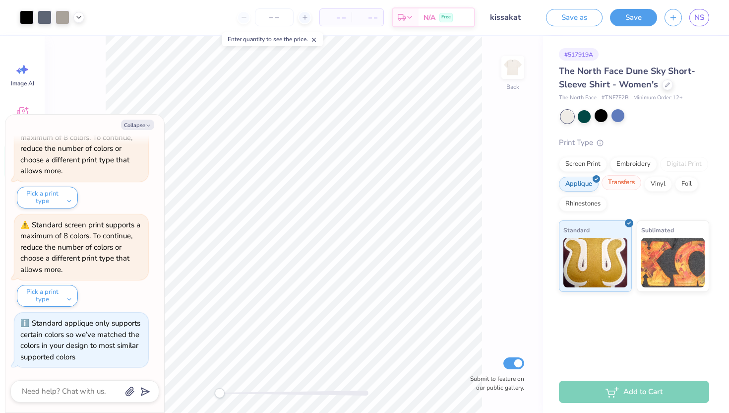
click at [619, 187] on div "Transfers" at bounding box center [622, 182] width 40 height 15
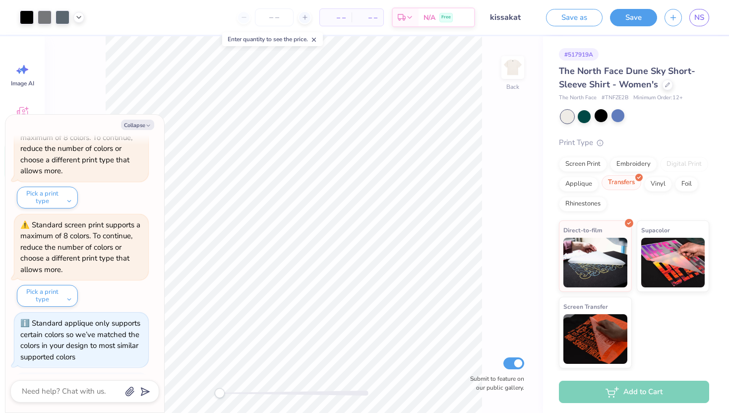
scroll to position [410, 0]
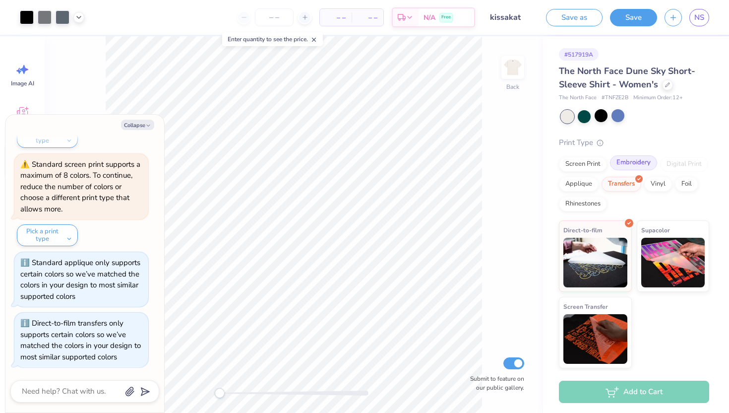
click at [619, 164] on div "Embroidery" at bounding box center [633, 162] width 47 height 15
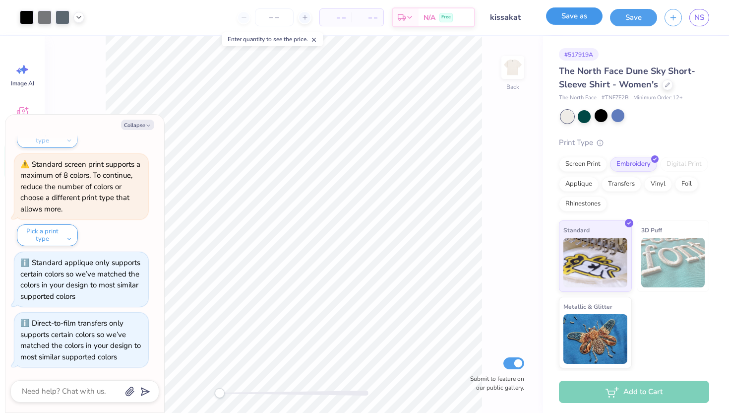
click at [584, 8] on button "Save as" at bounding box center [574, 15] width 57 height 17
click at [635, 16] on div "Save" at bounding box center [633, 17] width 47 height 17
click at [557, 18] on div "Saving..." at bounding box center [568, 17] width 67 height 17
click at [569, 15] on div "Saving..." at bounding box center [568, 17] width 67 height 17
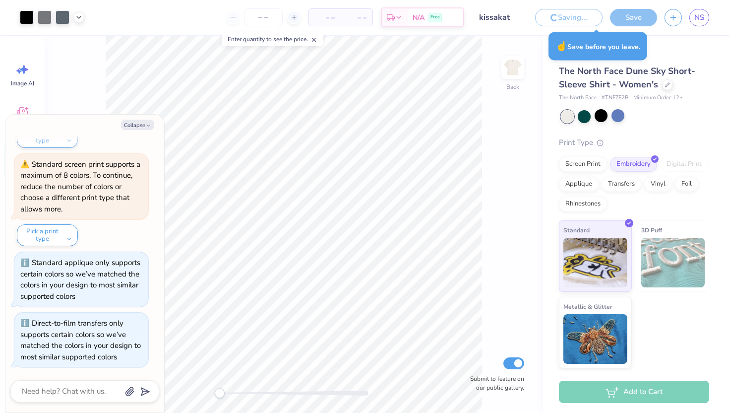
click at [582, 17] on div "Saving..." at bounding box center [568, 17] width 67 height 17
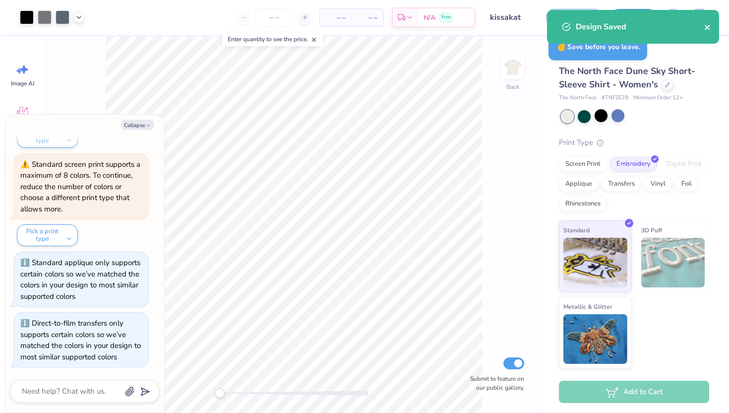
click at [711, 32] on button "close" at bounding box center [707, 27] width 7 height 12
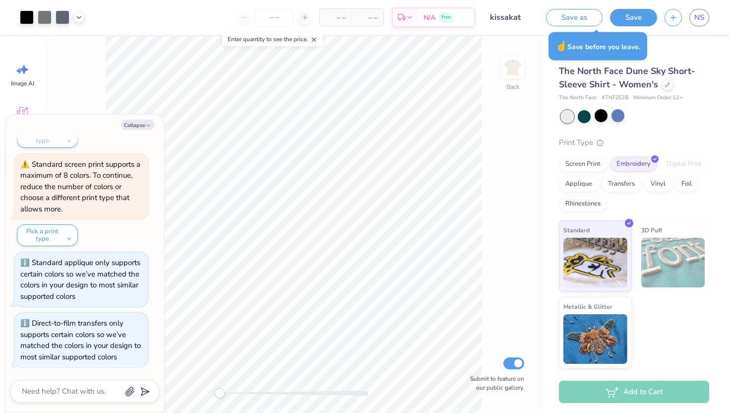
type textarea "x"
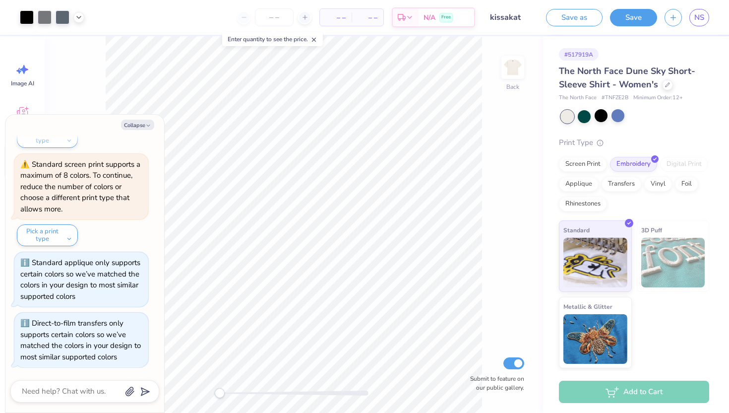
click at [672, 17] on icon "button" at bounding box center [673, 17] width 8 height 8
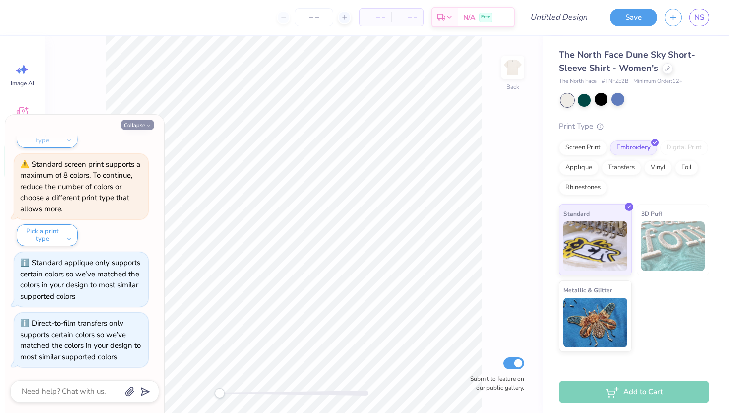
click at [147, 123] on icon "button" at bounding box center [148, 125] width 6 height 6
type textarea "x"
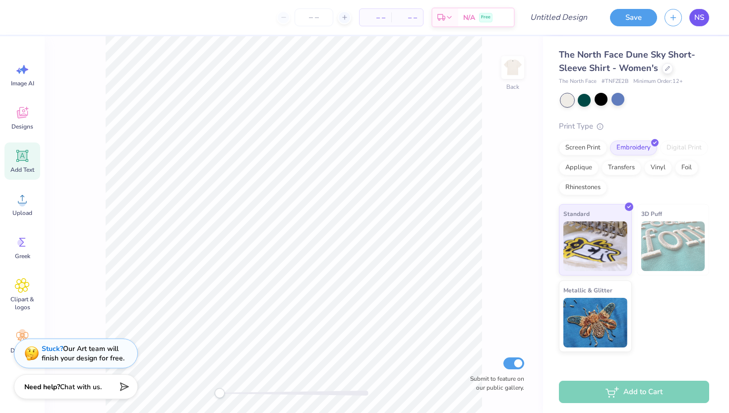
click at [700, 15] on span "NS" at bounding box center [699, 17] width 10 height 11
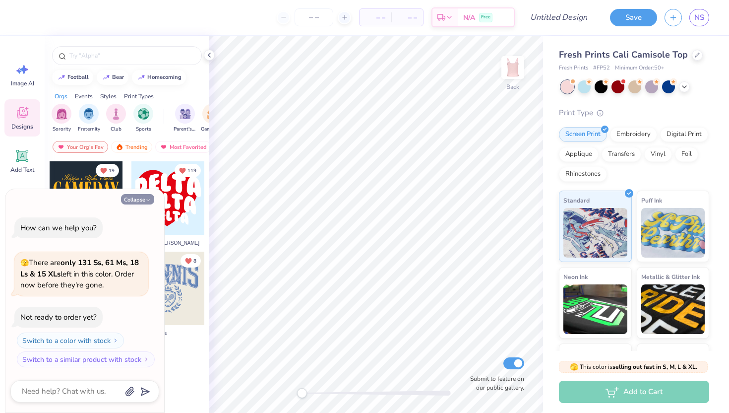
click at [143, 195] on button "Collapse" at bounding box center [137, 199] width 33 height 10
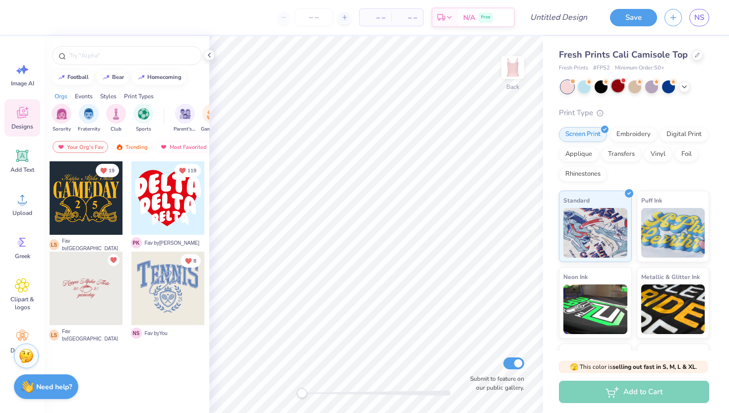
click at [621, 83] on div at bounding box center [617, 85] width 13 height 13
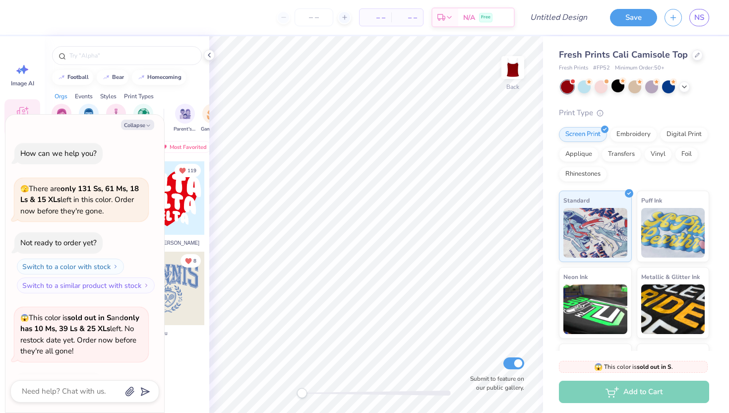
scroll to position [66, 0]
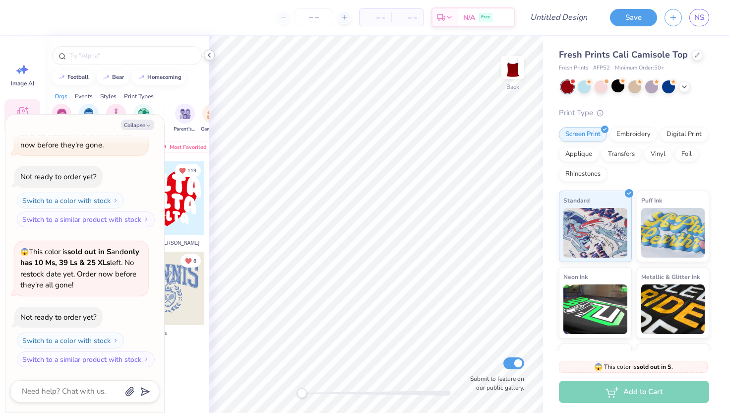
click at [211, 54] on icon at bounding box center [209, 55] width 8 height 8
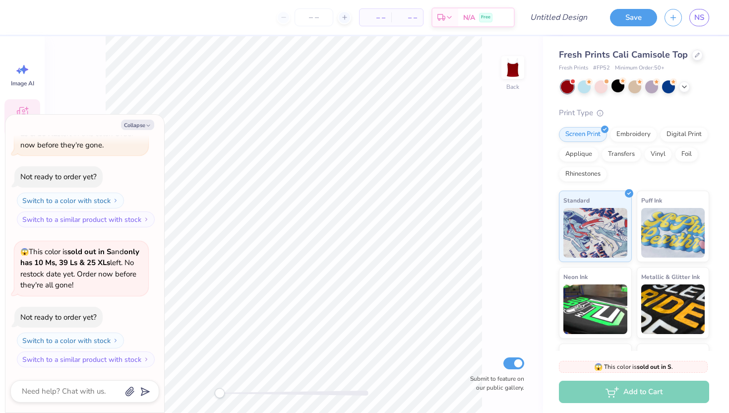
type textarea "x"
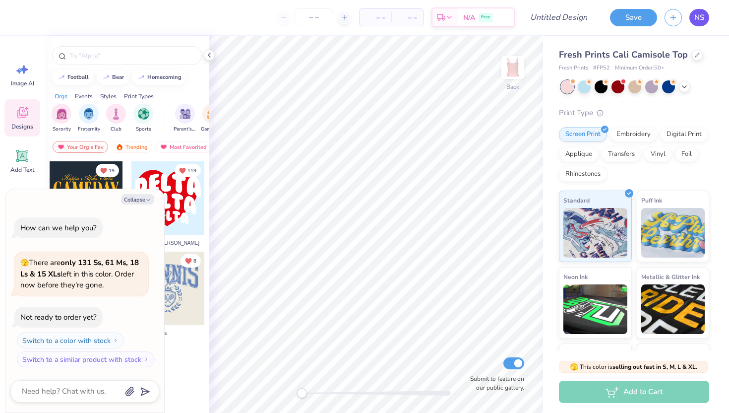
click at [701, 23] on link "NS" at bounding box center [699, 17] width 20 height 17
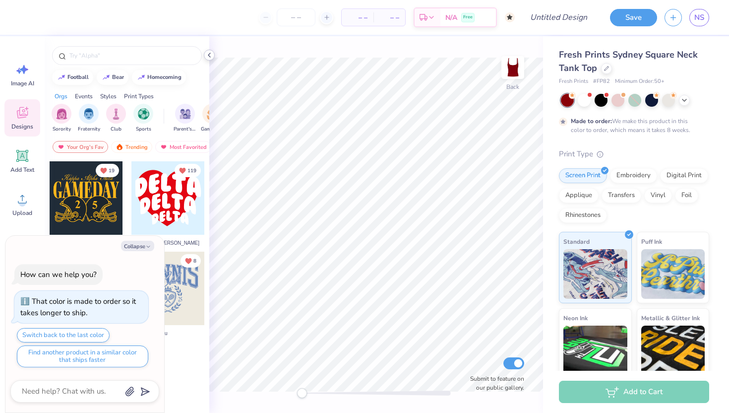
click at [207, 56] on icon at bounding box center [209, 55] width 8 height 8
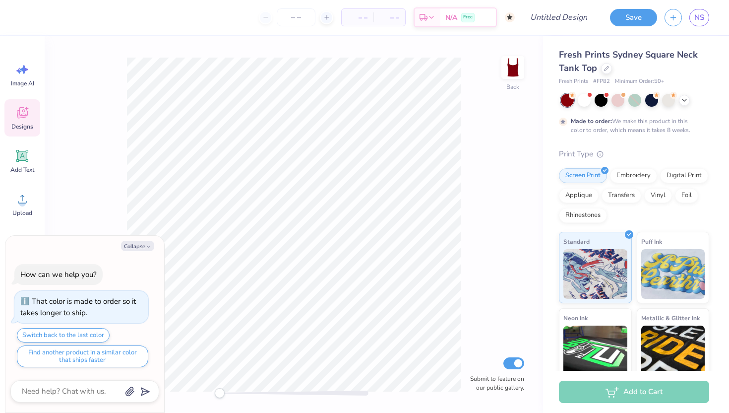
type textarea "x"
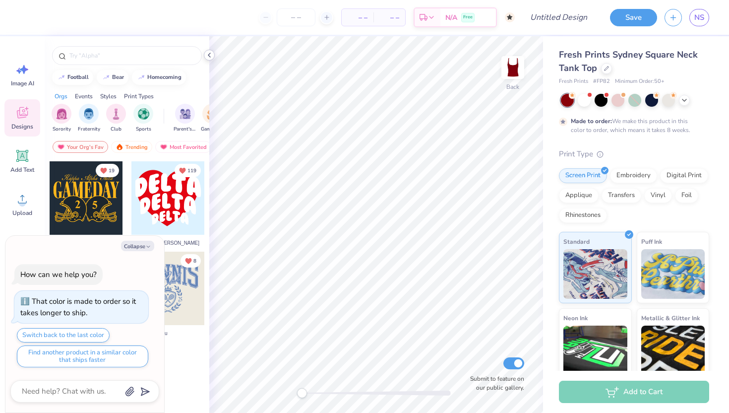
click at [209, 53] on icon at bounding box center [209, 55] width 8 height 8
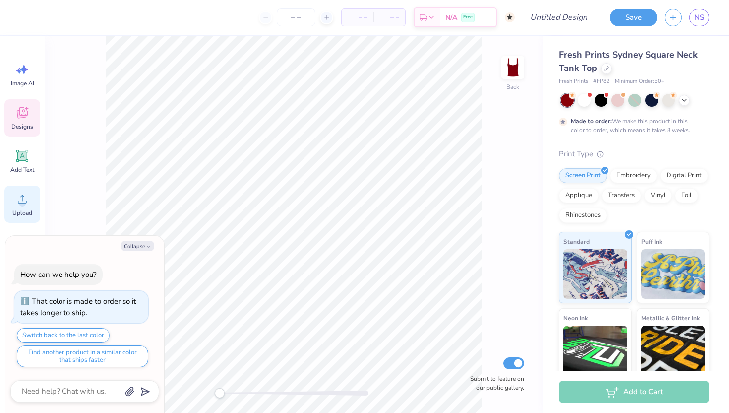
click at [22, 207] on div "Upload" at bounding box center [22, 203] width 36 height 37
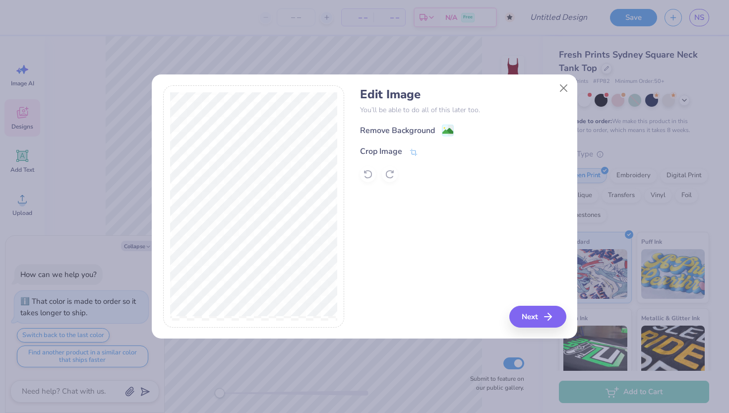
click at [448, 122] on div "Edit Image You’ll be able to do all of this later too. Remove Background Crop I…" at bounding box center [463, 134] width 206 height 95
click at [450, 131] on image at bounding box center [447, 131] width 11 height 11
click at [563, 90] on button "Close" at bounding box center [563, 87] width 19 height 19
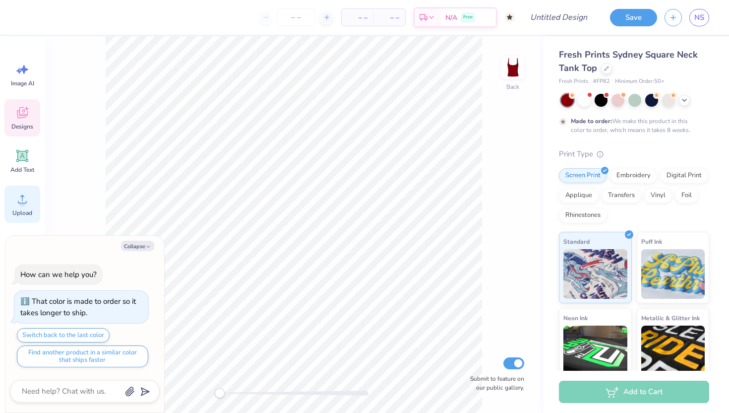
click at [21, 202] on circle at bounding box center [22, 202] width 7 height 7
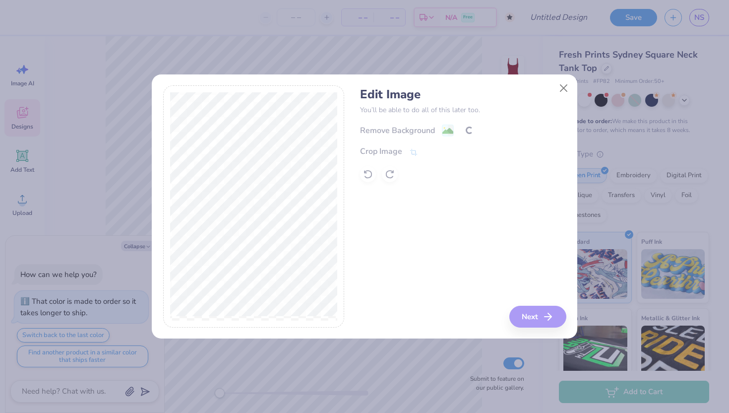
click at [536, 321] on div "Edit Image You’ll be able to do all of this later too. Remove Background Crop I…" at bounding box center [463, 206] width 206 height 242
click at [539, 314] on div "Edit Image You’ll be able to do all of this later too. Remove Background Crop I…" at bounding box center [463, 206] width 206 height 242
click at [561, 89] on button "Close" at bounding box center [563, 87] width 19 height 19
type textarea "x"
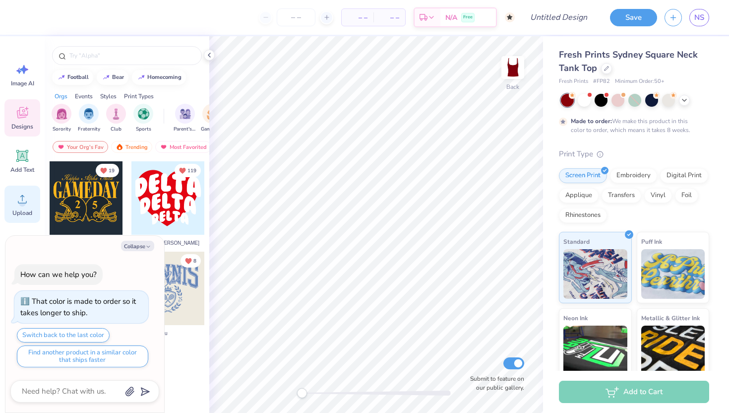
click at [24, 203] on circle at bounding box center [22, 202] width 7 height 7
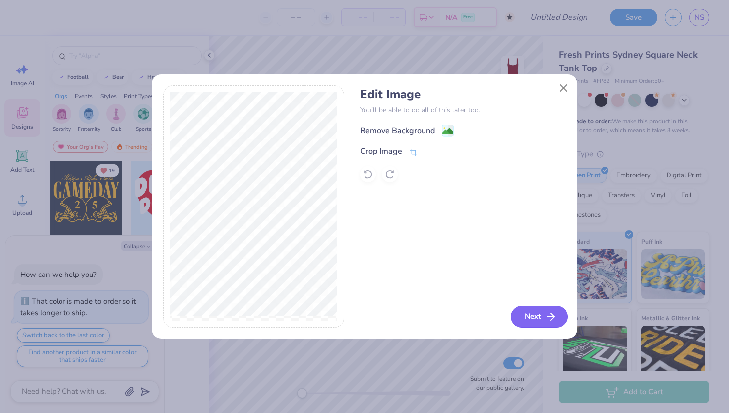
click at [531, 320] on button "Next" at bounding box center [539, 316] width 57 height 22
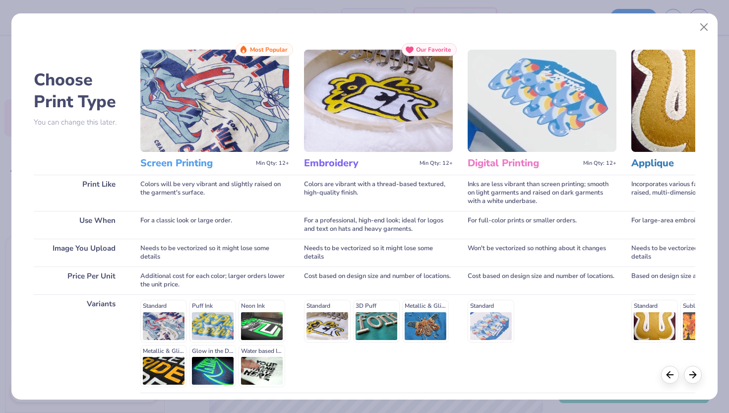
scroll to position [82, 0]
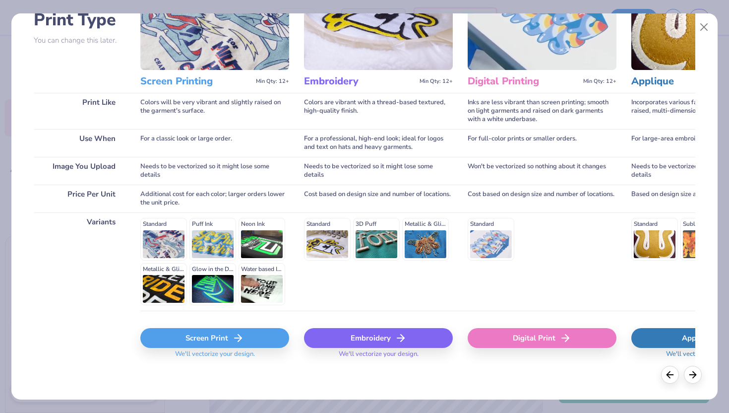
click at [246, 338] on div "Screen Print" at bounding box center [214, 338] width 149 height 20
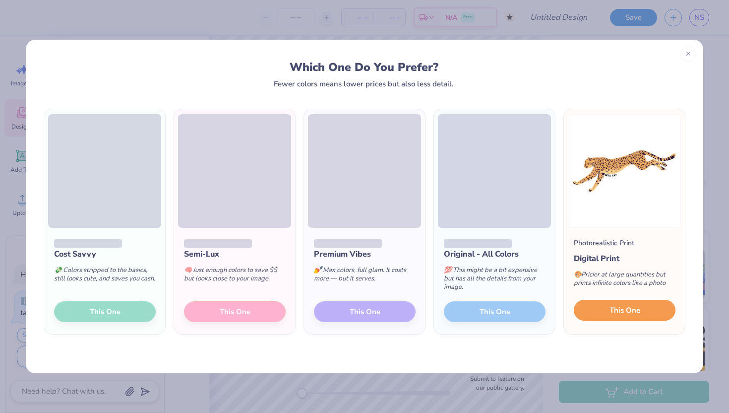
click at [604, 311] on button "This One" at bounding box center [625, 310] width 102 height 21
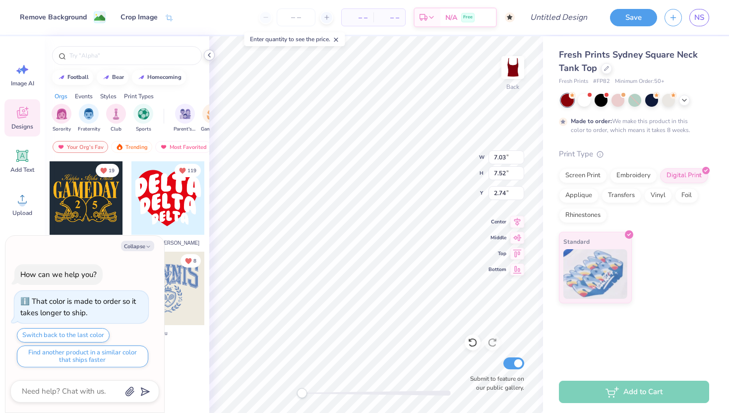
click at [209, 58] on icon at bounding box center [209, 55] width 8 height 8
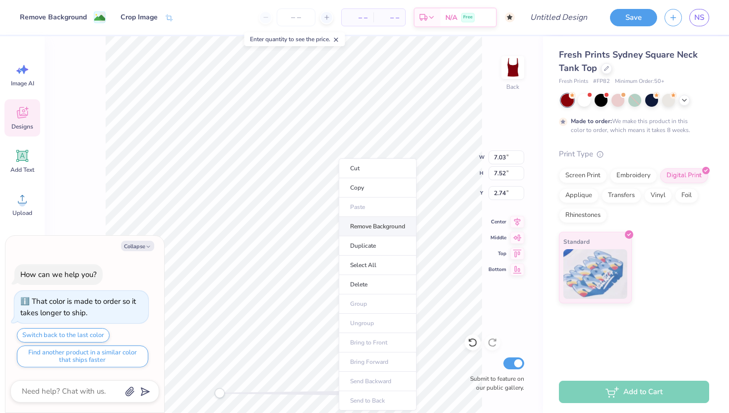
click at [377, 231] on li "Remove Background" at bounding box center [378, 226] width 78 height 19
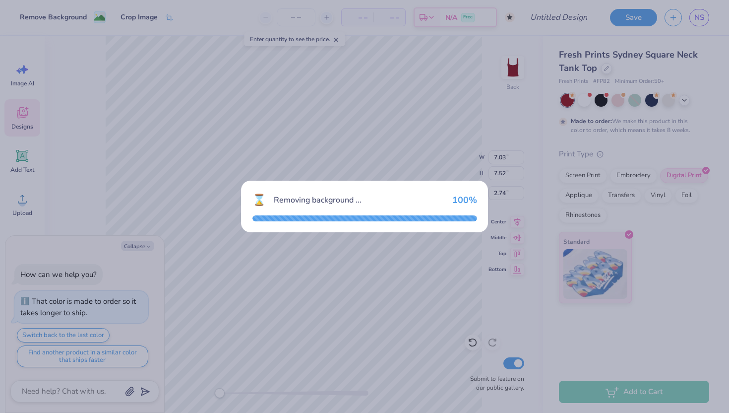
type textarea "x"
type input "6.90"
type input "2.77"
type input "5.11"
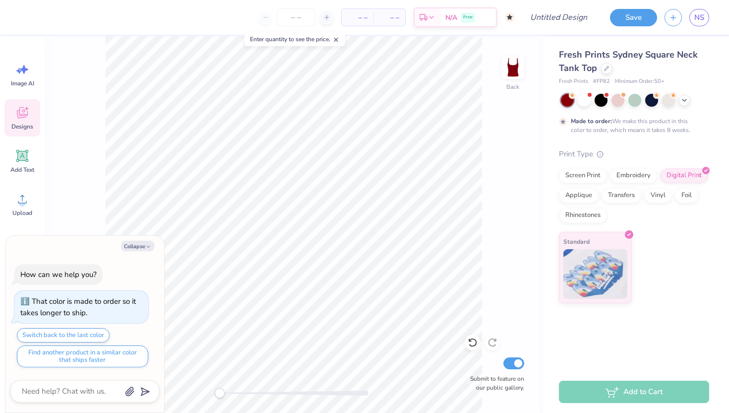
type textarea "x"
